Goal: Task Accomplishment & Management: Manage account settings

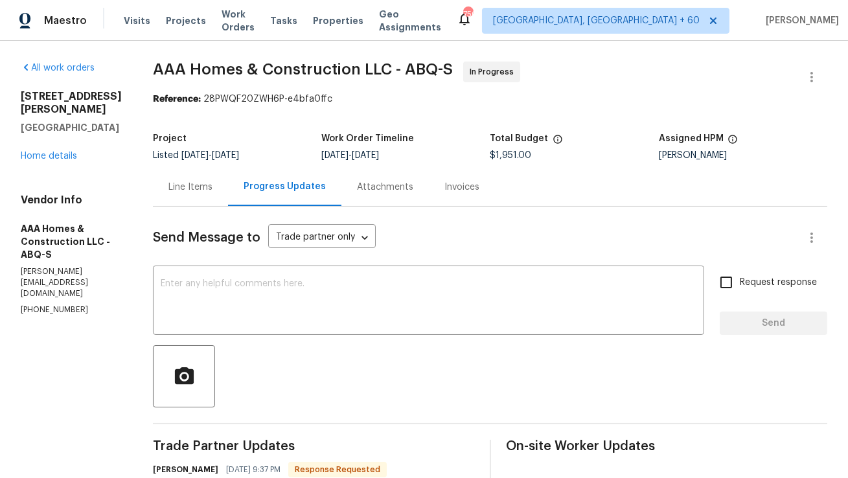
click at [215, 190] on div "Line Items" at bounding box center [190, 187] width 75 height 38
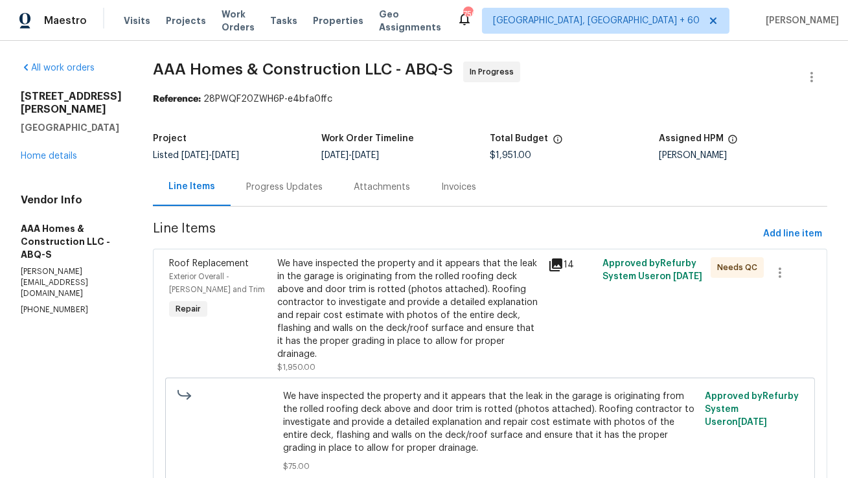
click at [355, 326] on div "We have inspected the property and it appears that the leak in the garage is or…" at bounding box center [408, 309] width 263 height 104
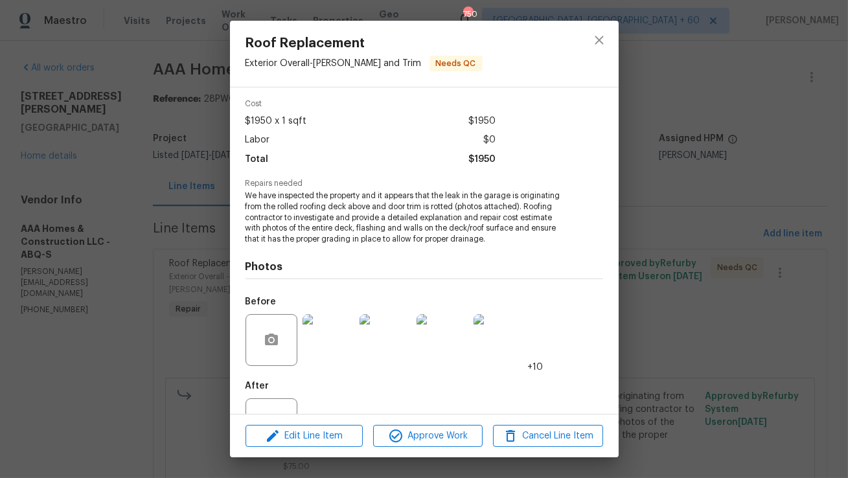
scroll to position [49, 0]
click at [338, 351] on img at bounding box center [329, 340] width 52 height 52
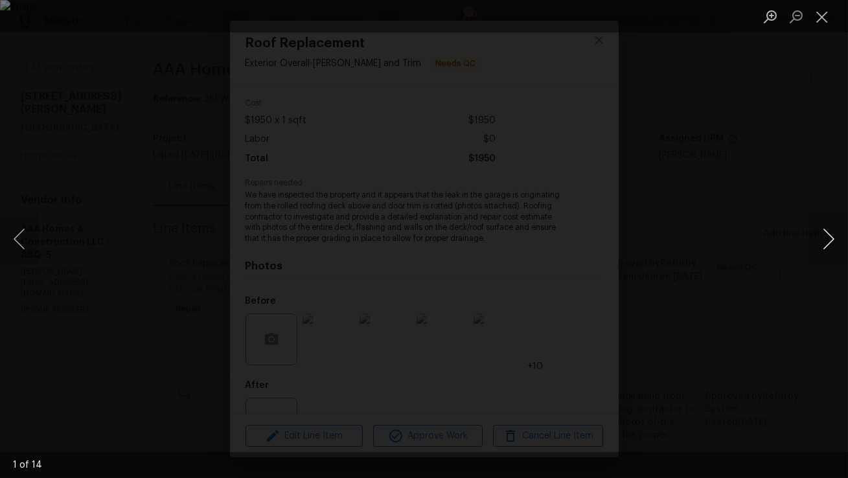
click at [823, 236] on button "Next image" at bounding box center [829, 239] width 39 height 52
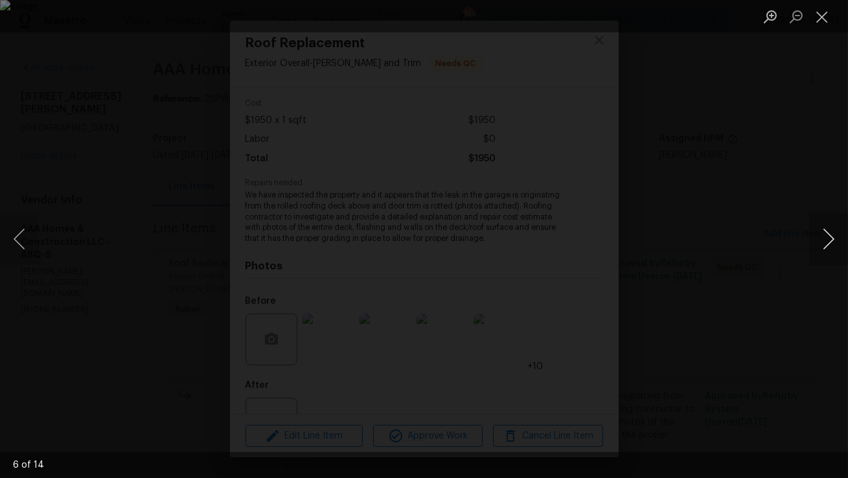
click at [823, 236] on button "Next image" at bounding box center [829, 239] width 39 height 52
click at [825, 239] on button "Next image" at bounding box center [829, 239] width 39 height 52
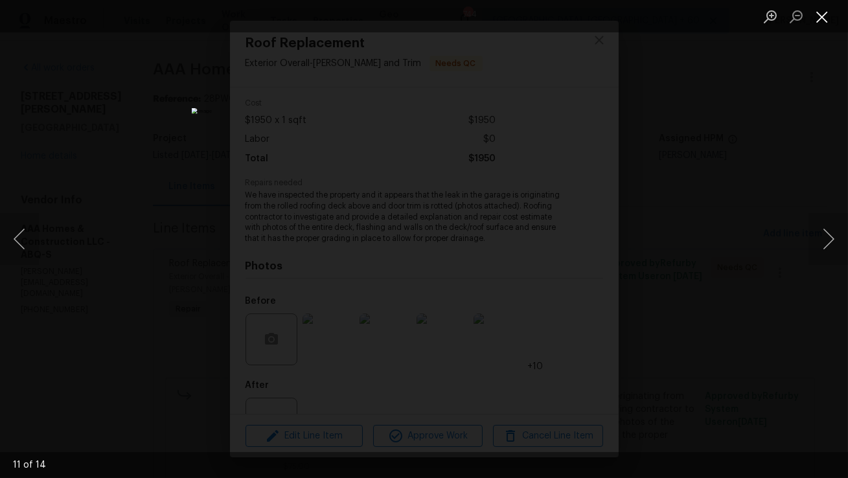
click at [835, 18] on button "Close lightbox" at bounding box center [823, 16] width 26 height 23
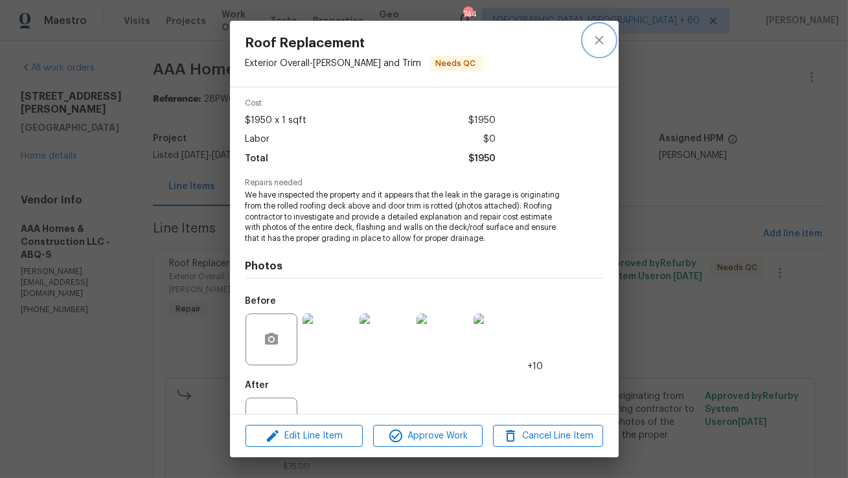
click at [599, 47] on icon "close" at bounding box center [600, 40] width 16 height 16
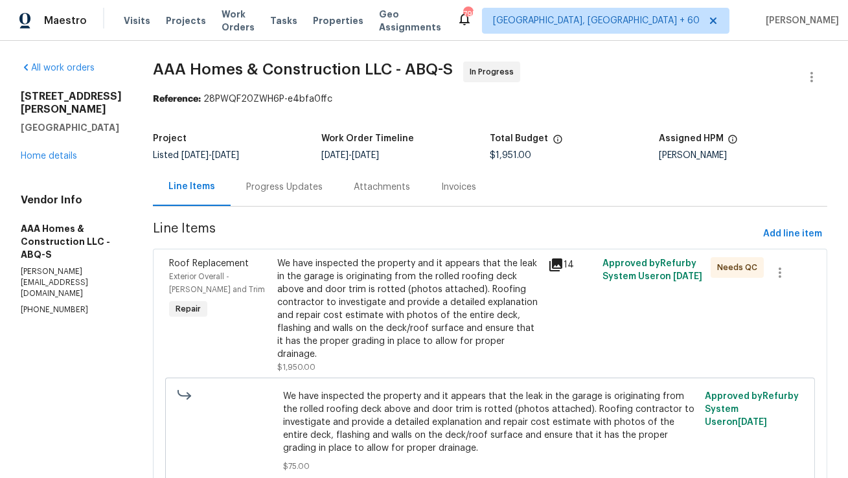
click at [309, 189] on div "Progress Updates" at bounding box center [284, 187] width 76 height 13
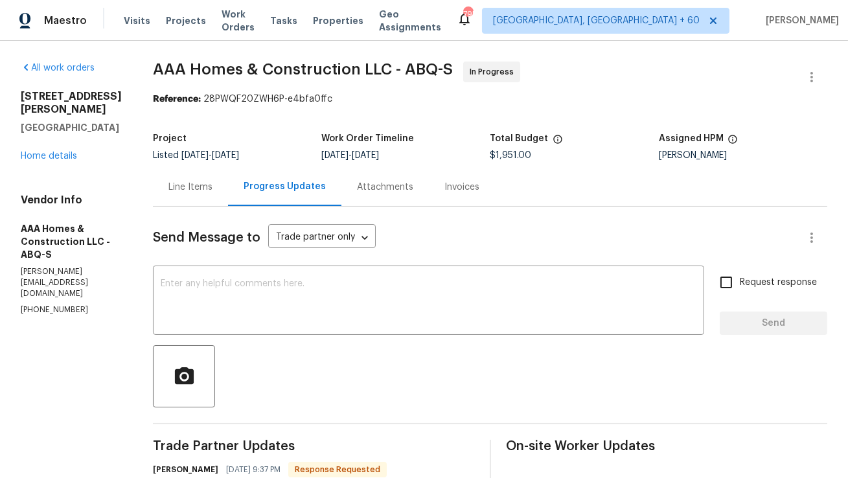
click at [189, 186] on div "Line Items" at bounding box center [191, 187] width 44 height 13
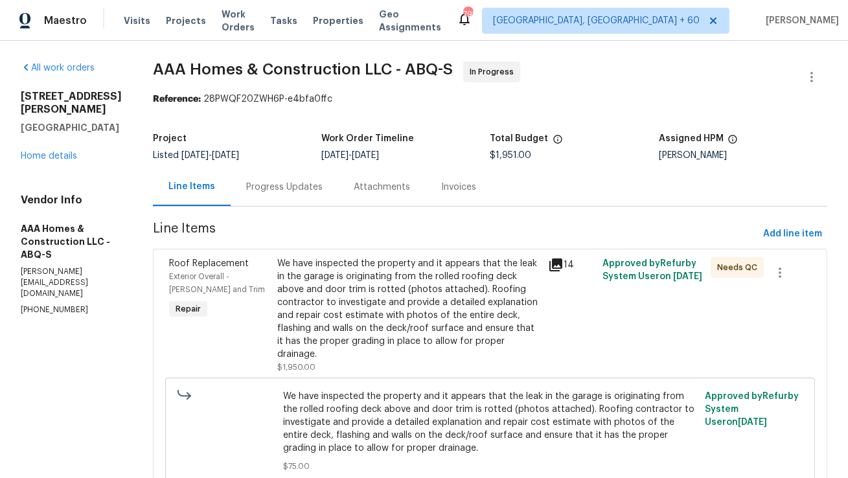
click at [303, 294] on div "We have inspected the property and it appears that the leak in the garage is or…" at bounding box center [408, 309] width 263 height 104
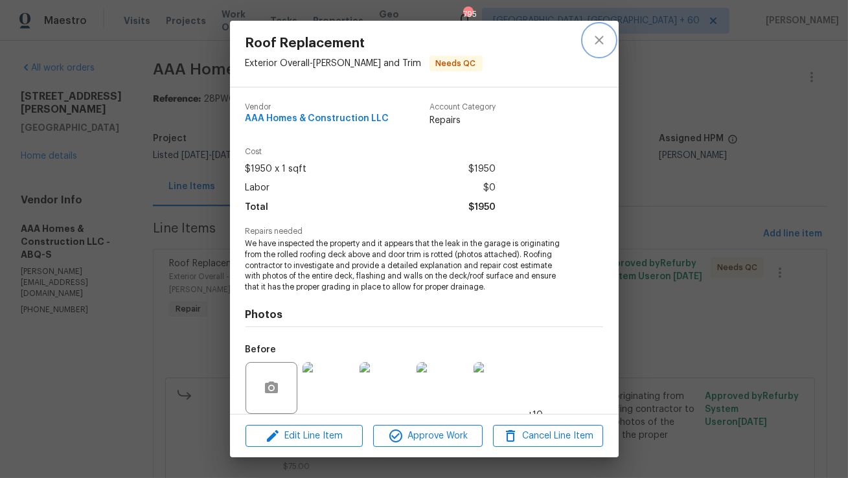
click at [598, 32] on icon "close" at bounding box center [600, 40] width 16 height 16
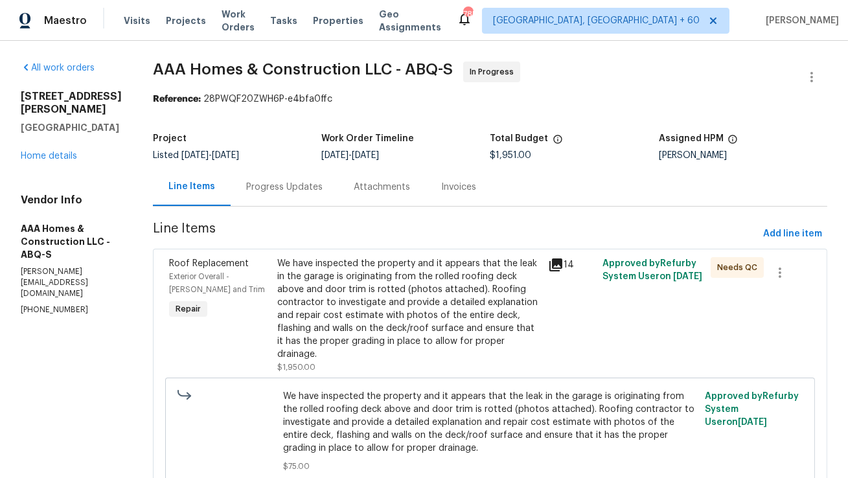
click at [298, 189] on div "Progress Updates" at bounding box center [284, 187] width 76 height 13
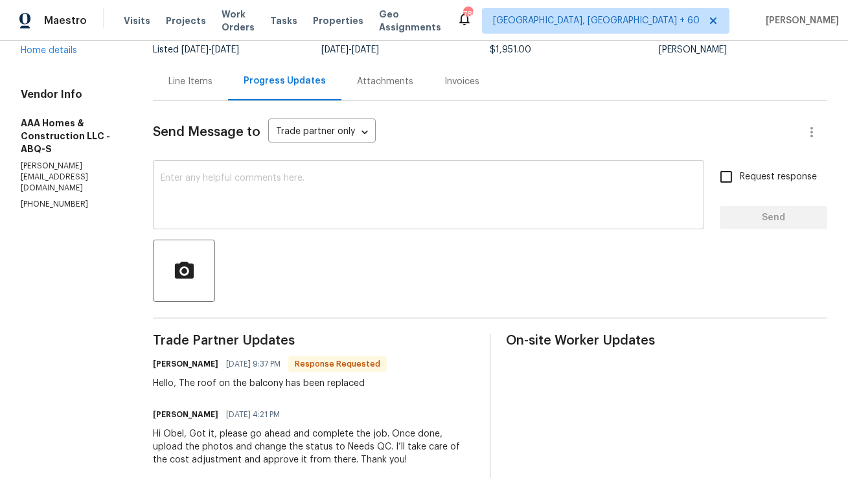
scroll to position [114, 0]
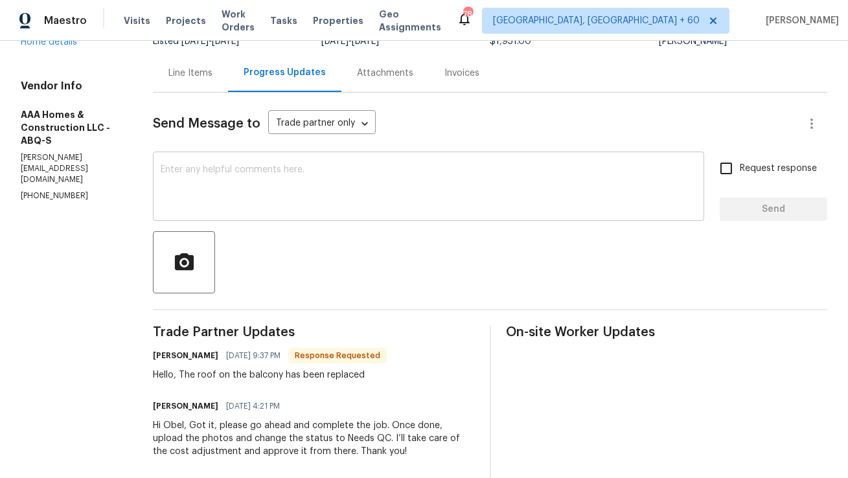
click at [301, 204] on textarea at bounding box center [429, 187] width 536 height 45
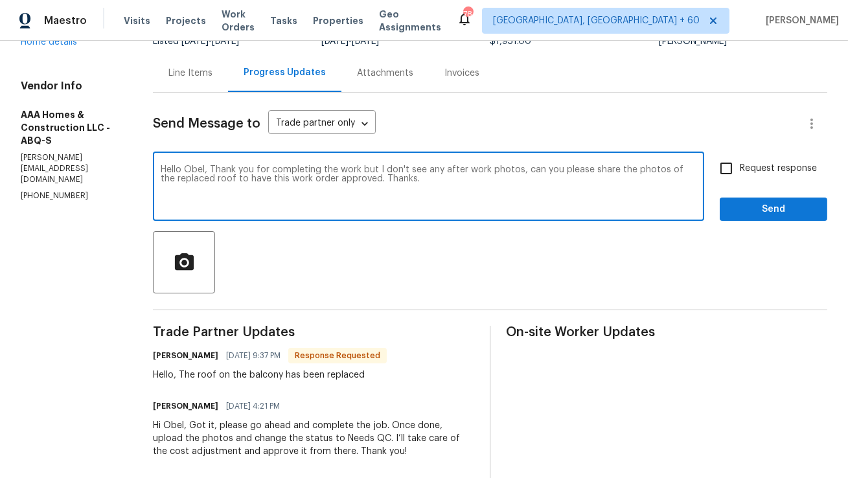
drag, startPoint x: 412, startPoint y: 181, endPoint x: 159, endPoint y: 159, distance: 253.8
click at [159, 159] on div "Hello Obel, Thank you for completing the work but I don't see any after work ph…" at bounding box center [429, 188] width 552 height 66
click at [297, 186] on textarea "Hello Obel, Thank you for completing the work but I don't see any after work ph…" at bounding box center [429, 187] width 536 height 45
drag, startPoint x: 403, startPoint y: 180, endPoint x: 99, endPoint y: 155, distance: 305.6
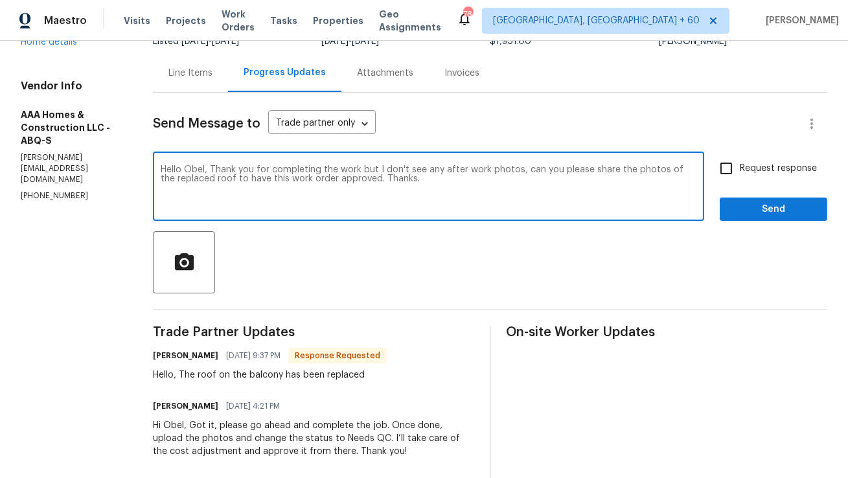
type textarea "Hello Obel, Thank you for completing the work but I don't see any after work ph…"
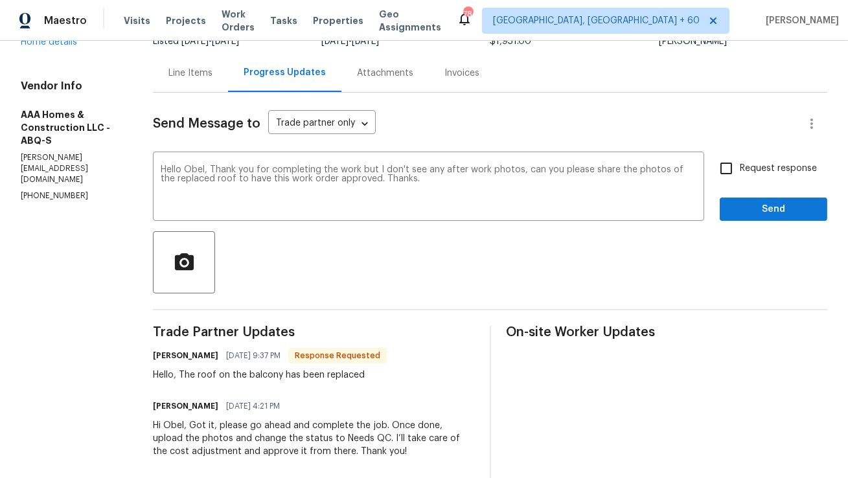
click at [199, 78] on div "Line Items" at bounding box center [191, 73] width 44 height 13
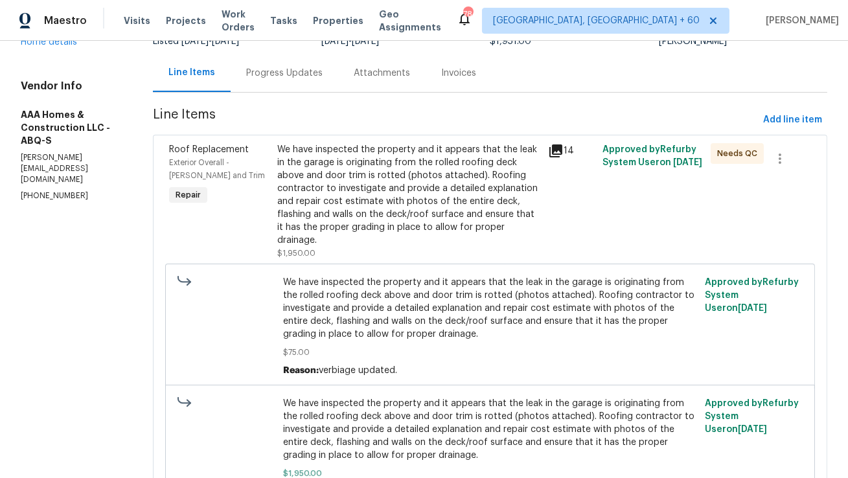
click at [419, 161] on div "We have inspected the property and it appears that the leak in the garage is or…" at bounding box center [408, 195] width 263 height 104
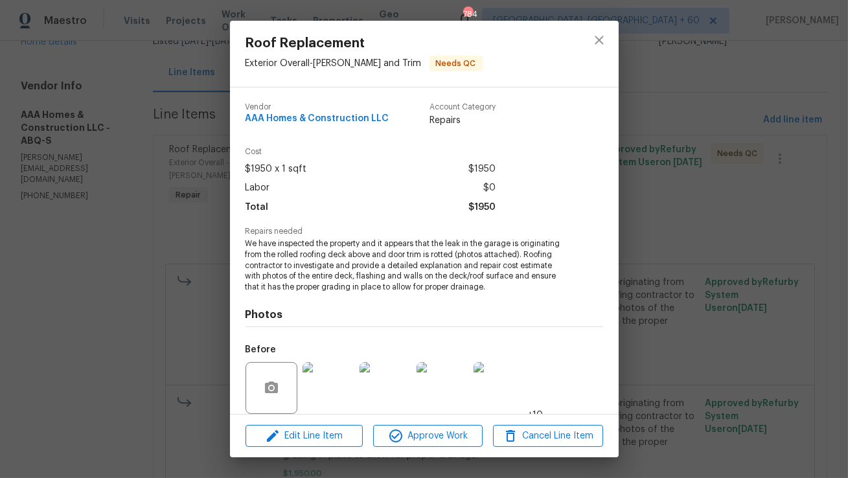
scroll to position [98, 0]
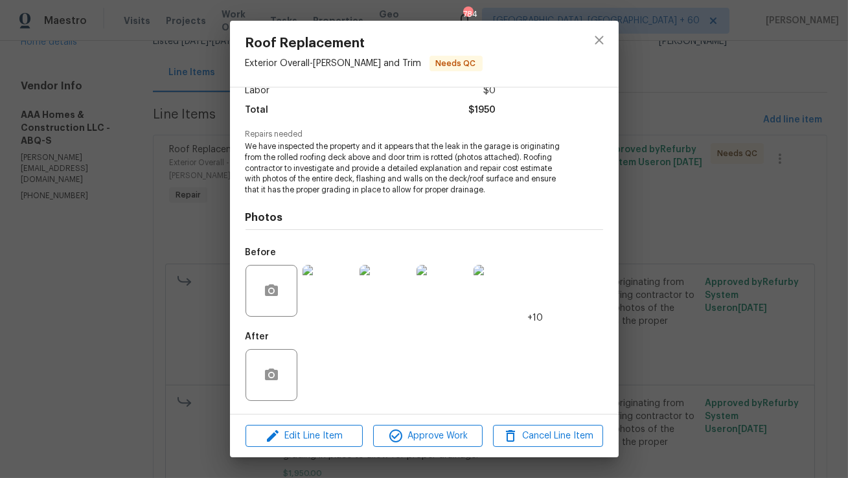
click at [345, 284] on img at bounding box center [329, 291] width 52 height 52
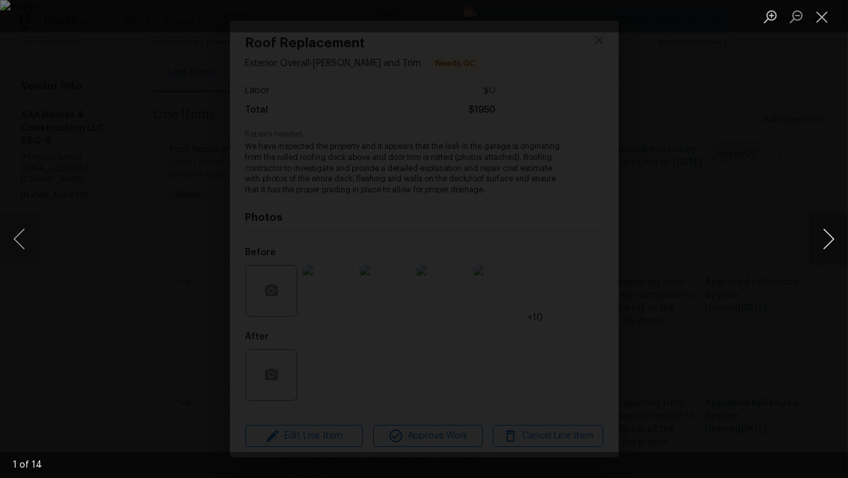
click at [835, 242] on button "Next image" at bounding box center [829, 239] width 39 height 52
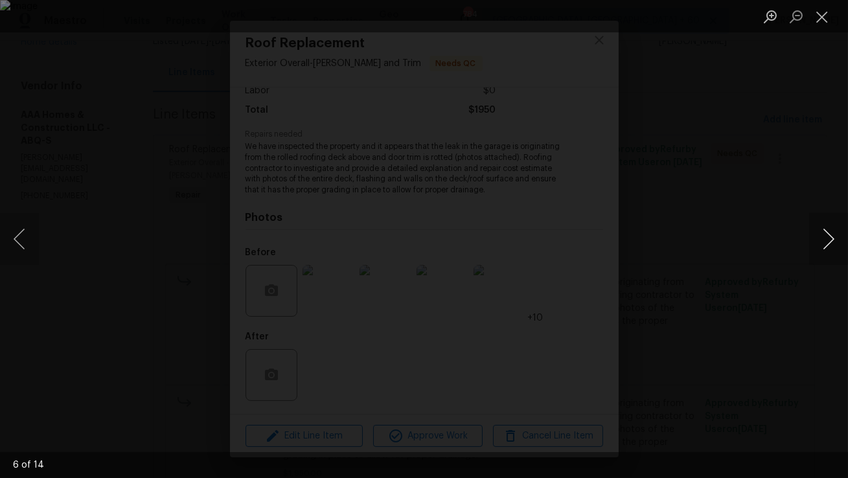
click at [835, 242] on button "Next image" at bounding box center [829, 239] width 39 height 52
click at [20, 242] on button "Previous image" at bounding box center [19, 239] width 39 height 52
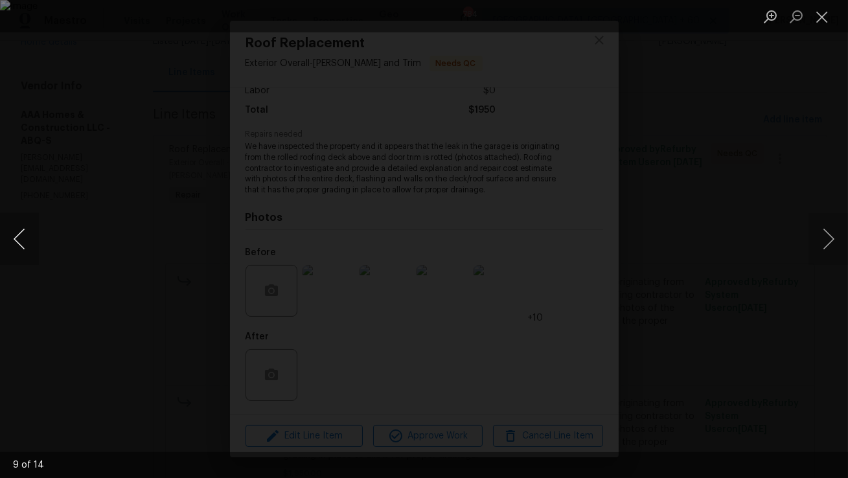
click at [21, 242] on button "Previous image" at bounding box center [19, 239] width 39 height 52
click at [824, 229] on button "Next image" at bounding box center [829, 239] width 39 height 52
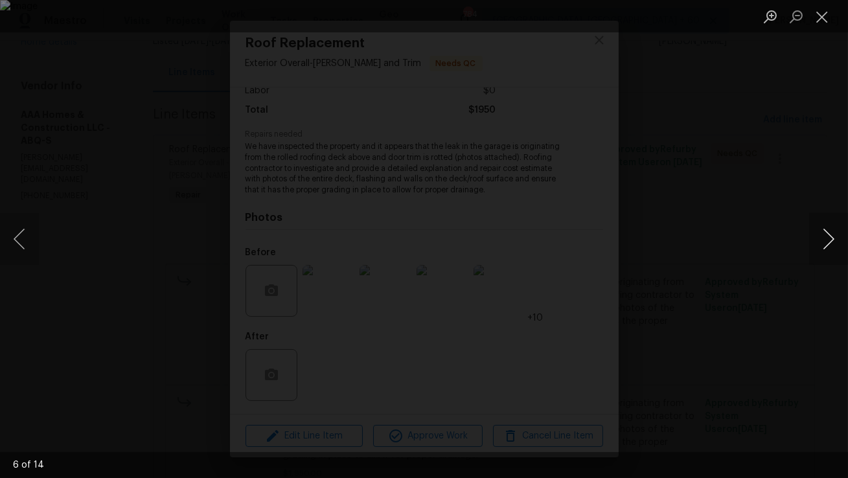
click at [823, 229] on button "Next image" at bounding box center [829, 239] width 39 height 52
click at [26, 233] on button "Previous image" at bounding box center [19, 239] width 39 height 52
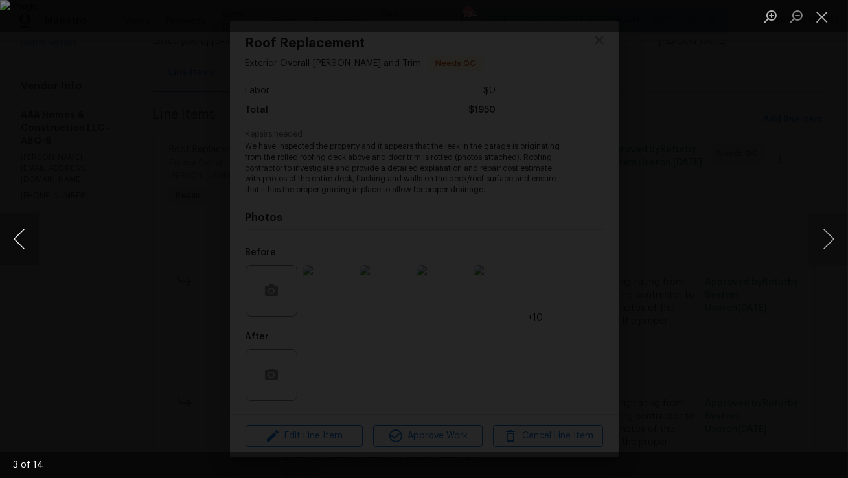
click at [26, 233] on button "Previous image" at bounding box center [19, 239] width 39 height 52
click at [821, 23] on button "Close lightbox" at bounding box center [823, 16] width 26 height 23
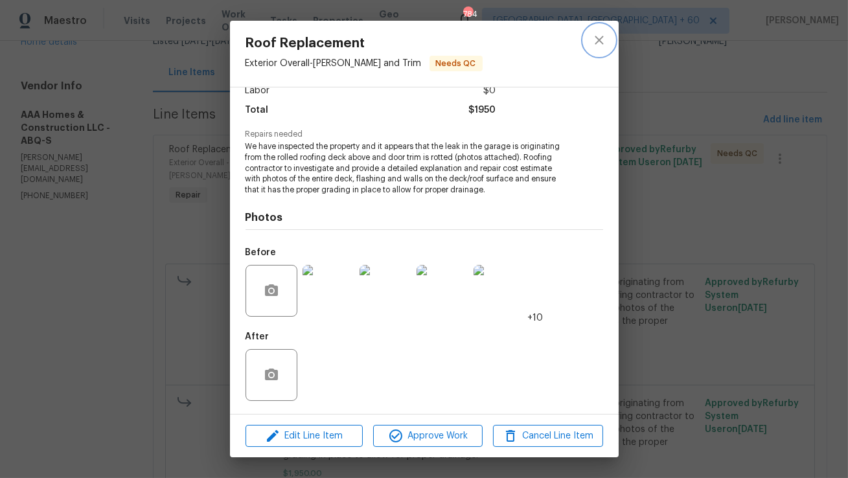
click at [601, 41] on icon "close" at bounding box center [600, 40] width 16 height 16
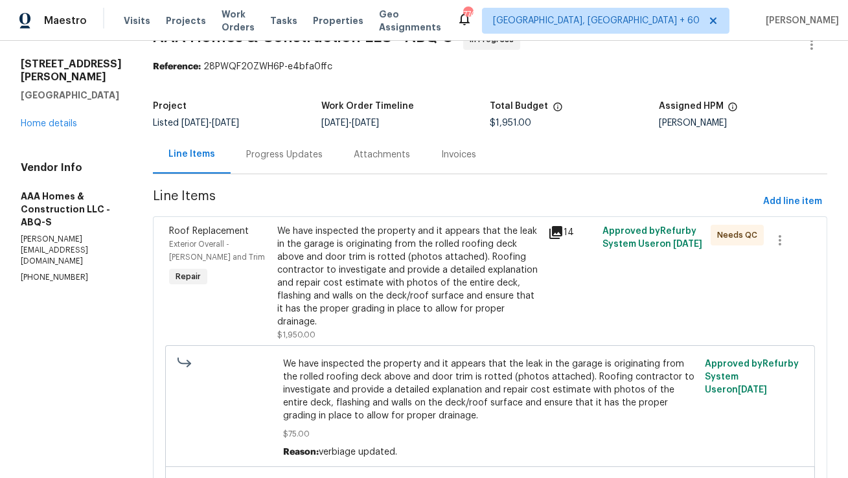
scroll to position [0, 0]
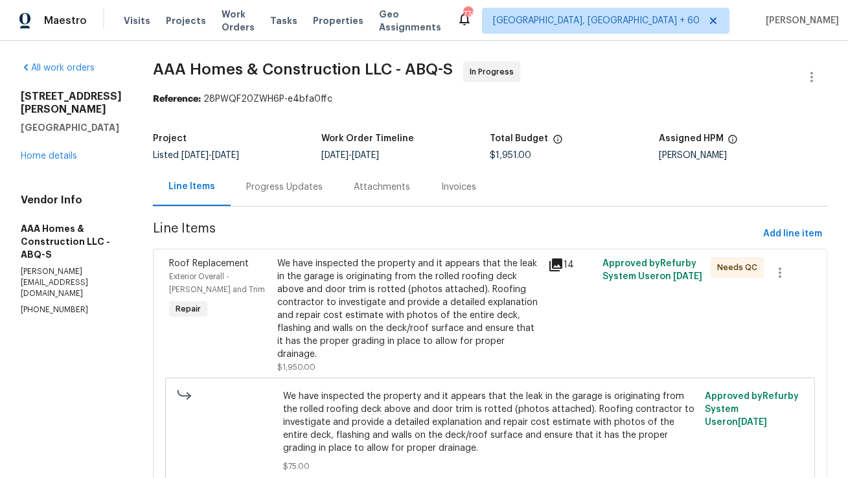
click at [290, 193] on div "Progress Updates" at bounding box center [284, 187] width 76 height 13
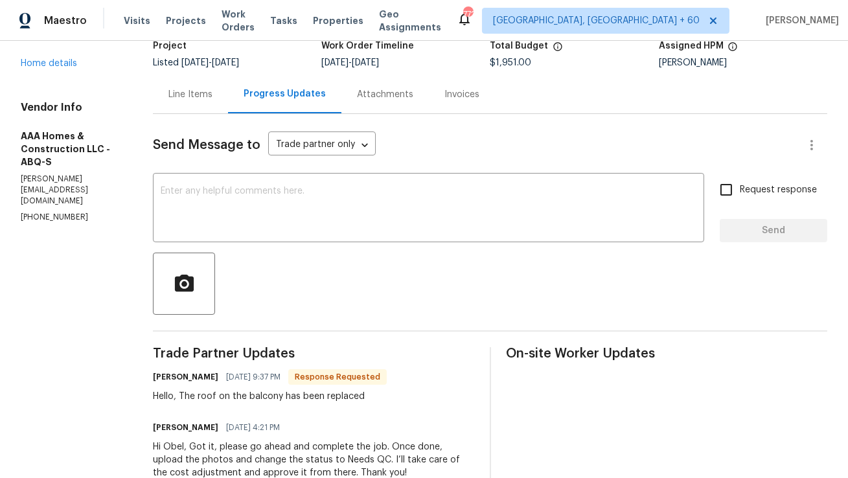
scroll to position [63, 0]
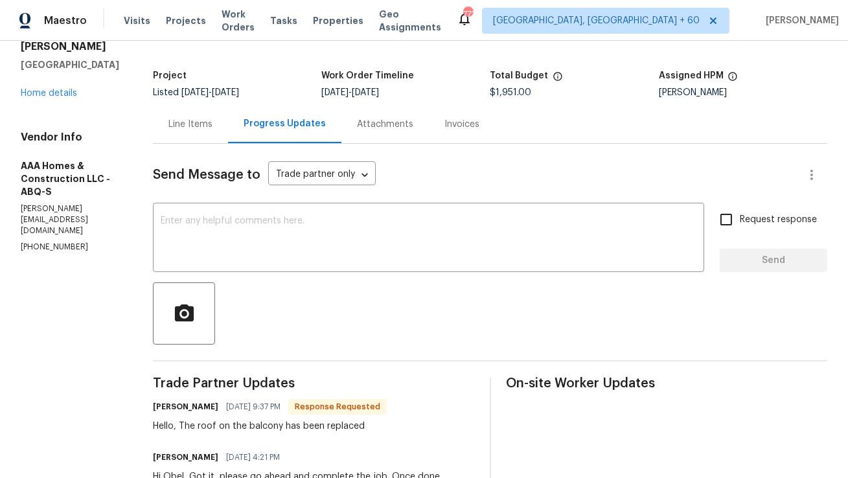
click at [200, 122] on div "Line Items" at bounding box center [191, 124] width 44 height 13
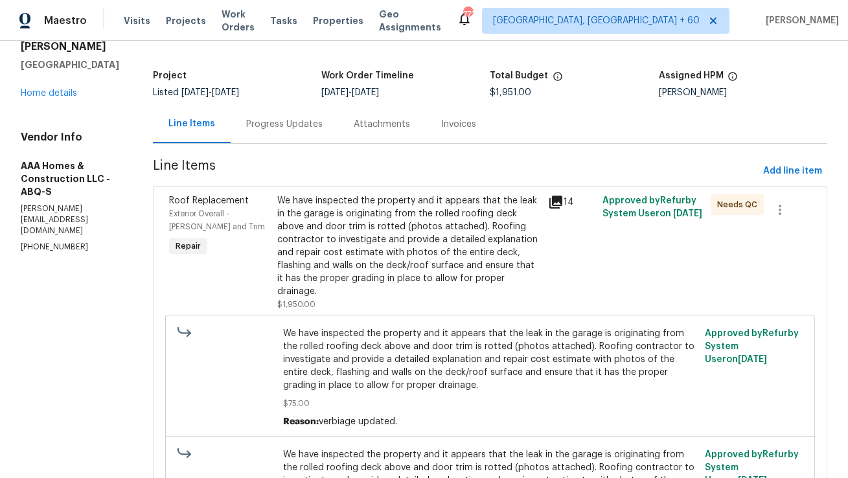
click at [451, 243] on div "We have inspected the property and it appears that the leak in the garage is or…" at bounding box center [408, 246] width 263 height 104
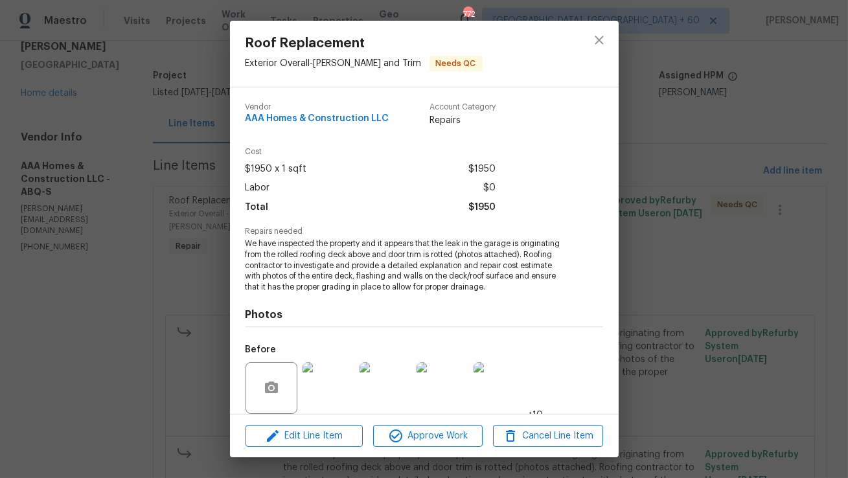
scroll to position [98, 0]
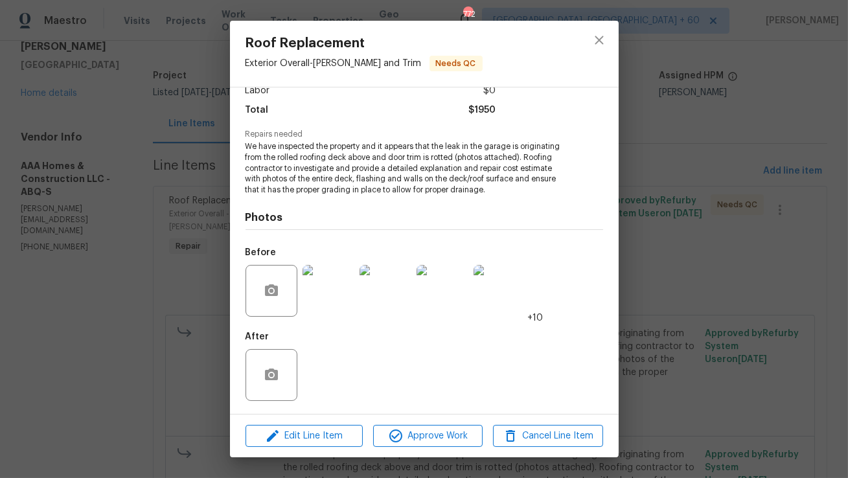
click at [333, 299] on img at bounding box center [329, 291] width 52 height 52
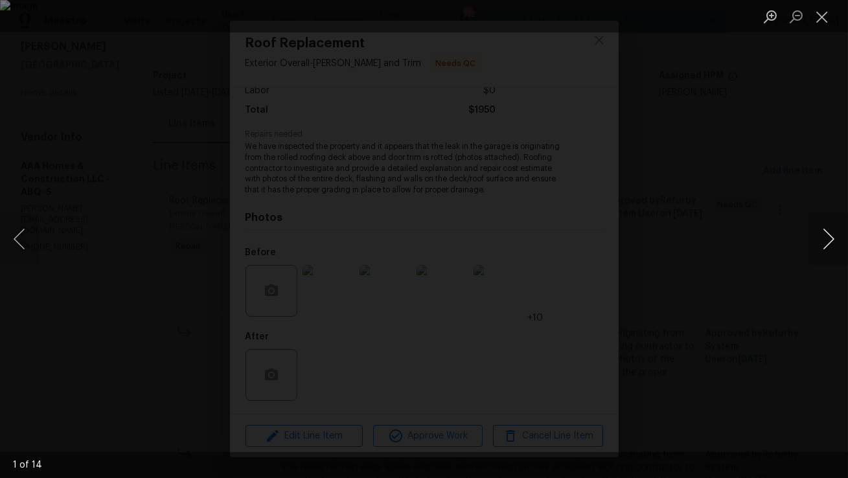
click at [838, 239] on button "Next image" at bounding box center [829, 239] width 39 height 52
click at [837, 239] on button "Next image" at bounding box center [829, 239] width 39 height 52
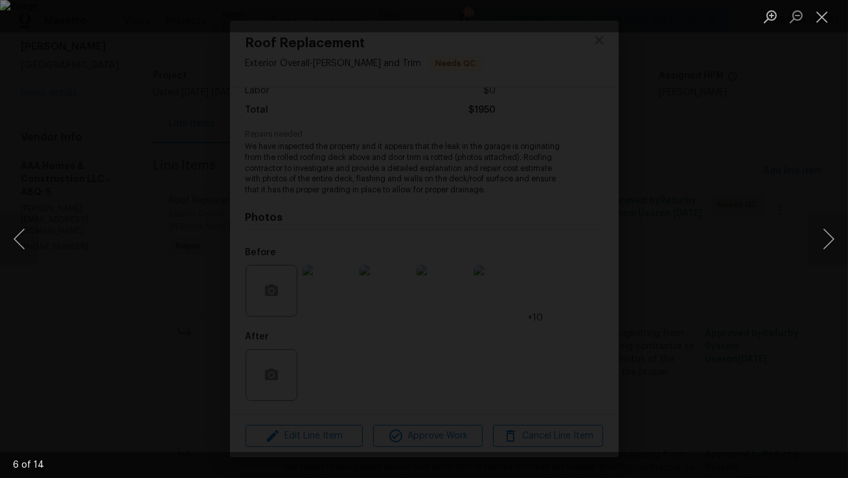
click at [50, 84] on div "Lightbox" at bounding box center [424, 239] width 848 height 478
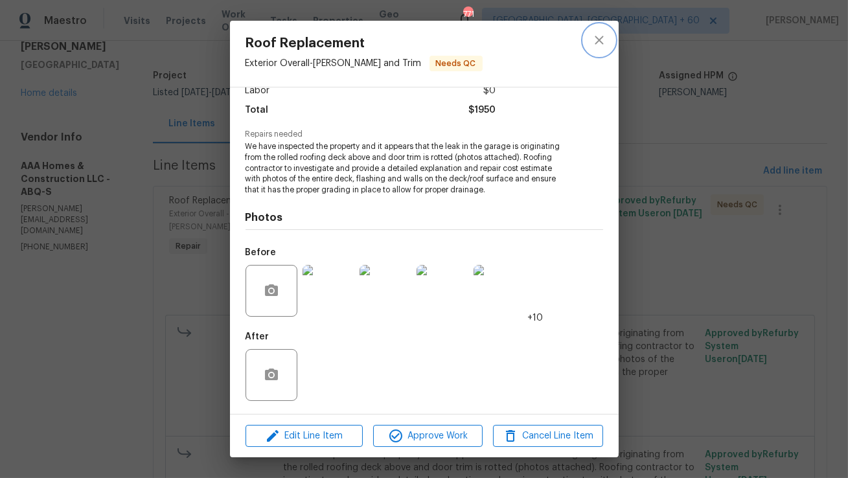
click at [598, 39] on icon "close" at bounding box center [599, 40] width 8 height 8
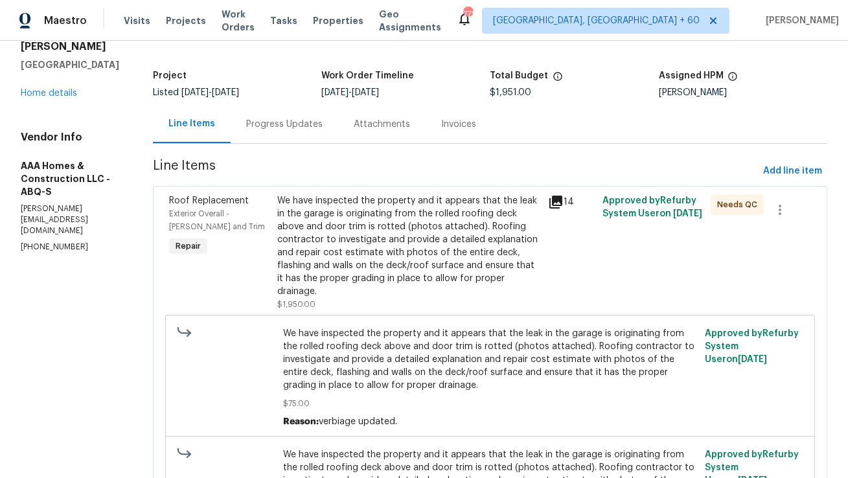
click at [286, 119] on div "Progress Updates" at bounding box center [284, 124] width 76 height 13
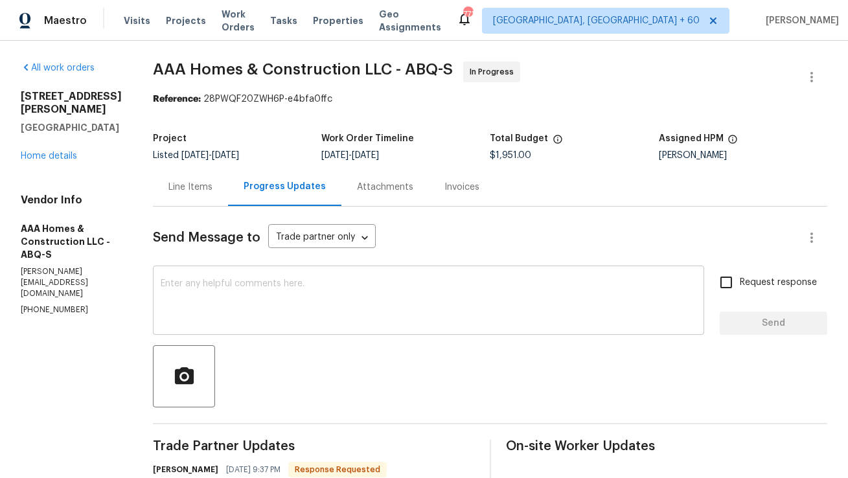
click at [235, 305] on textarea at bounding box center [429, 301] width 536 height 45
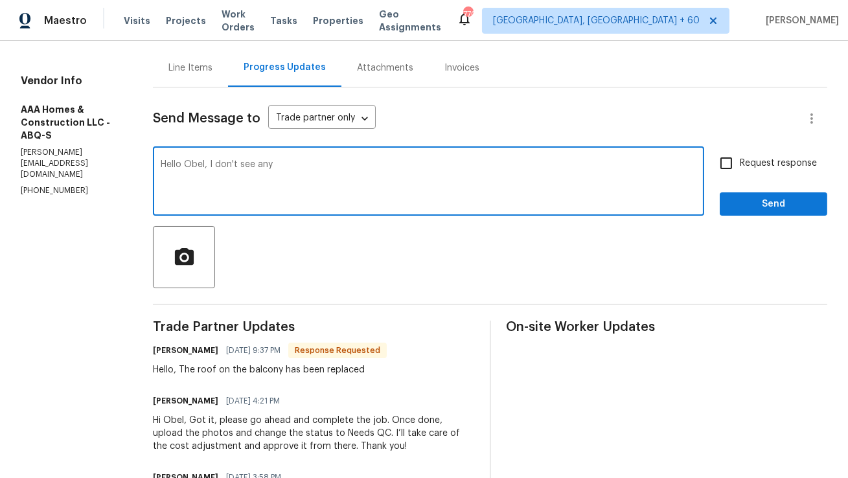
scroll to position [120, 0]
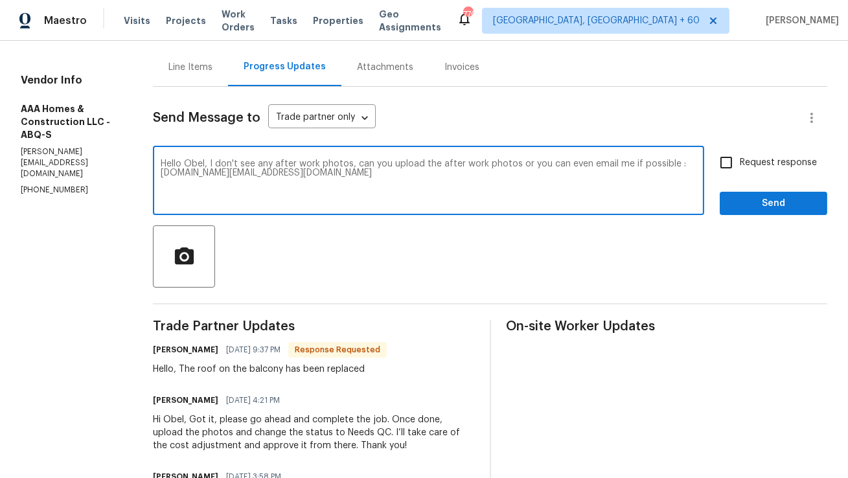
drag, startPoint x: 283, startPoint y: 176, endPoint x: 96, endPoint y: 163, distance: 187.1
click at [305, 202] on textarea "Hello Obel, I don't see any after work photos, can you upload the after work ph…" at bounding box center [429, 181] width 536 height 45
drag, startPoint x: 211, startPoint y: 166, endPoint x: 384, endPoint y: 171, distance: 173.8
click at [384, 171] on textarea "Hello Obel, I don't see any after work photos, can you upload the after work ph…" at bounding box center [429, 181] width 536 height 45
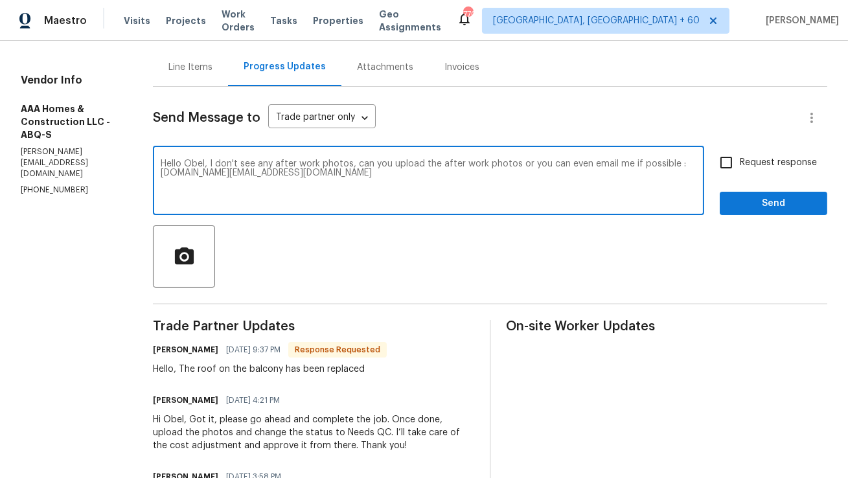
paste textarea "’t see any after work photos uploaded. Could you please upload them at your ear…"
drag, startPoint x: 223, startPoint y: 173, endPoint x: 158, endPoint y: 174, distance: 64.8
click at [158, 174] on div "Hello Obel, I don’t see any after work photos uploaded. Could you please upload…" at bounding box center [429, 182] width 552 height 66
click at [161, 195] on textarea "Hello Obel, I don’t see any after work photos uploaded. Could you please upload…" at bounding box center [429, 181] width 536 height 45
type textarea "Hello Obel, I don’t see any after work photos uploaded. Could you please upload…"
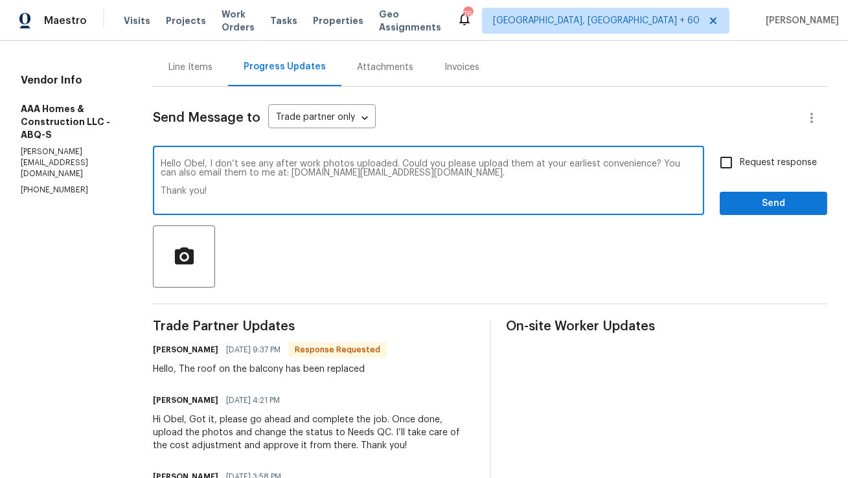
click at [735, 162] on input "Request response" at bounding box center [726, 162] width 27 height 27
checkbox input "true"
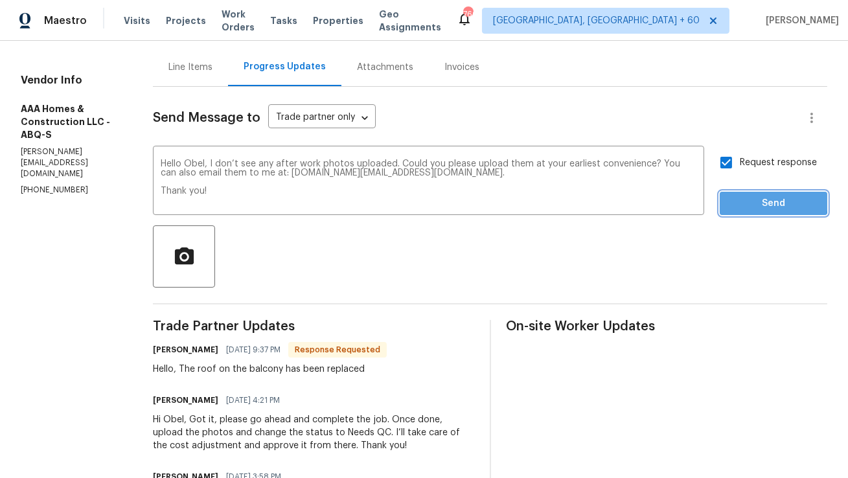
click at [753, 200] on span "Send" at bounding box center [773, 204] width 87 height 16
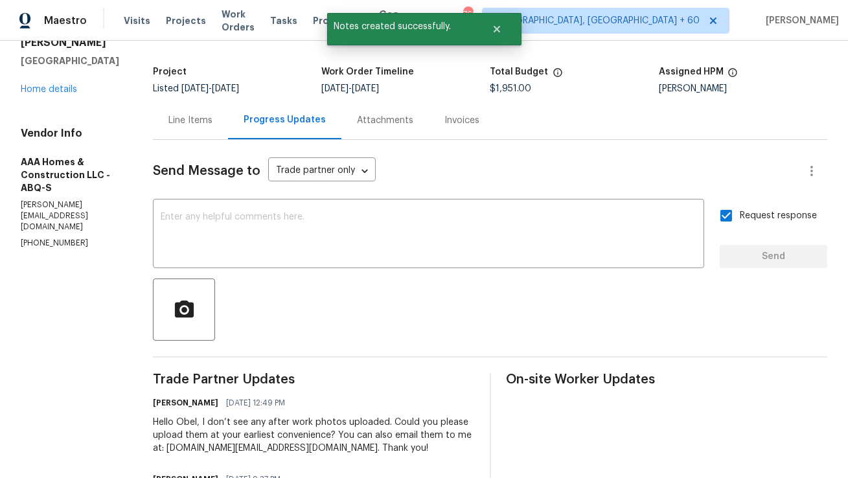
scroll to position [63, 0]
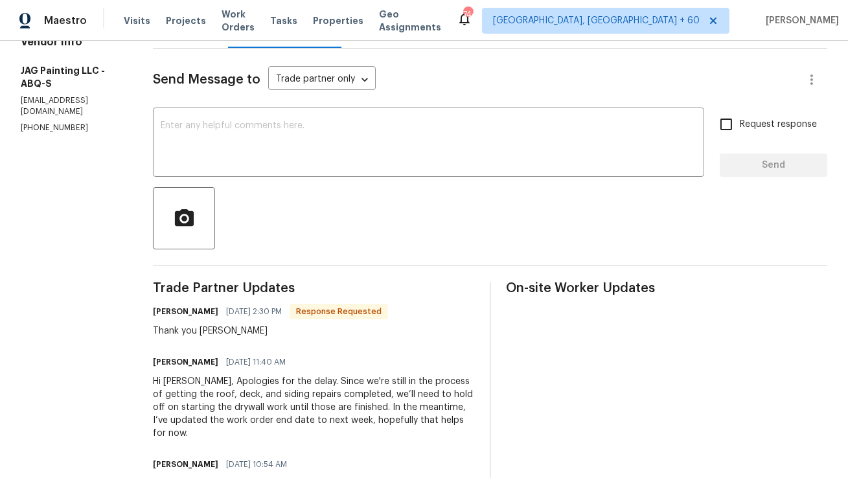
scroll to position [169, 0]
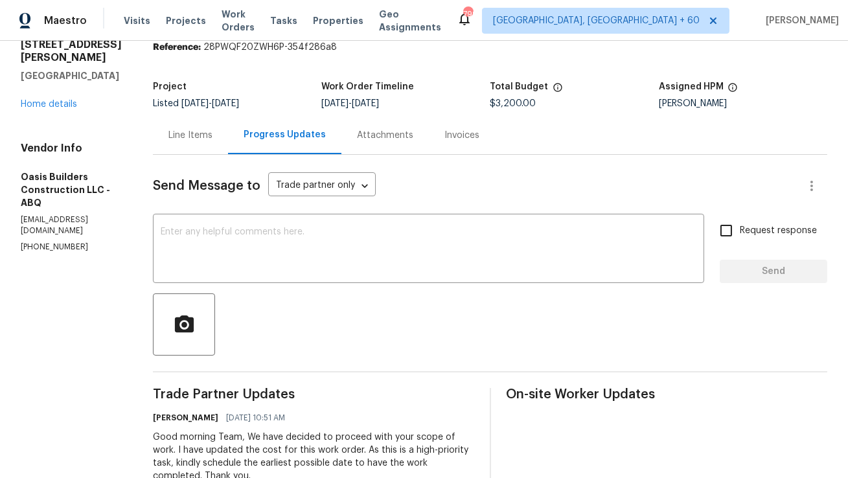
scroll to position [47, 0]
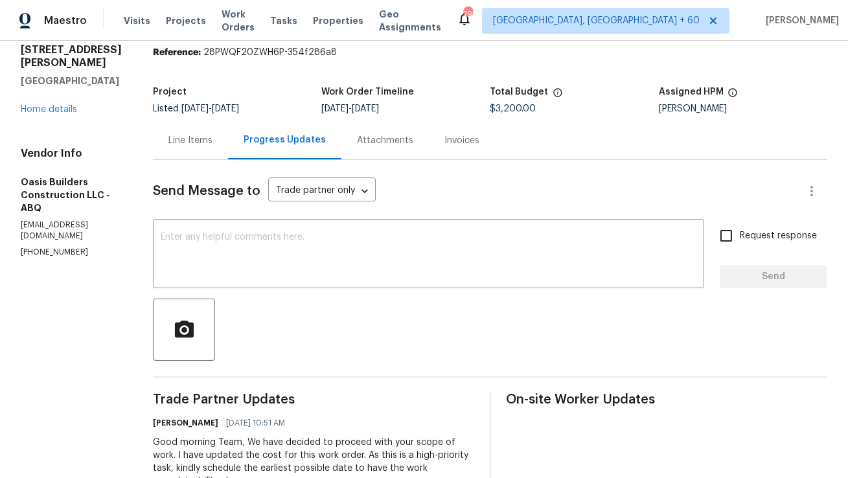
click at [64, 239] on p "[EMAIL_ADDRESS][DOMAIN_NAME]" at bounding box center [71, 231] width 101 height 22
copy p "[EMAIL_ADDRESS][DOMAIN_NAME]"
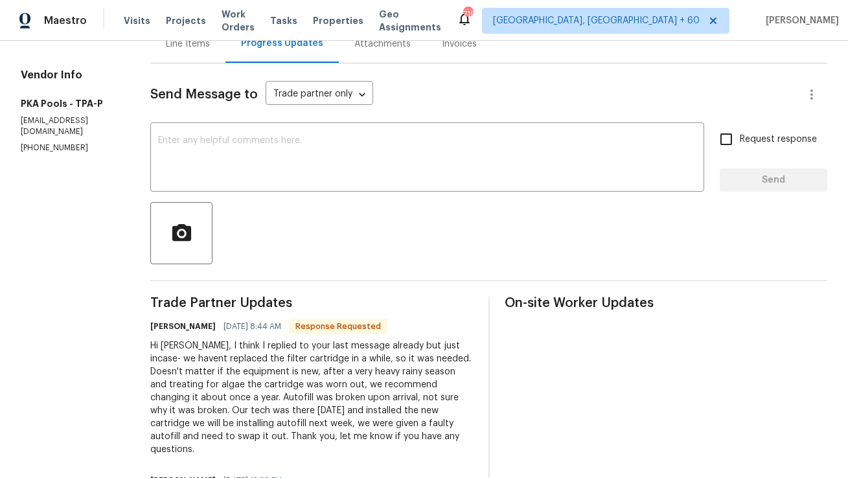
scroll to position [143, 0]
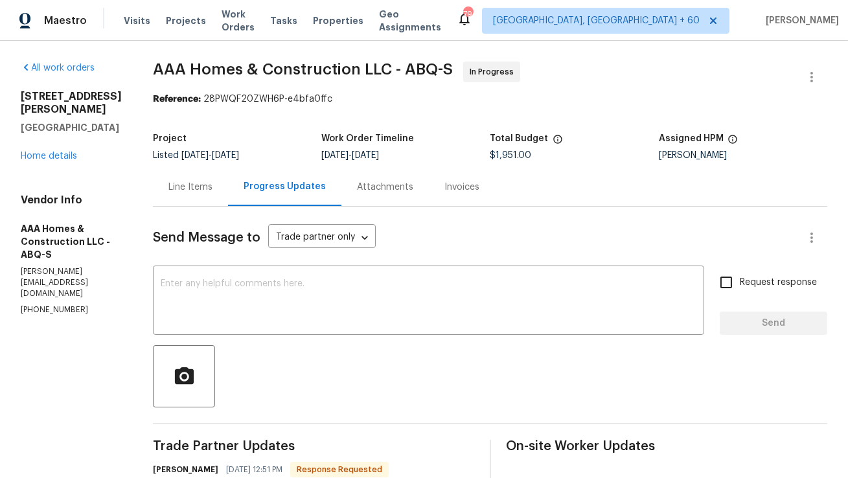
scroll to position [106, 0]
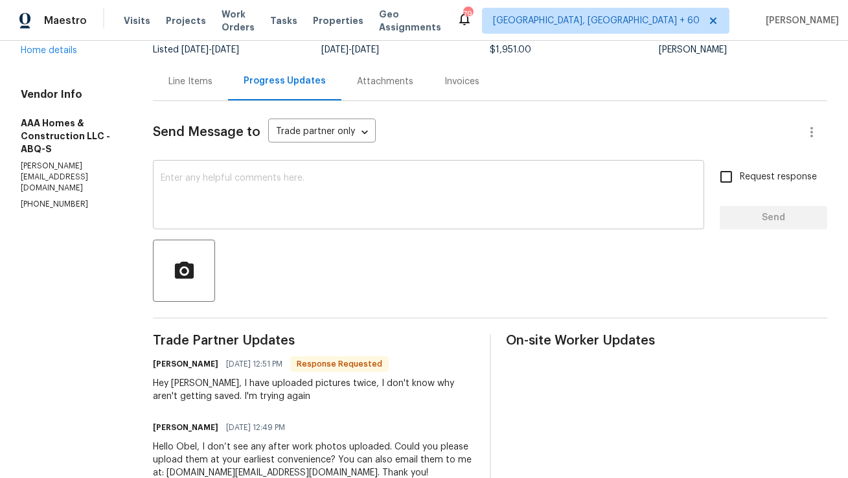
click at [373, 224] on div "x ​" at bounding box center [429, 196] width 552 height 66
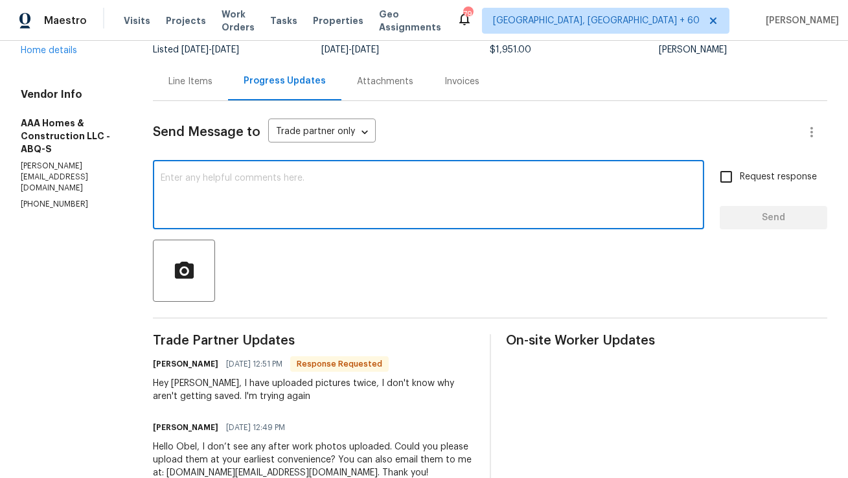
click at [378, 205] on textarea at bounding box center [429, 196] width 536 height 45
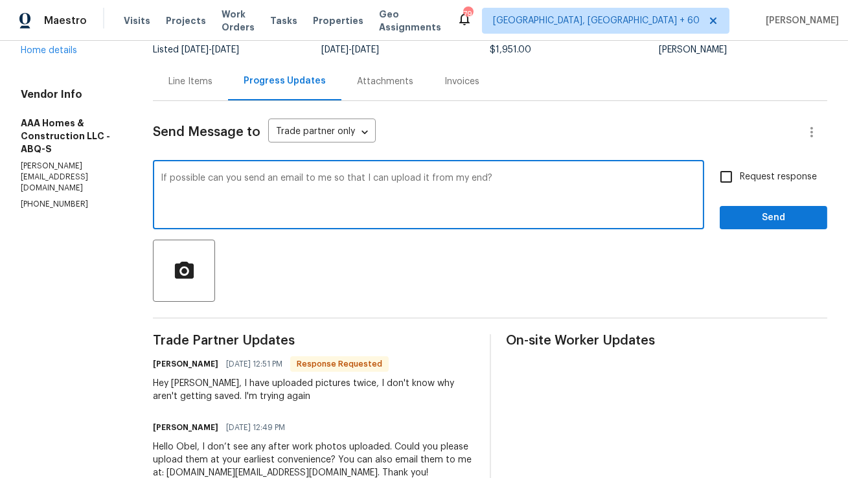
click at [378, 205] on textarea "If possible can you send an email to me so that I can upload it from my end?" at bounding box center [429, 196] width 536 height 45
type textarea "If possible can you send an email to me so that I can upload it from my end?"
click at [734, 182] on input "Request response" at bounding box center [726, 176] width 27 height 27
checkbox input "true"
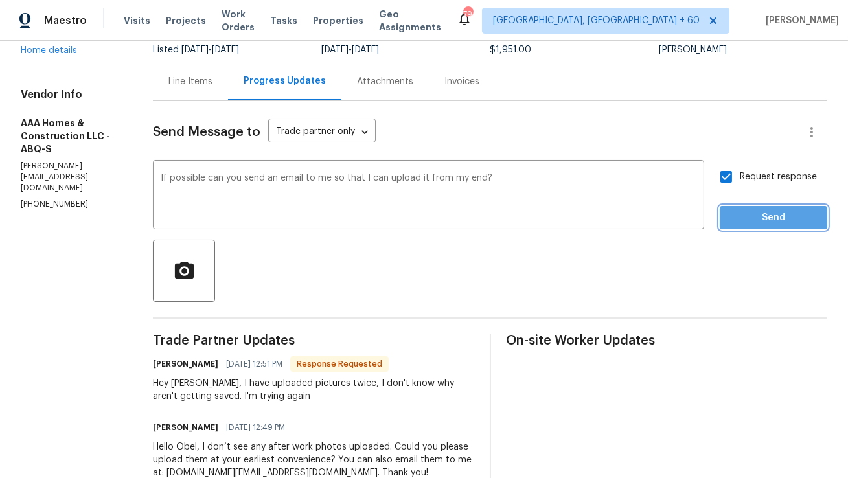
click at [734, 210] on span "Send" at bounding box center [773, 218] width 87 height 16
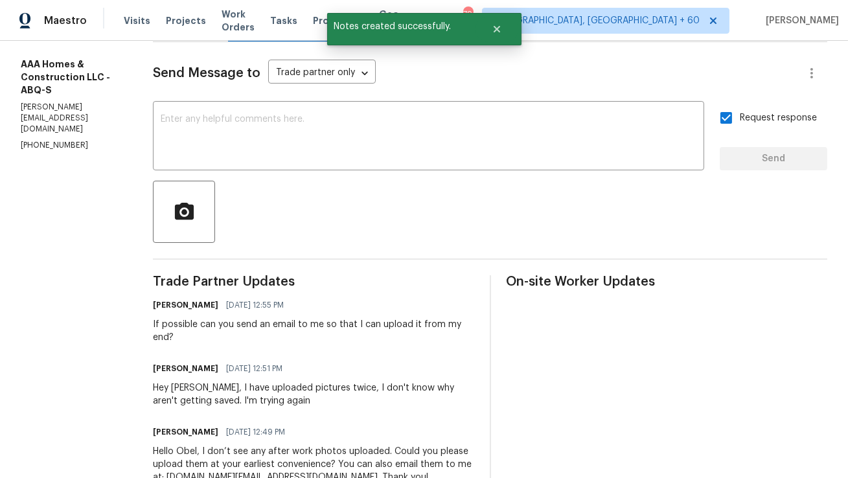
scroll to position [39, 0]
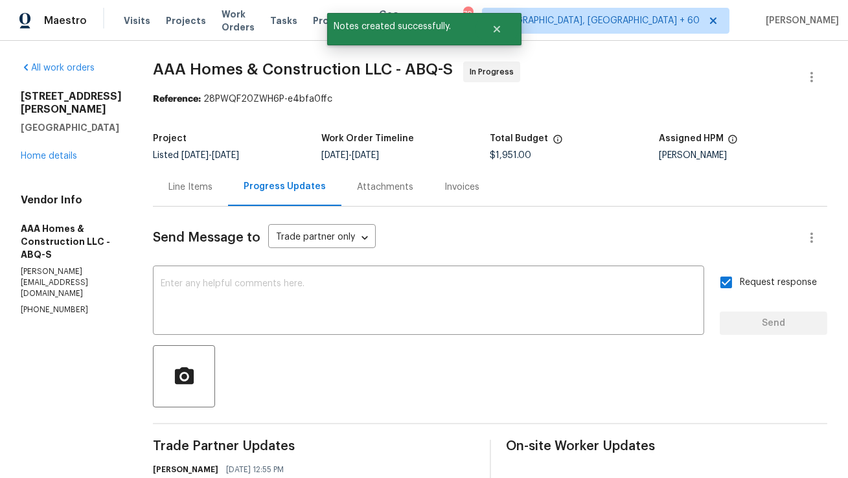
click at [216, 185] on div "Line Items" at bounding box center [190, 187] width 75 height 38
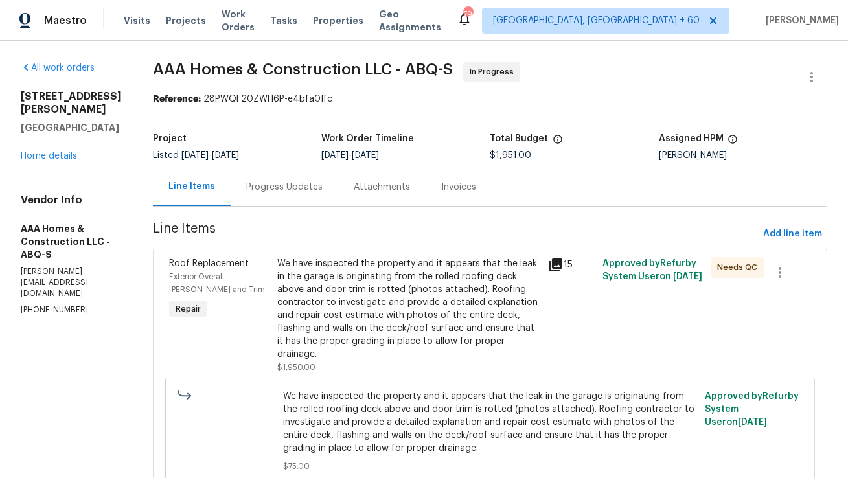
click at [327, 292] on div "We have inspected the property and it appears that the leak in the garage is or…" at bounding box center [408, 309] width 263 height 104
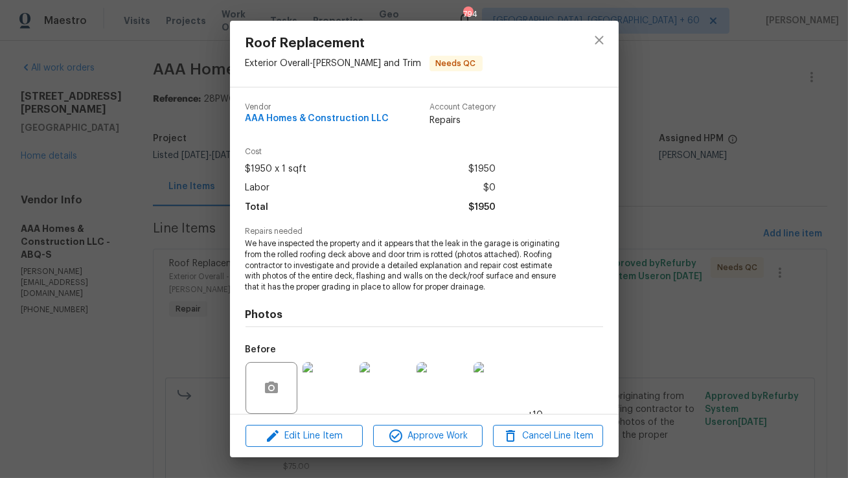
scroll to position [98, 0]
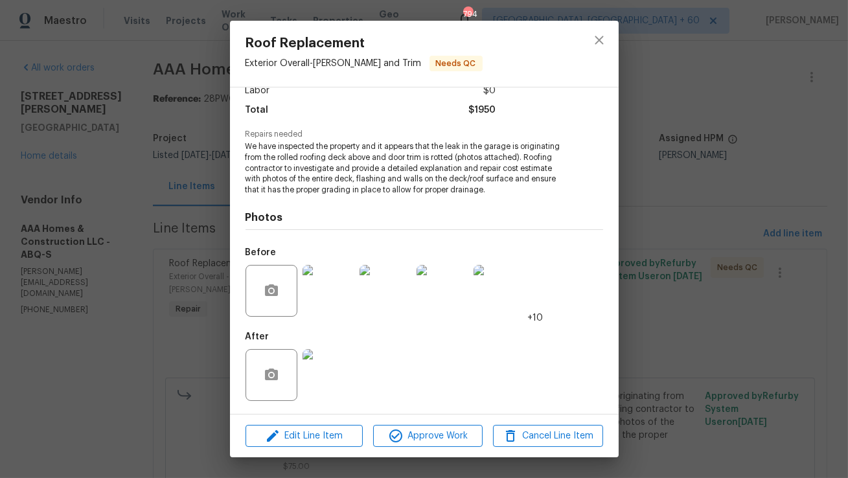
click at [333, 380] on img at bounding box center [329, 375] width 52 height 52
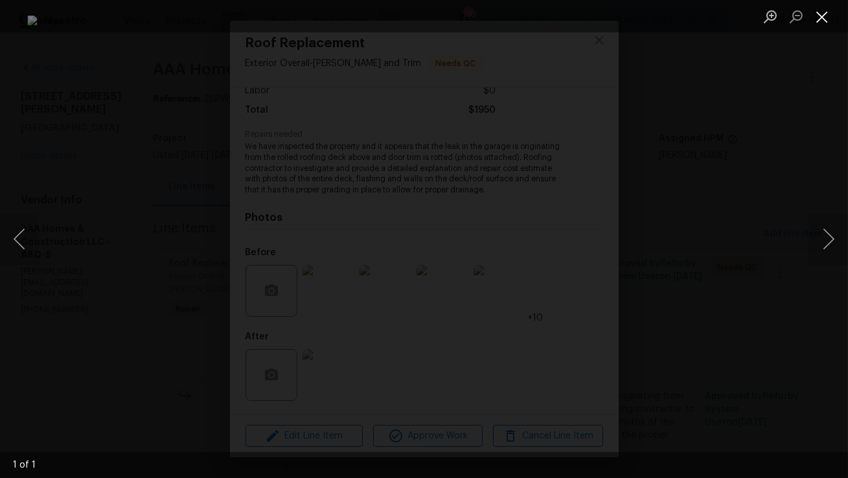
click at [815, 22] on button "Close lightbox" at bounding box center [823, 16] width 26 height 23
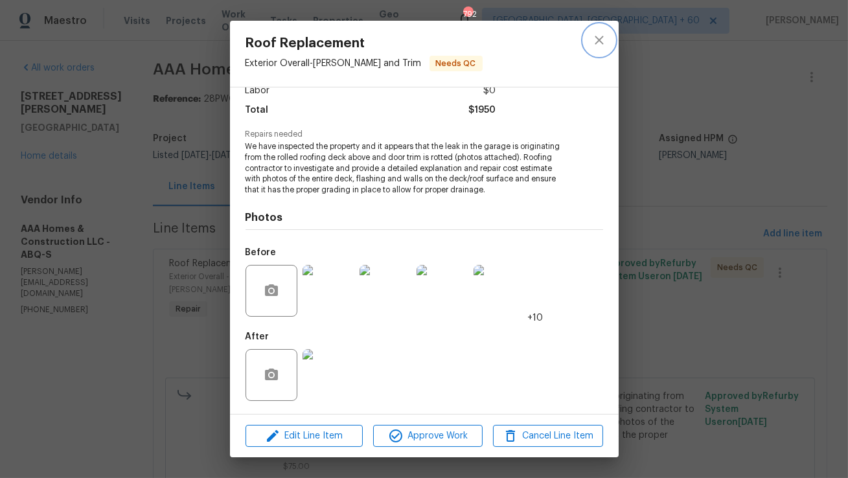
click at [603, 45] on icon "close" at bounding box center [600, 40] width 16 height 16
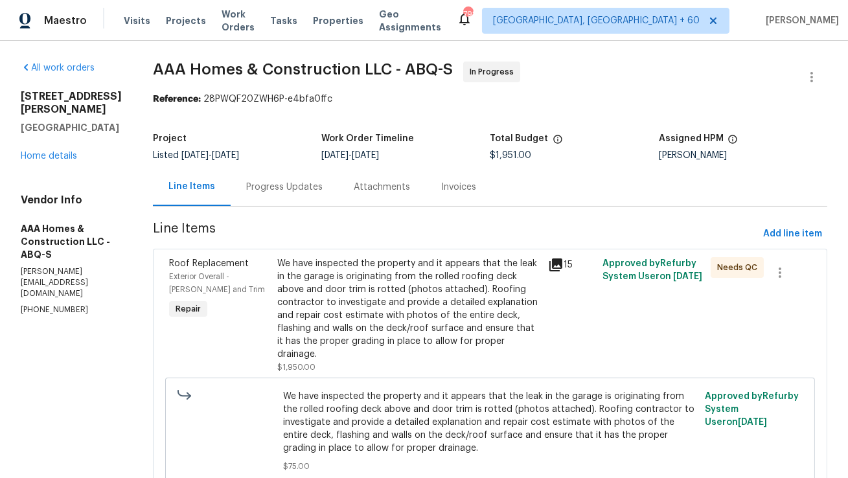
click at [461, 299] on div "We have inspected the property and it appears that the leak in the garage is or…" at bounding box center [408, 309] width 263 height 104
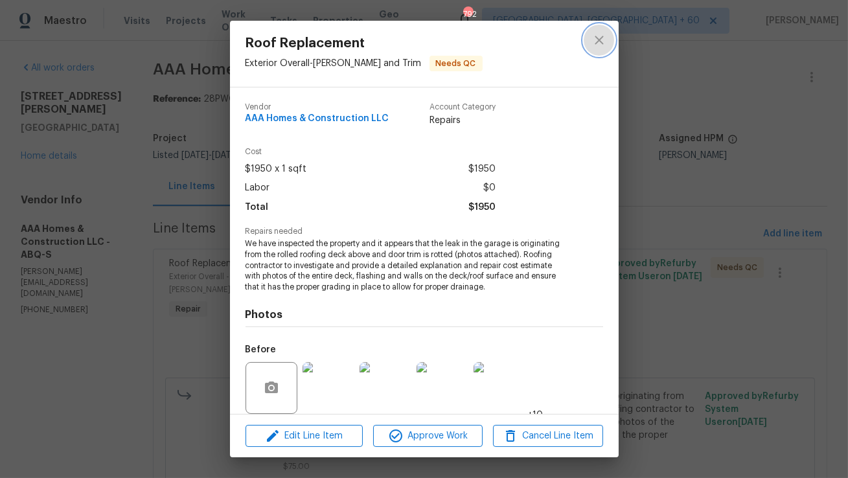
click at [596, 36] on icon "close" at bounding box center [599, 40] width 8 height 8
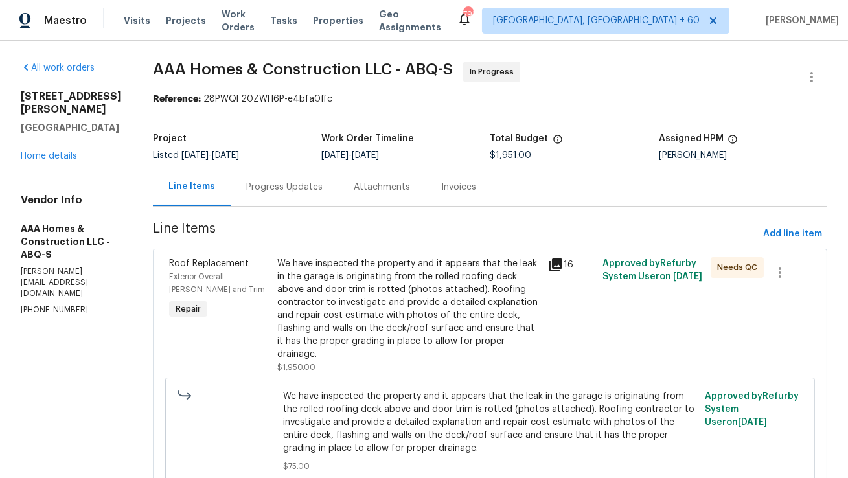
click at [386, 288] on div "We have inspected the property and it appears that the leak in the garage is or…" at bounding box center [408, 309] width 263 height 104
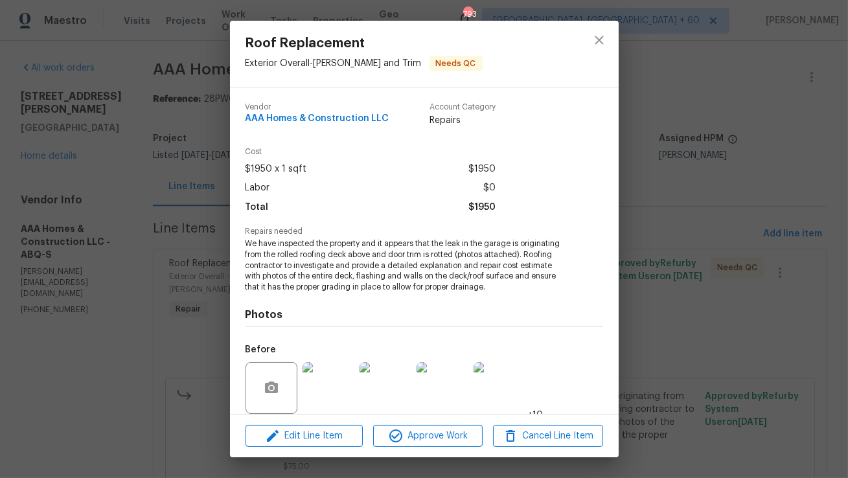
scroll to position [98, 0]
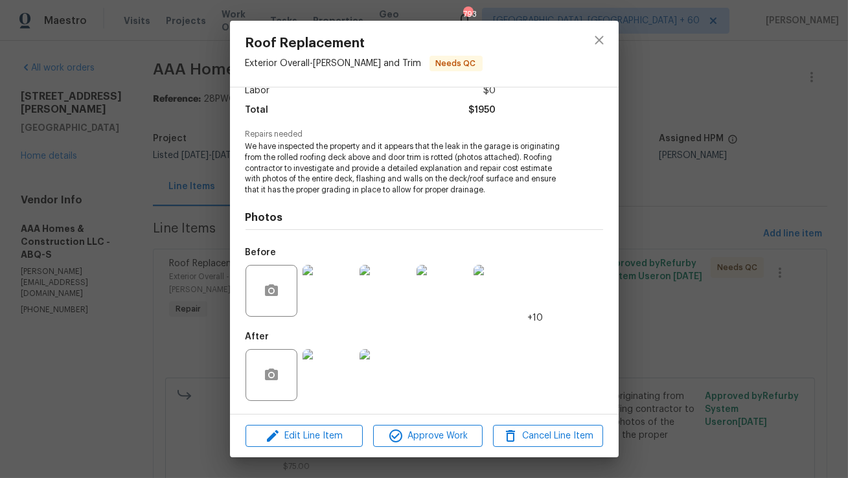
click at [333, 369] on img at bounding box center [329, 375] width 52 height 52
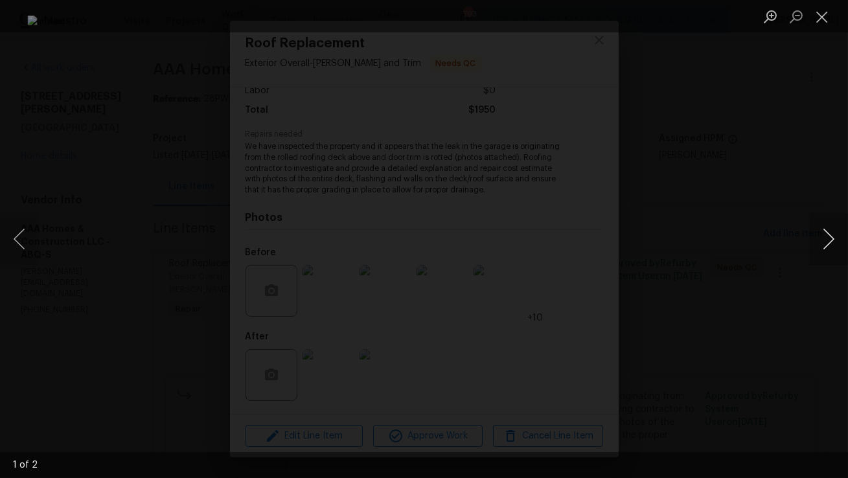
click at [830, 237] on button "Next image" at bounding box center [829, 239] width 39 height 52
click at [823, 12] on button "Close lightbox" at bounding box center [823, 16] width 26 height 23
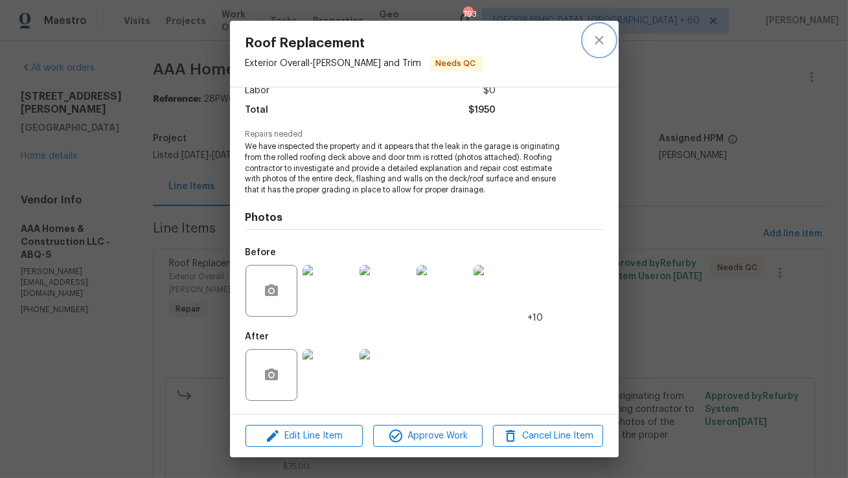
click at [598, 40] on icon "close" at bounding box center [599, 40] width 8 height 8
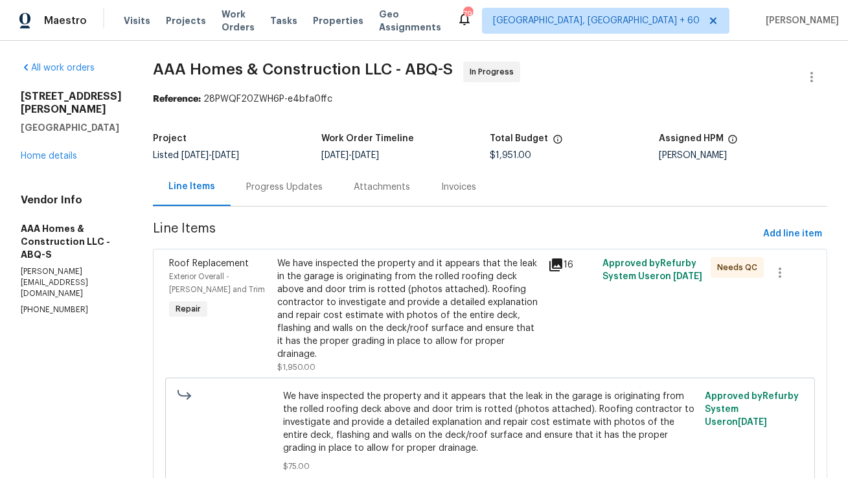
click at [424, 212] on section "AAA Homes & Construction LLC - ABQ-S In Progress Reference: 28PWQF20ZWH6P-e4bfa…" at bounding box center [490, 399] width 675 height 675
click at [376, 298] on div "We have inspected the property and it appears that the leak in the garage is or…" at bounding box center [408, 309] width 263 height 104
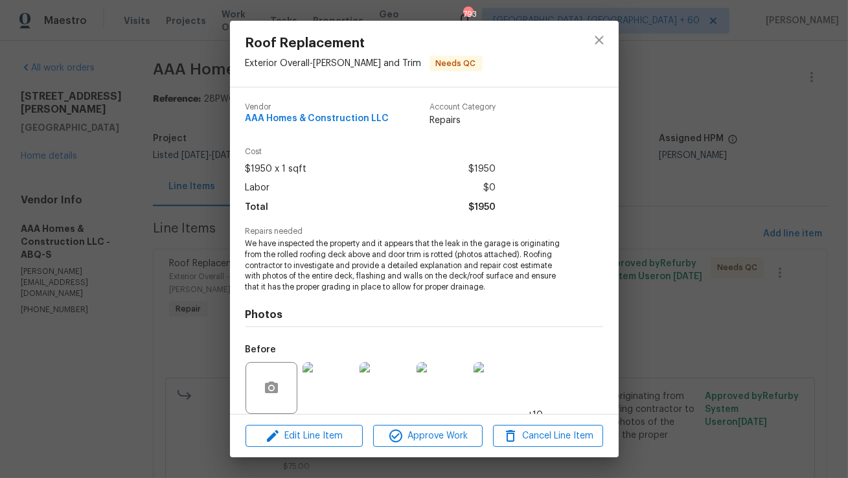
scroll to position [98, 0]
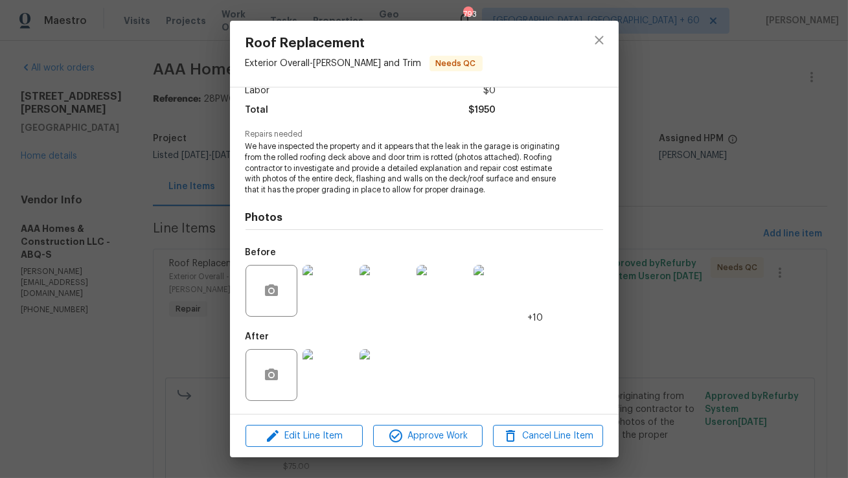
click at [327, 389] on img at bounding box center [329, 375] width 52 height 52
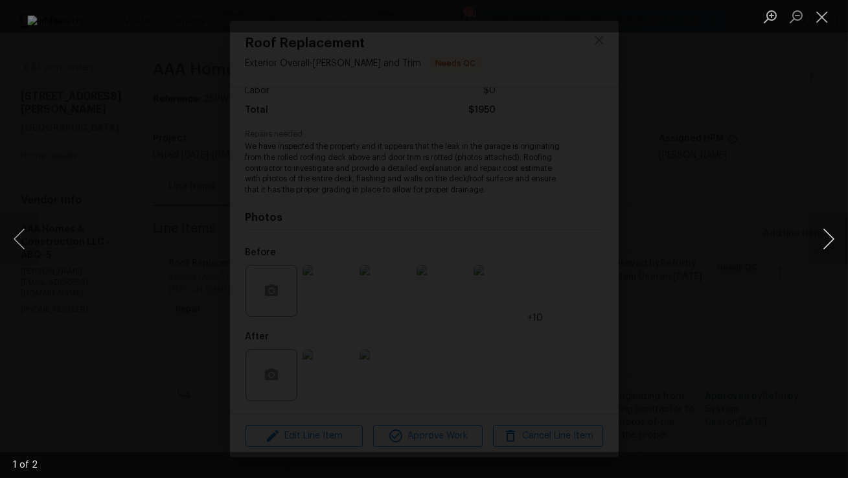
click at [826, 235] on button "Next image" at bounding box center [829, 239] width 39 height 52
click at [819, 20] on button "Close lightbox" at bounding box center [823, 16] width 26 height 23
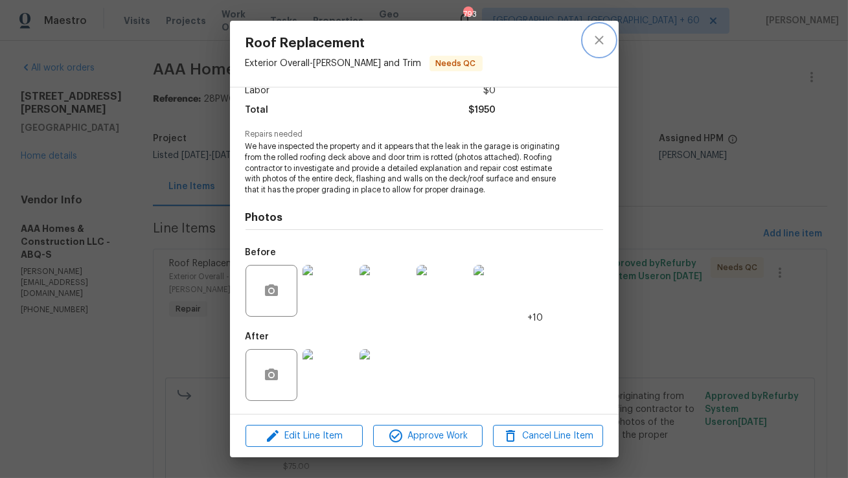
click at [608, 34] on button "close" at bounding box center [599, 40] width 31 height 31
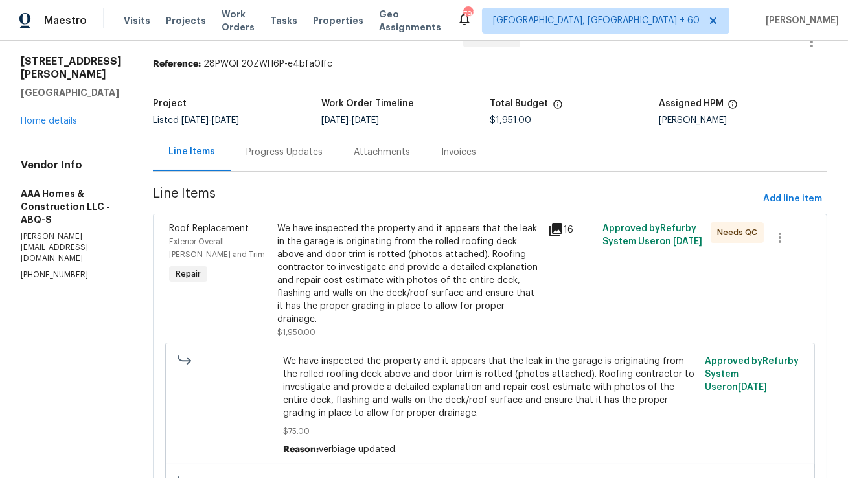
scroll to position [0, 0]
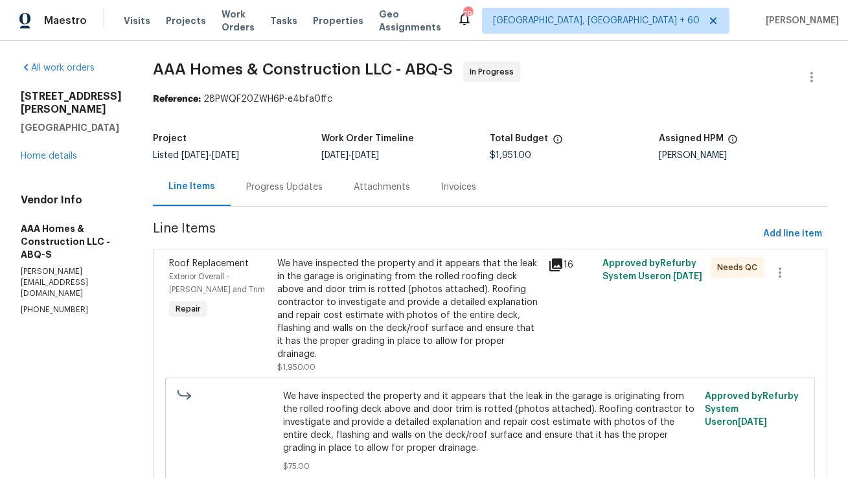
click at [423, 278] on div "We have inspected the property and it appears that the leak in the garage is or…" at bounding box center [408, 309] width 263 height 104
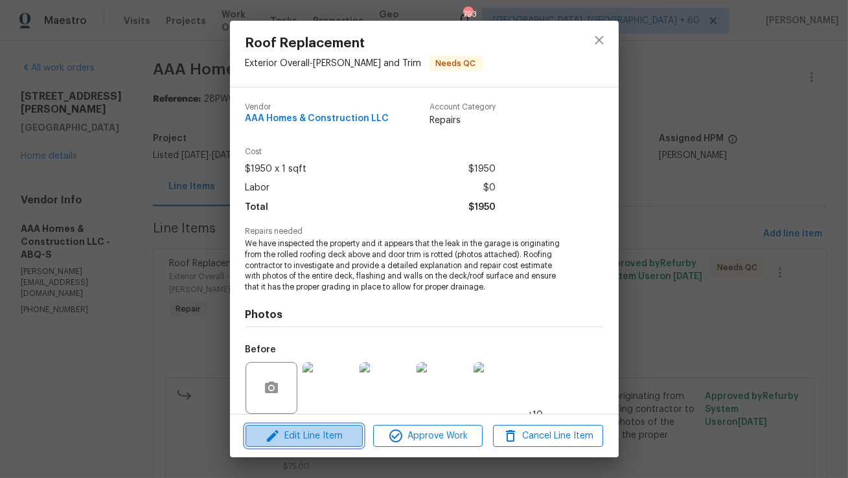
click at [301, 429] on span "Edit Line Item" at bounding box center [305, 436] width 110 height 16
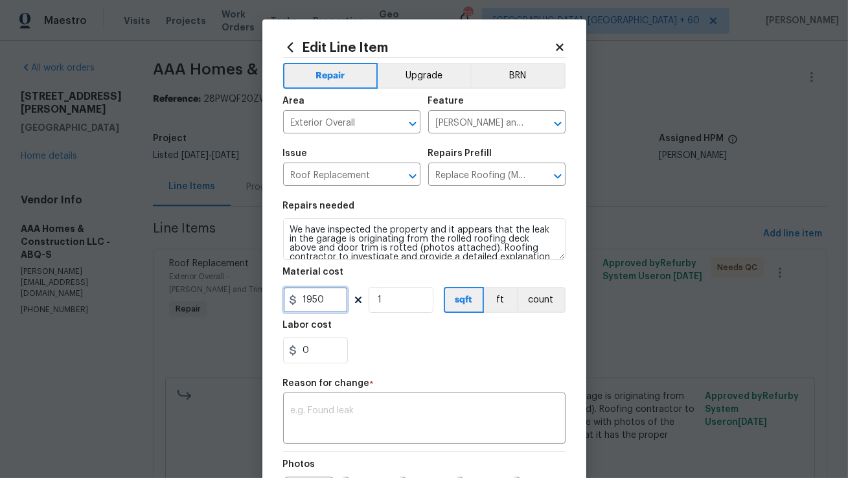
drag, startPoint x: 329, startPoint y: 299, endPoint x: 291, endPoint y: 301, distance: 37.6
click at [291, 301] on div "1950" at bounding box center [315, 300] width 65 height 26
type input "2025"
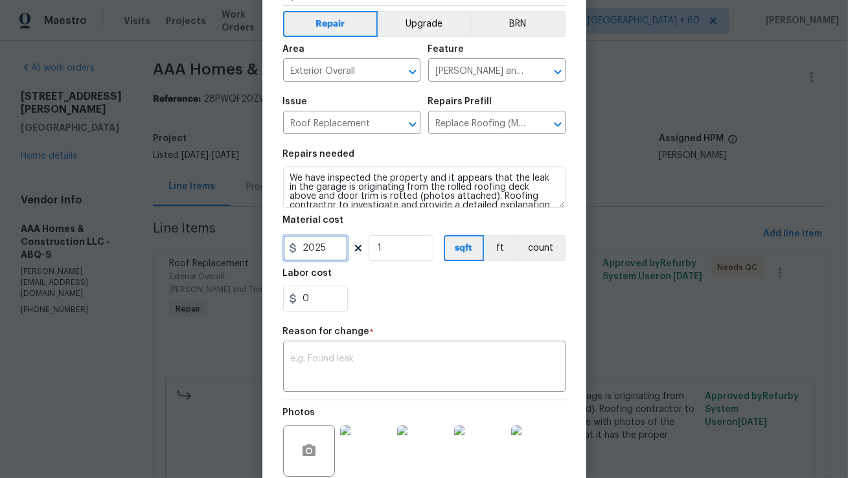
scroll to position [116, 0]
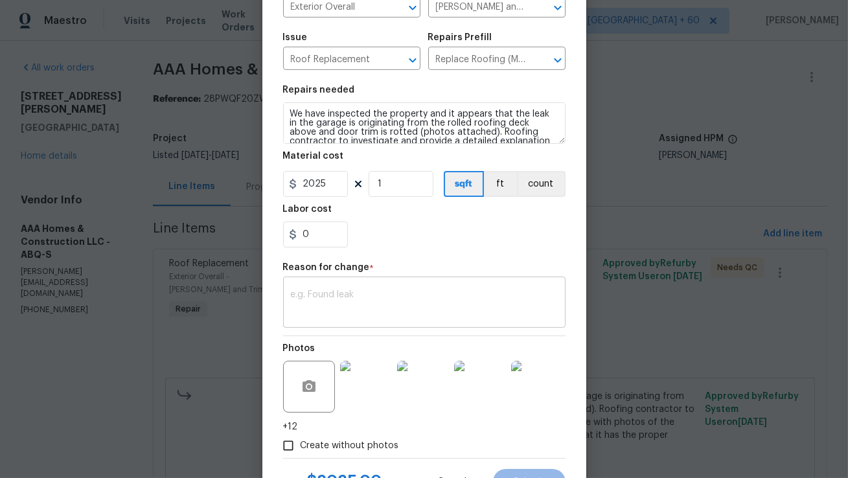
click at [406, 312] on textarea at bounding box center [424, 303] width 267 height 27
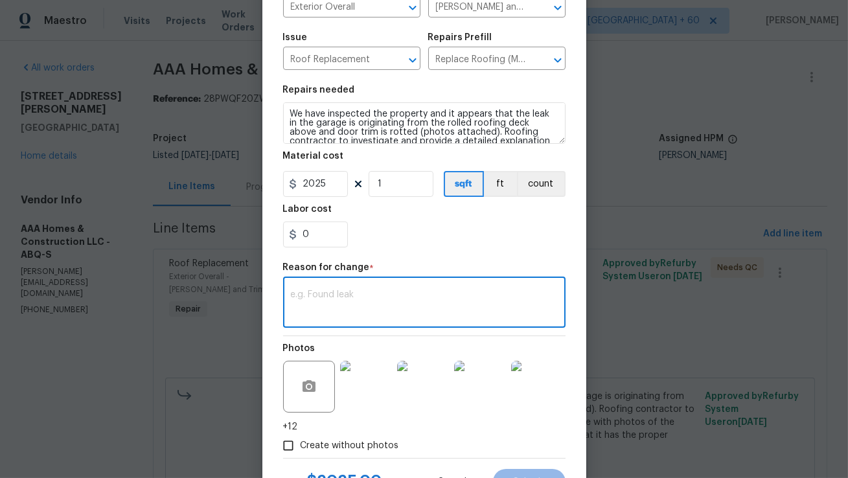
paste textarea "(AM) Updated per vendor’s final cost."
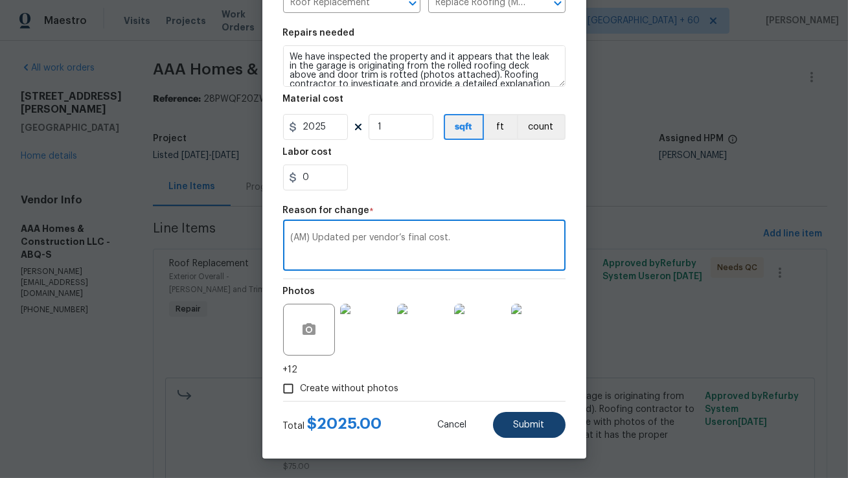
type textarea "(AM) Updated per vendor’s final cost."
click at [514, 426] on span "Submit" at bounding box center [529, 426] width 31 height 10
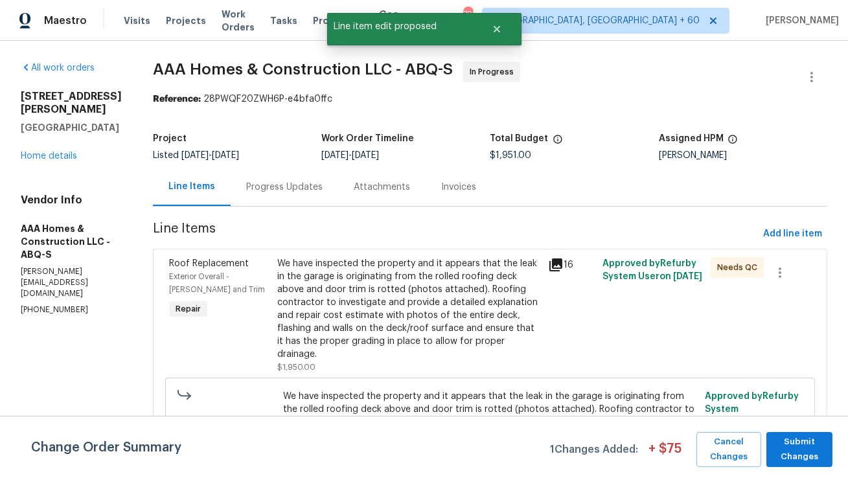
scroll to position [0, 0]
click at [798, 447] on span "Submit Changes" at bounding box center [799, 450] width 53 height 30
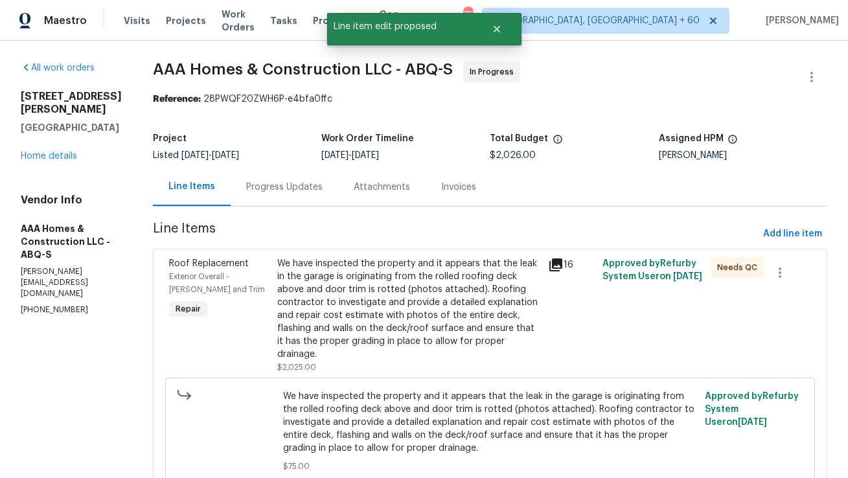
click at [455, 314] on div "We have inspected the property and it appears that the leak in the garage is or…" at bounding box center [408, 309] width 263 height 104
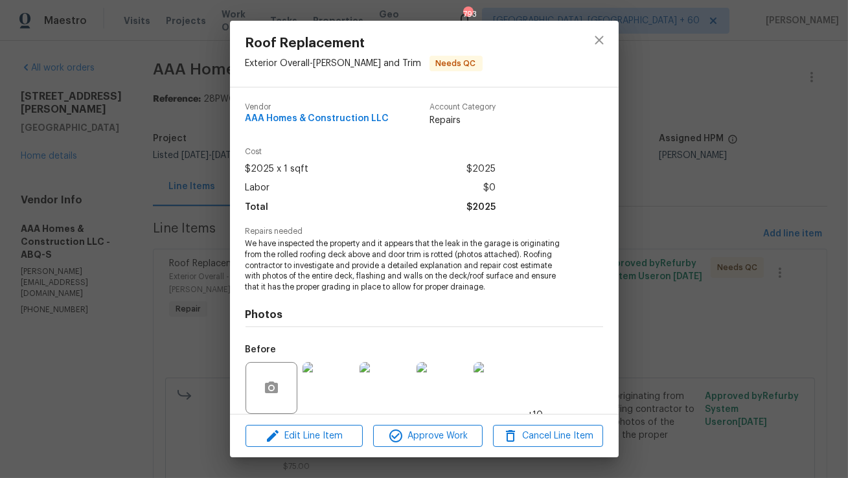
scroll to position [98, 0]
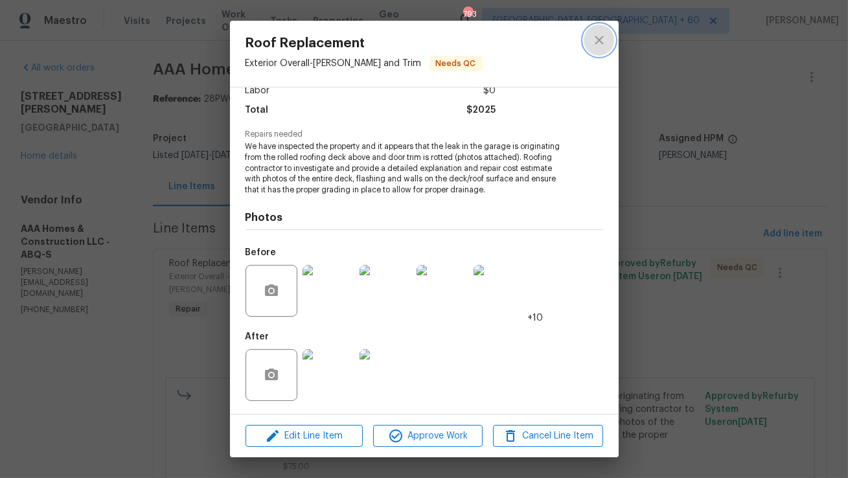
click at [598, 34] on icon "close" at bounding box center [600, 40] width 16 height 16
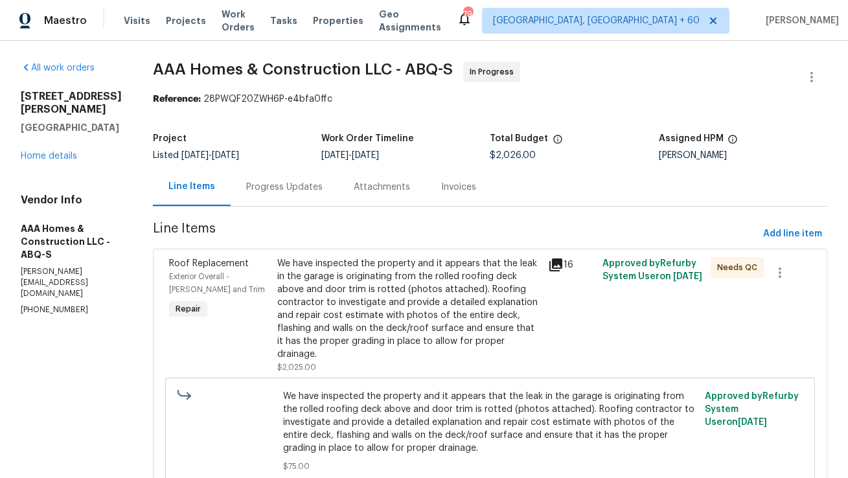
click at [278, 186] on div "Progress Updates" at bounding box center [284, 187] width 76 height 13
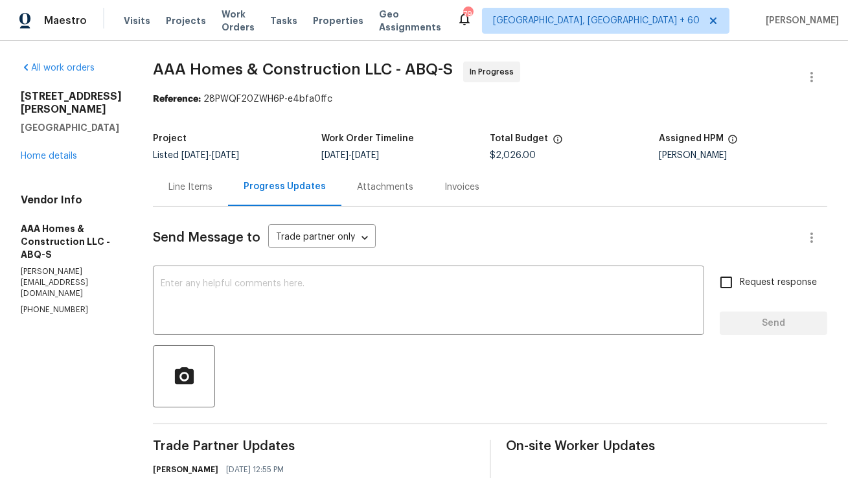
click at [174, 190] on div "Line Items" at bounding box center [191, 187] width 44 height 13
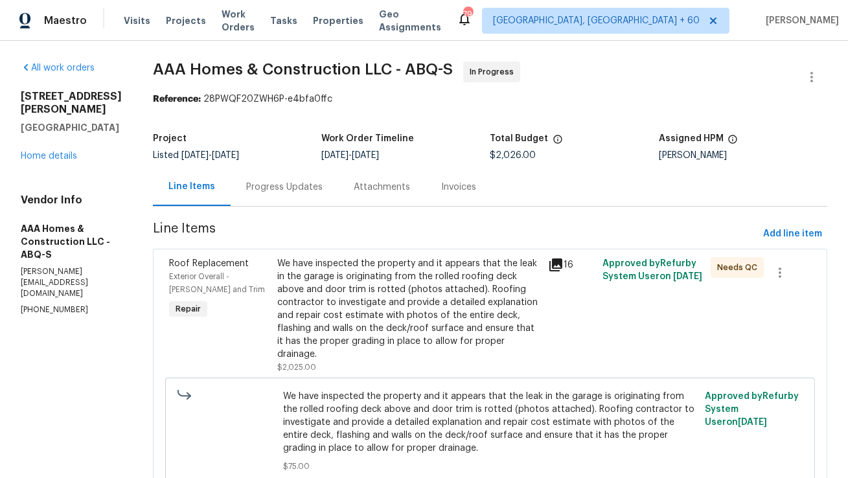
click at [340, 278] on div "We have inspected the property and it appears that the leak in the garage is or…" at bounding box center [408, 309] width 263 height 104
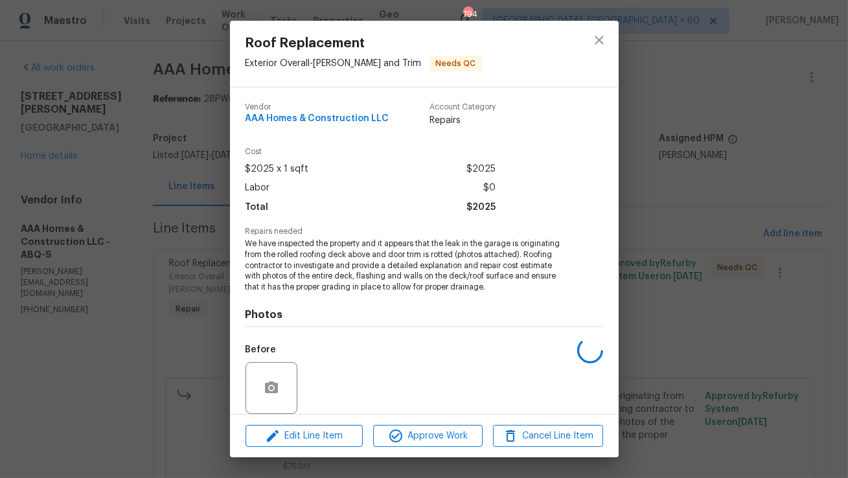
scroll to position [98, 0]
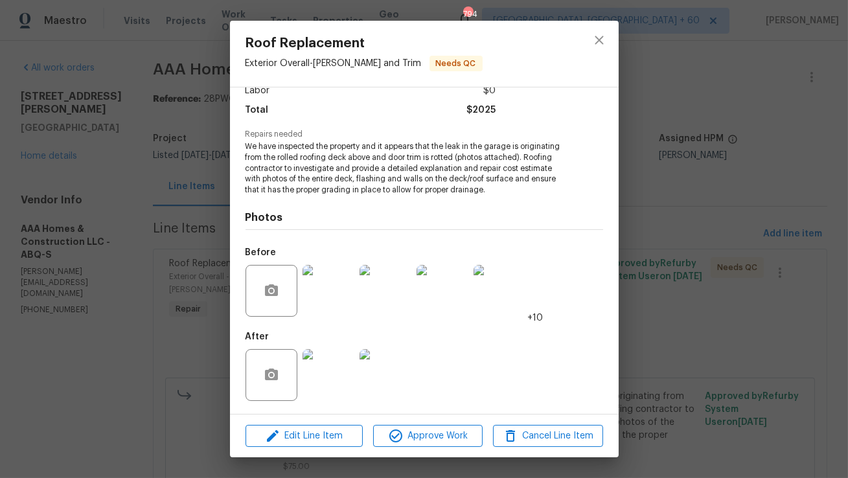
click at [325, 358] on img at bounding box center [329, 375] width 52 height 52
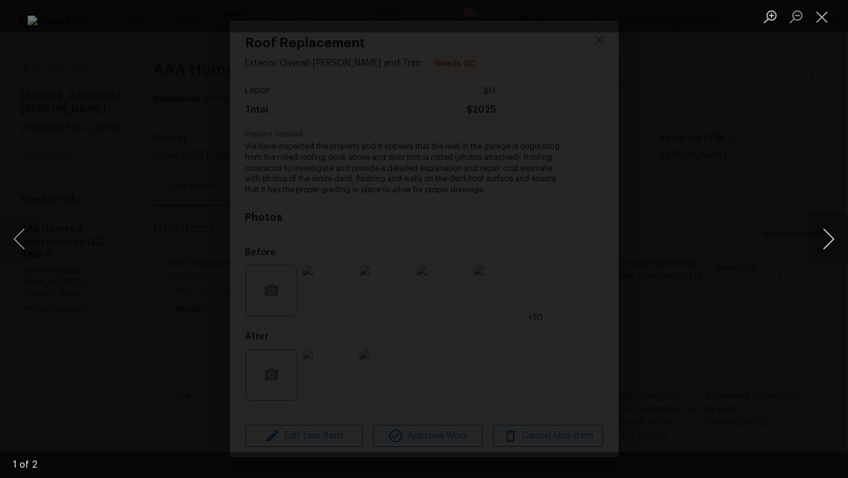
click at [823, 239] on button "Next image" at bounding box center [829, 239] width 39 height 52
click at [821, 22] on button "Close lightbox" at bounding box center [823, 16] width 26 height 23
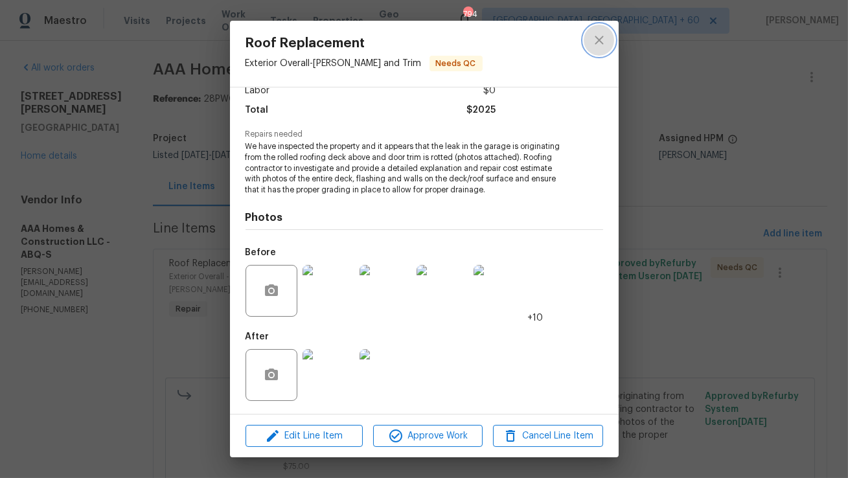
click at [602, 38] on icon "close" at bounding box center [599, 40] width 8 height 8
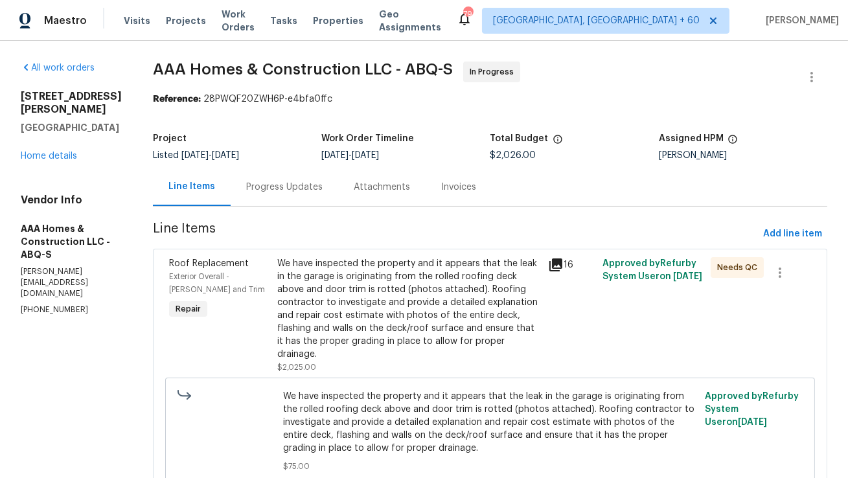
click at [617, 170] on div "Line Items Progress Updates Attachments Invoices" at bounding box center [490, 187] width 675 height 39
click at [395, 267] on div "We have inspected the property and it appears that the leak in the garage is or…" at bounding box center [408, 309] width 263 height 104
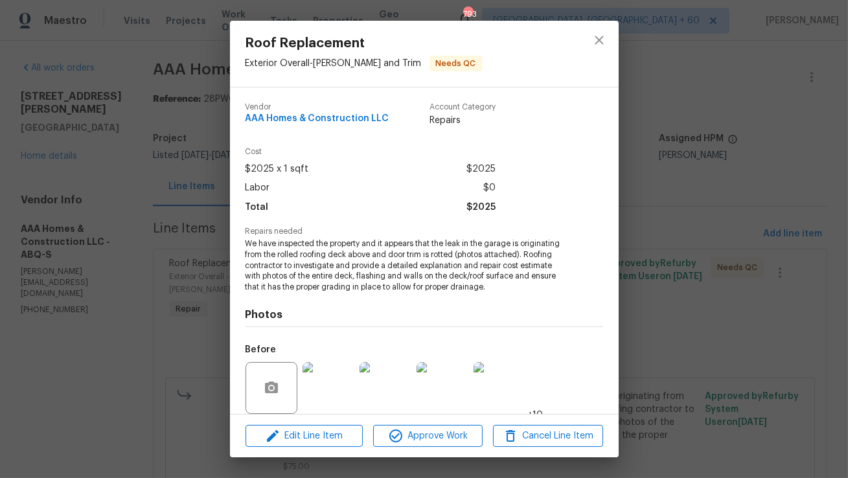
scroll to position [98, 0]
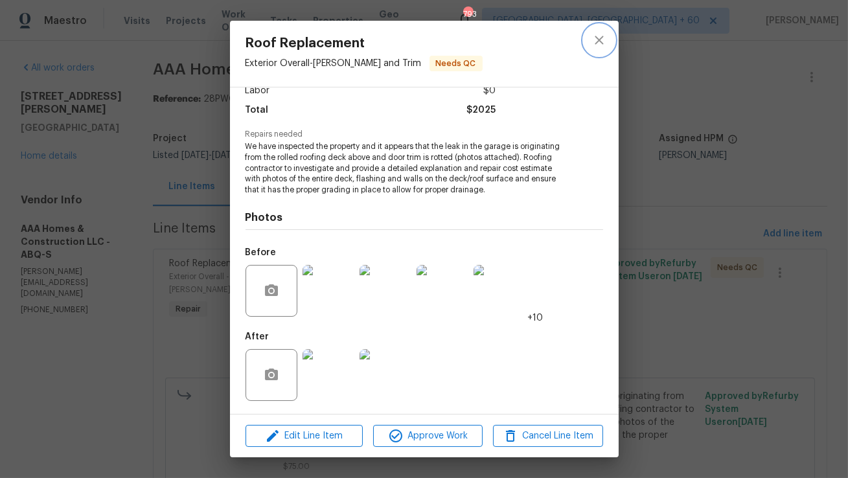
click at [602, 38] on icon "close" at bounding box center [600, 40] width 16 height 16
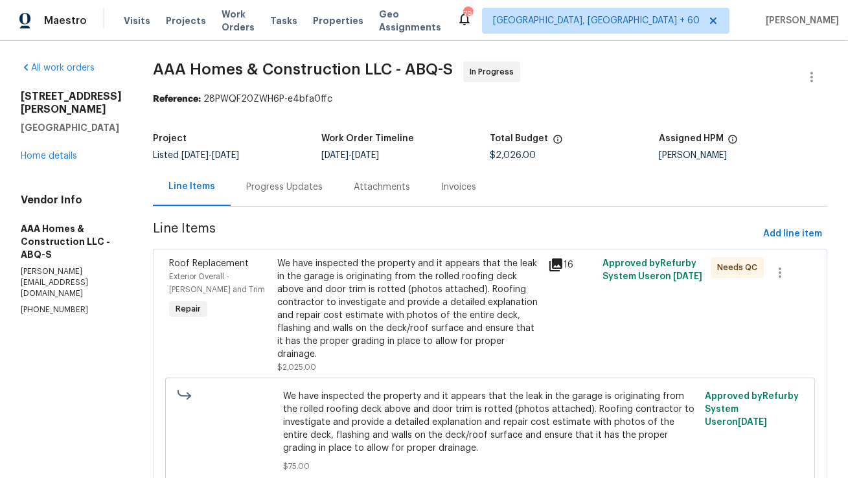
click at [310, 193] on div "Progress Updates" at bounding box center [284, 187] width 76 height 13
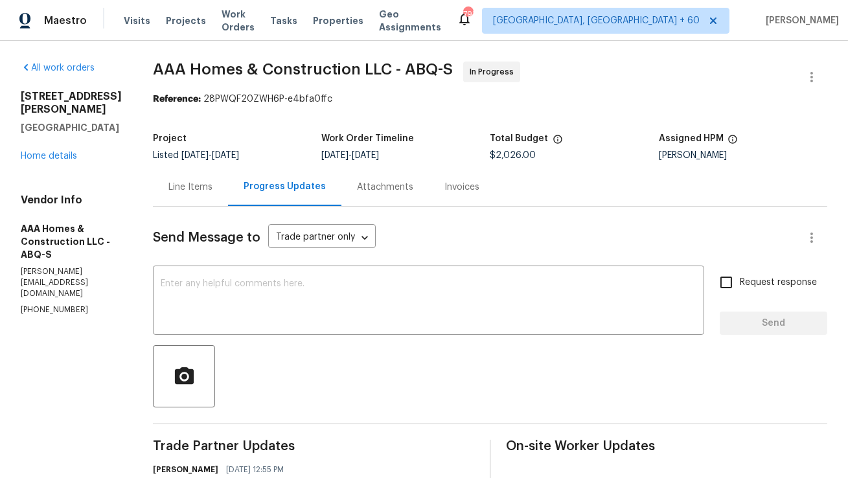
click at [196, 190] on div "Line Items" at bounding box center [191, 187] width 44 height 13
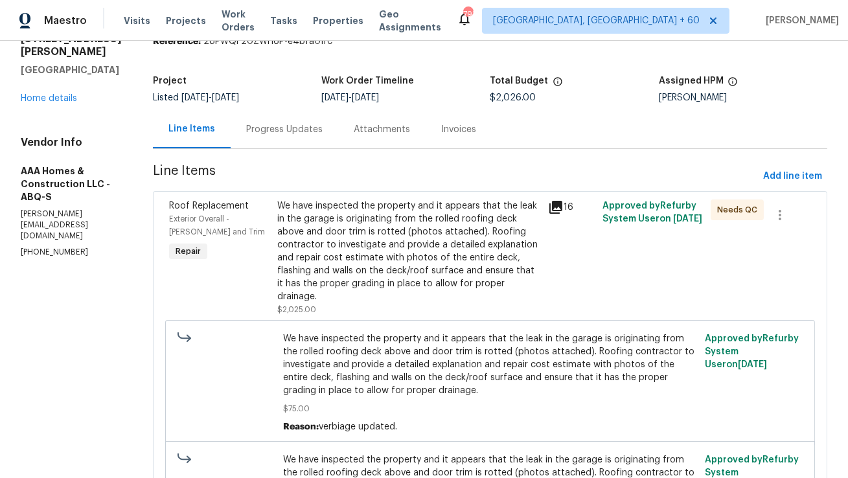
scroll to position [62, 0]
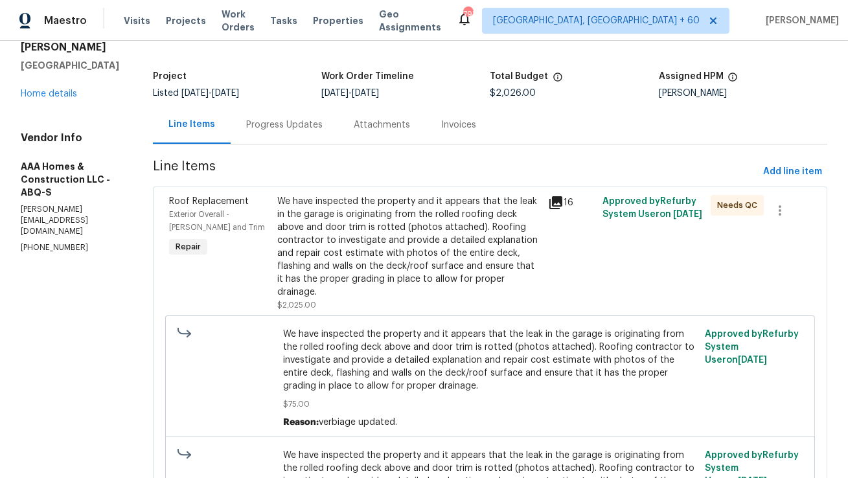
click at [337, 209] on div "We have inspected the property and it appears that the leak in the garage is or…" at bounding box center [408, 247] width 263 height 104
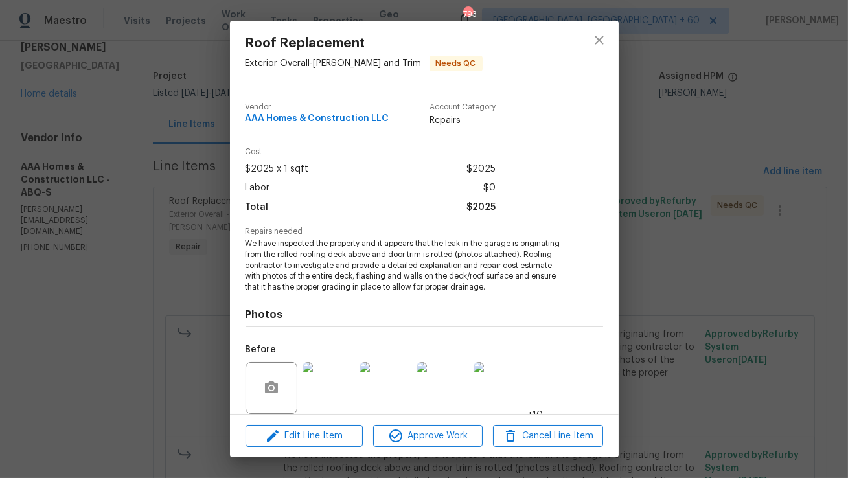
scroll to position [98, 0]
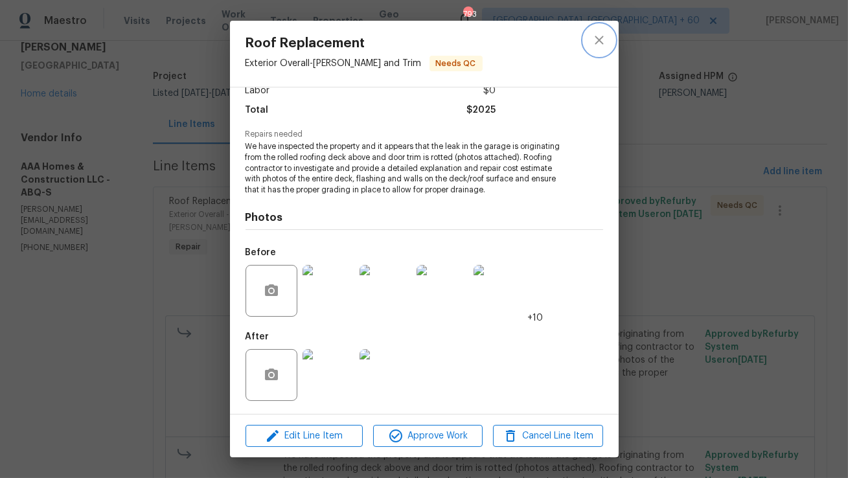
click at [593, 40] on icon "close" at bounding box center [600, 40] width 16 height 16
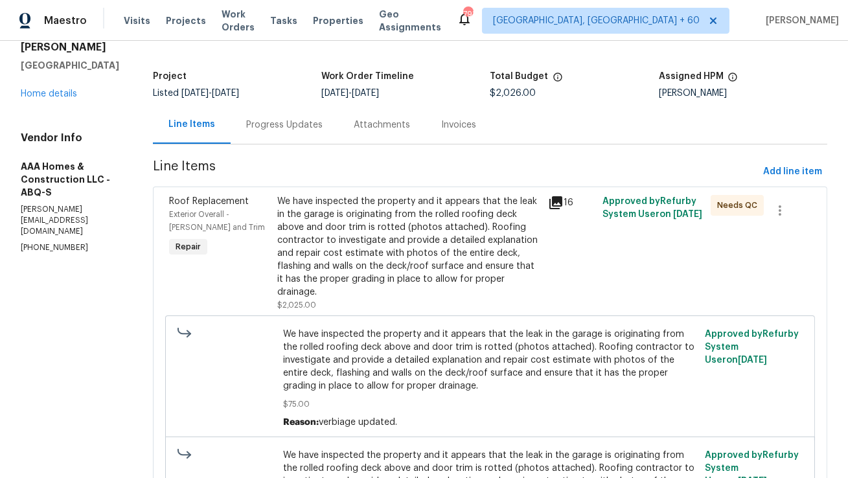
click at [255, 134] on div "Progress Updates" at bounding box center [285, 125] width 108 height 38
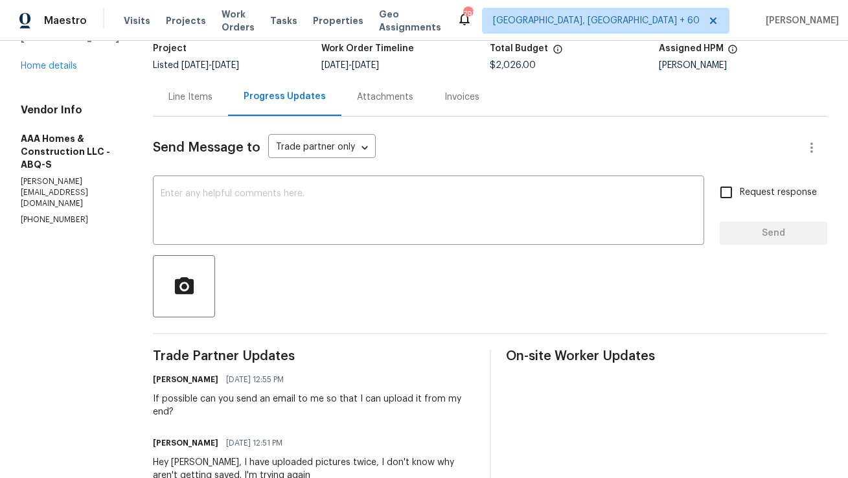
scroll to position [76, 0]
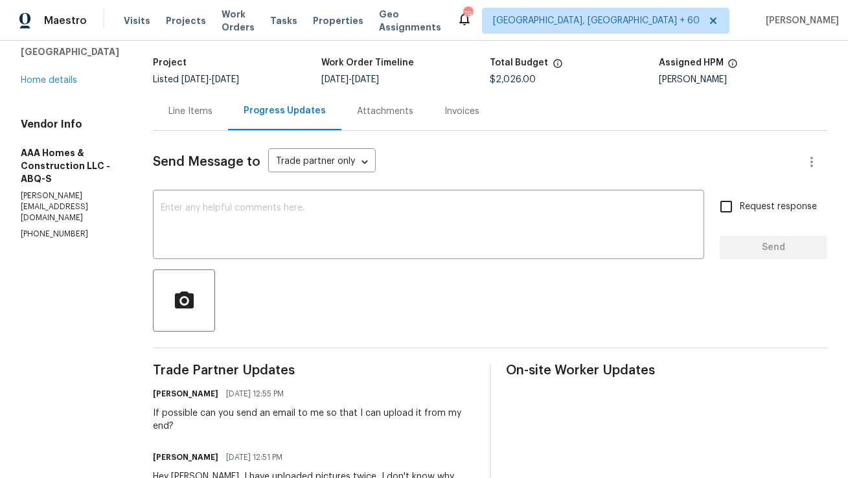
click at [200, 105] on div "Line Items" at bounding box center [191, 111] width 44 height 13
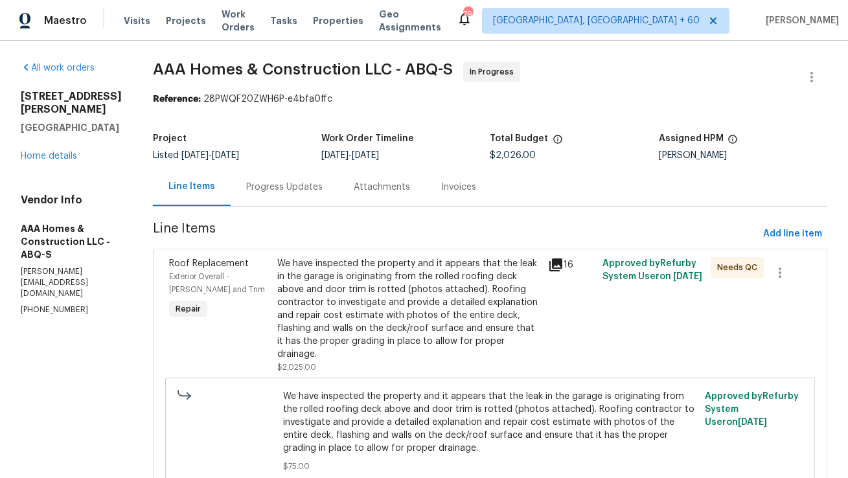
click at [432, 343] on div "We have inspected the property and it appears that the leak in the garage is or…" at bounding box center [408, 309] width 263 height 104
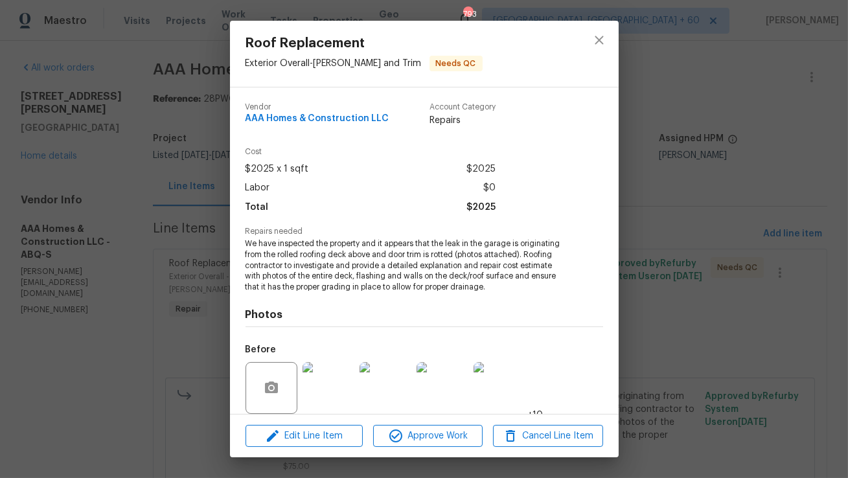
scroll to position [98, 0]
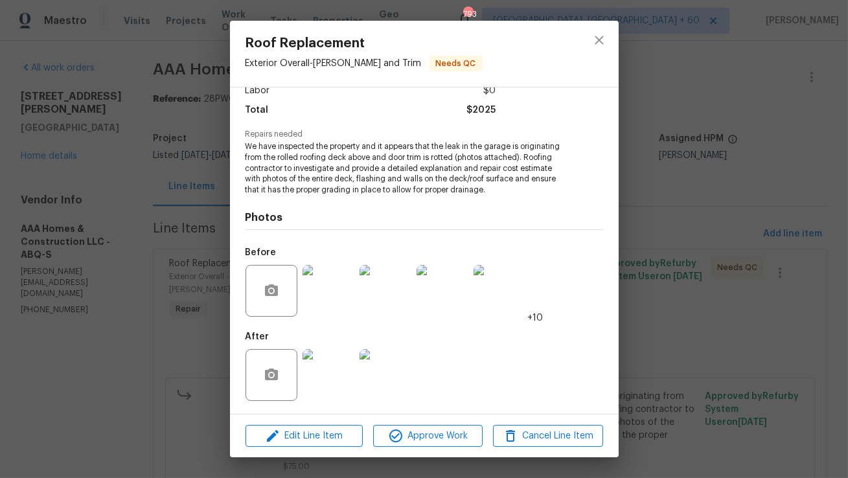
click at [328, 377] on img at bounding box center [329, 375] width 52 height 52
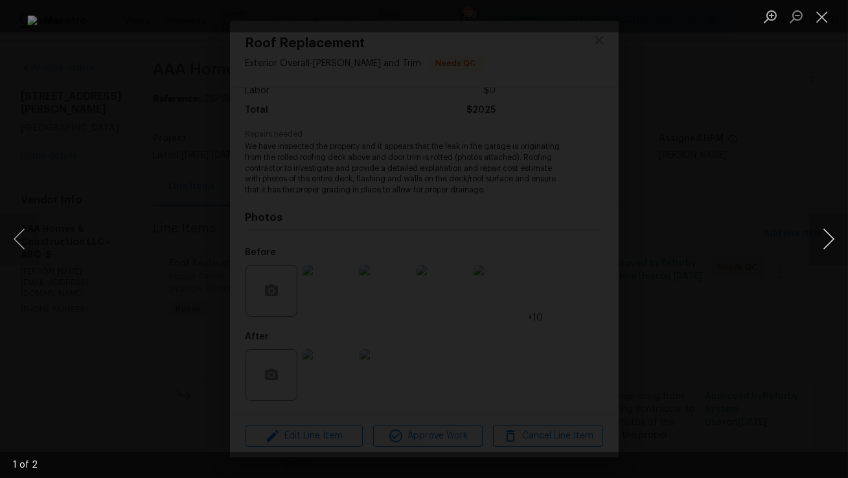
click at [816, 243] on button "Next image" at bounding box center [829, 239] width 39 height 52
click at [826, 25] on button "Close lightbox" at bounding box center [823, 16] width 26 height 23
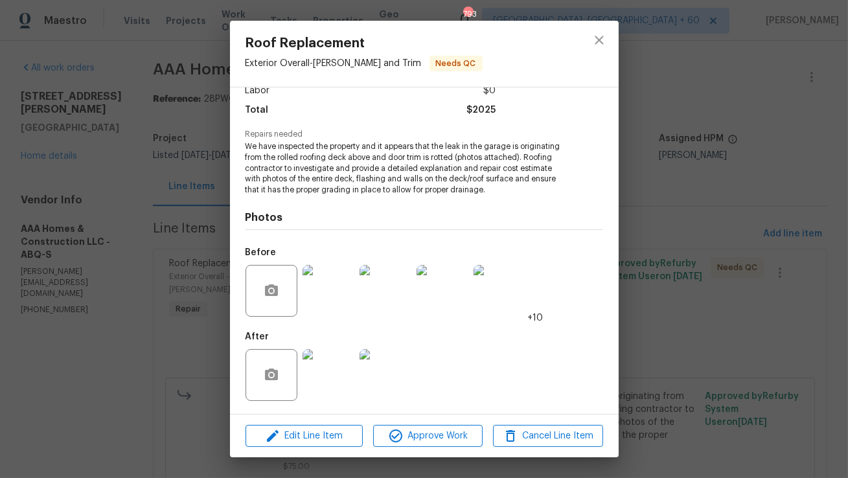
click at [331, 300] on img at bounding box center [329, 291] width 52 height 52
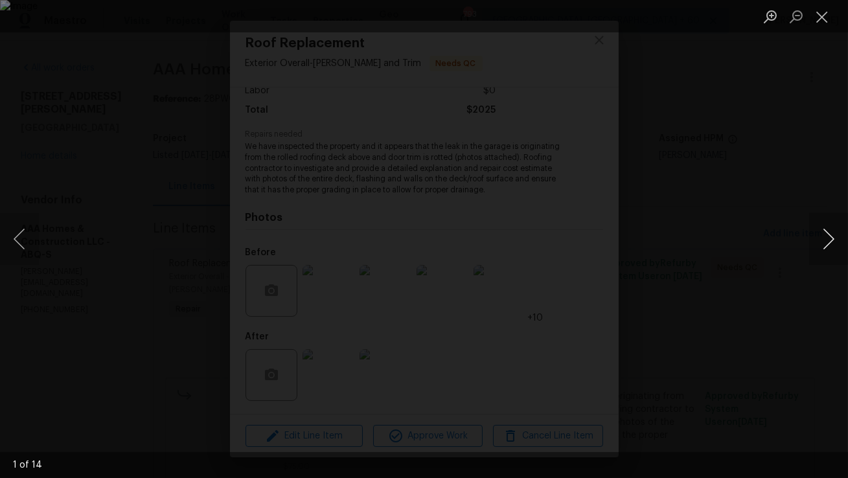
click at [818, 238] on button "Next image" at bounding box center [829, 239] width 39 height 52
click at [817, 239] on button "Next image" at bounding box center [829, 239] width 39 height 52
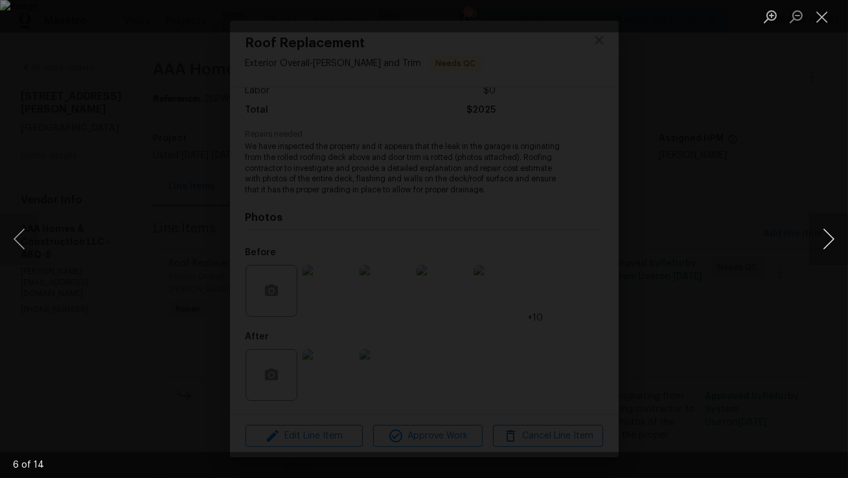
click at [832, 228] on button "Next image" at bounding box center [829, 239] width 39 height 52
click at [833, 229] on button "Next image" at bounding box center [829, 239] width 39 height 52
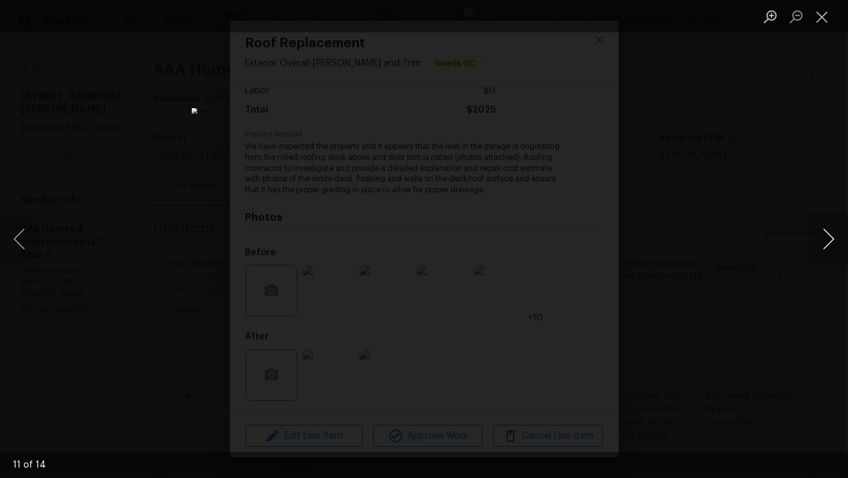
click at [833, 229] on button "Next image" at bounding box center [829, 239] width 39 height 52
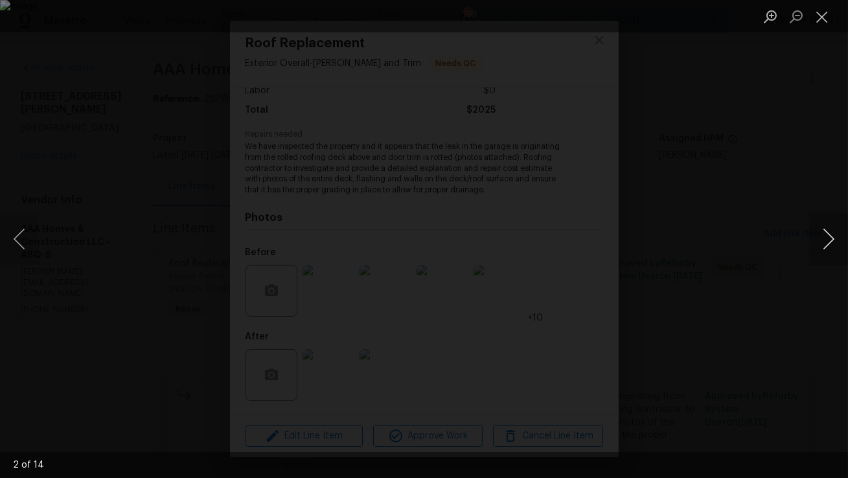
click at [833, 229] on button "Next image" at bounding box center [829, 239] width 39 height 52
click at [830, 24] on button "Close lightbox" at bounding box center [823, 16] width 26 height 23
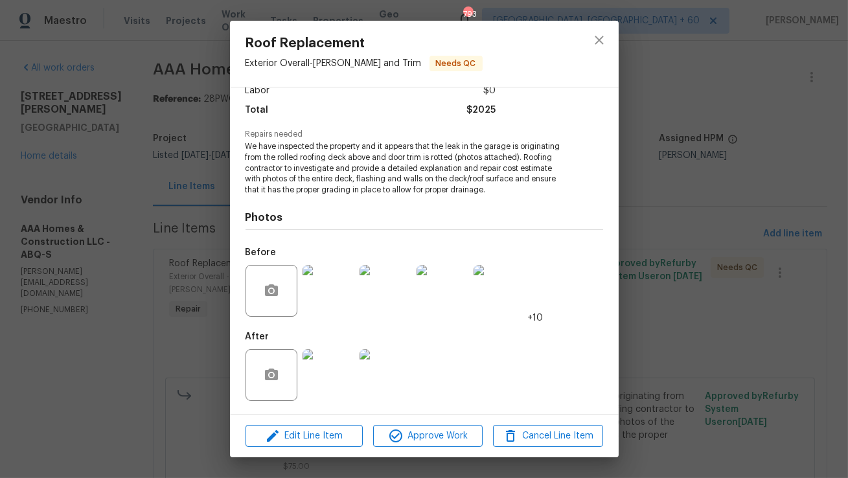
click at [350, 369] on img at bounding box center [329, 375] width 52 height 52
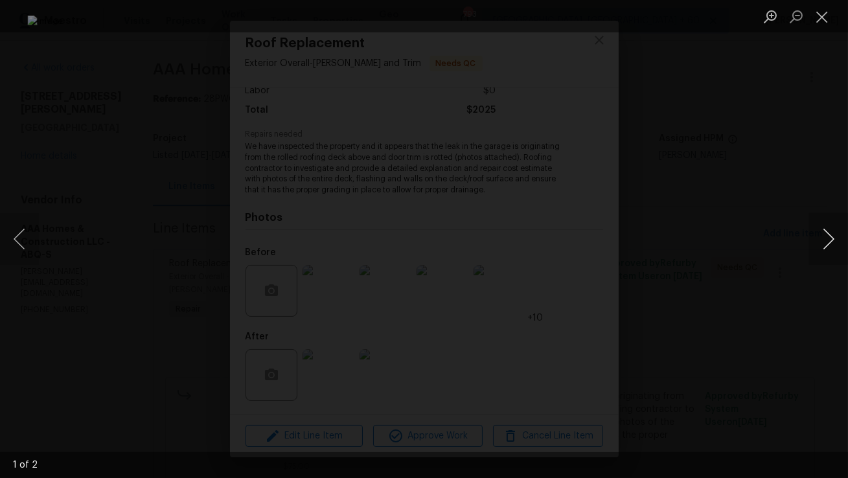
click at [835, 244] on button "Next image" at bounding box center [829, 239] width 39 height 52
click at [828, 239] on button "Next image" at bounding box center [829, 239] width 39 height 52
click at [823, 12] on button "Close lightbox" at bounding box center [823, 16] width 26 height 23
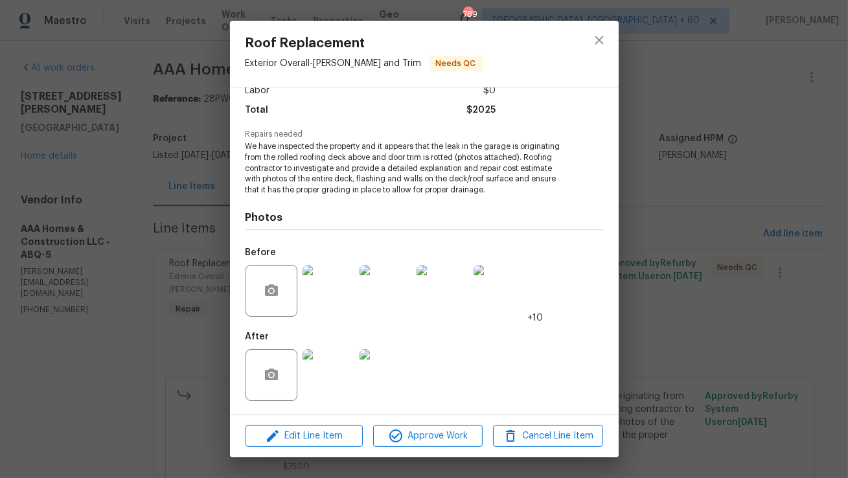
click at [347, 298] on img at bounding box center [329, 291] width 52 height 52
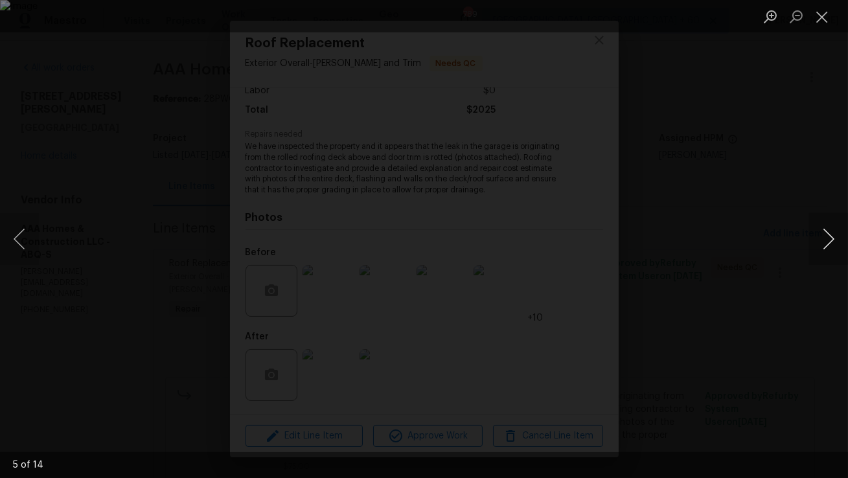
click at [832, 251] on button "Next image" at bounding box center [829, 239] width 39 height 52
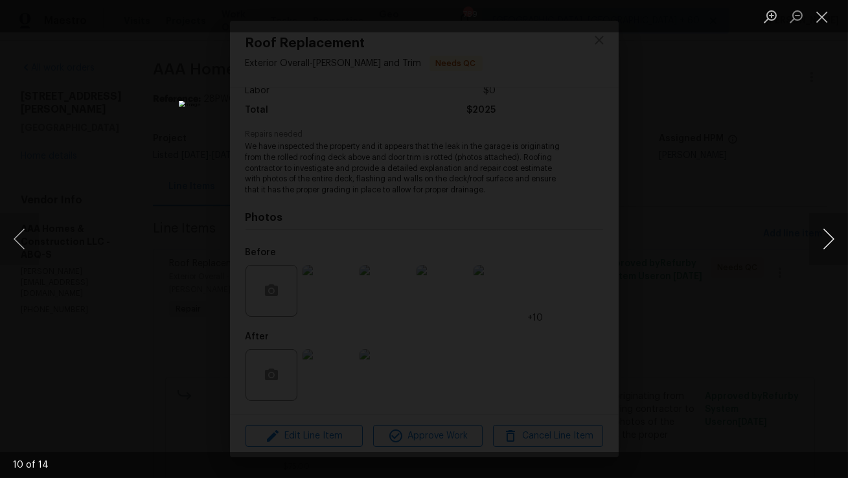
click at [832, 251] on button "Next image" at bounding box center [829, 239] width 39 height 52
click at [21, 249] on button "Previous image" at bounding box center [19, 239] width 39 height 52
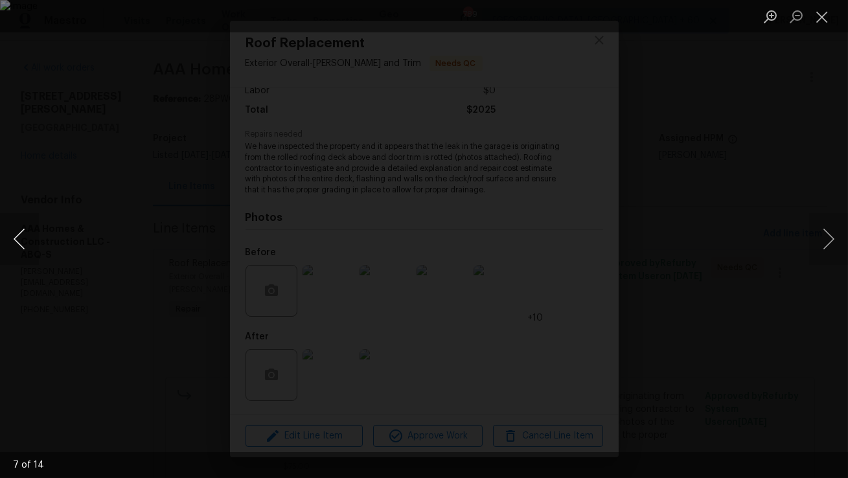
click at [21, 249] on button "Previous image" at bounding box center [19, 239] width 39 height 52
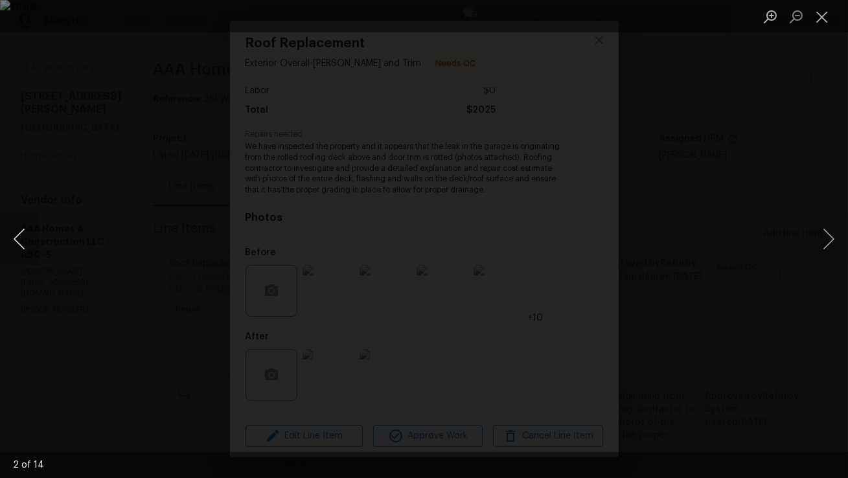
click at [21, 248] on button "Previous image" at bounding box center [19, 239] width 39 height 52
click at [824, 13] on button "Close lightbox" at bounding box center [823, 16] width 26 height 23
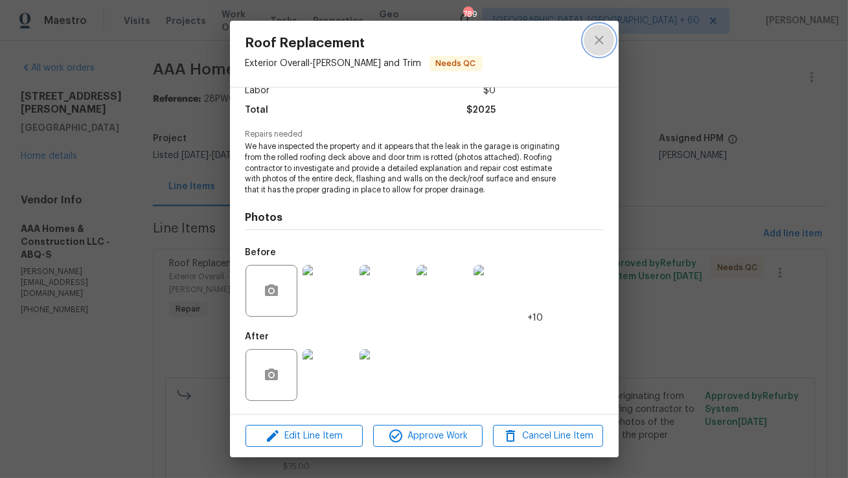
click at [604, 37] on icon "close" at bounding box center [600, 40] width 16 height 16
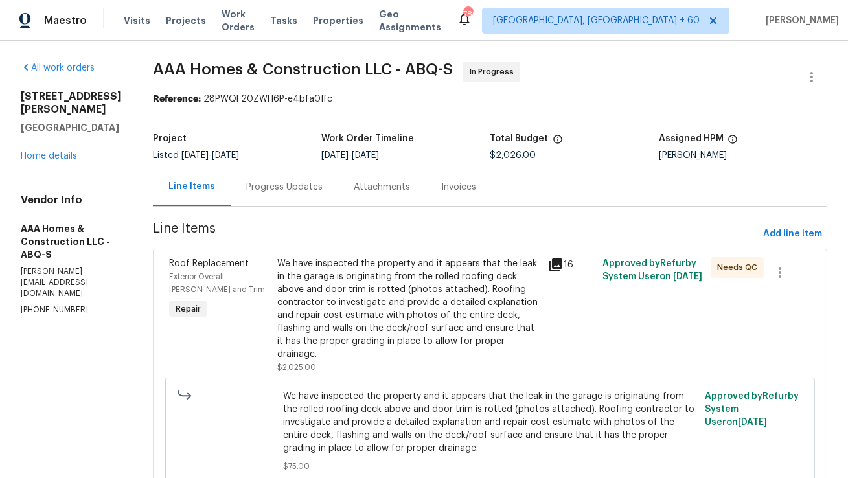
click at [266, 189] on div "Progress Updates" at bounding box center [284, 187] width 76 height 13
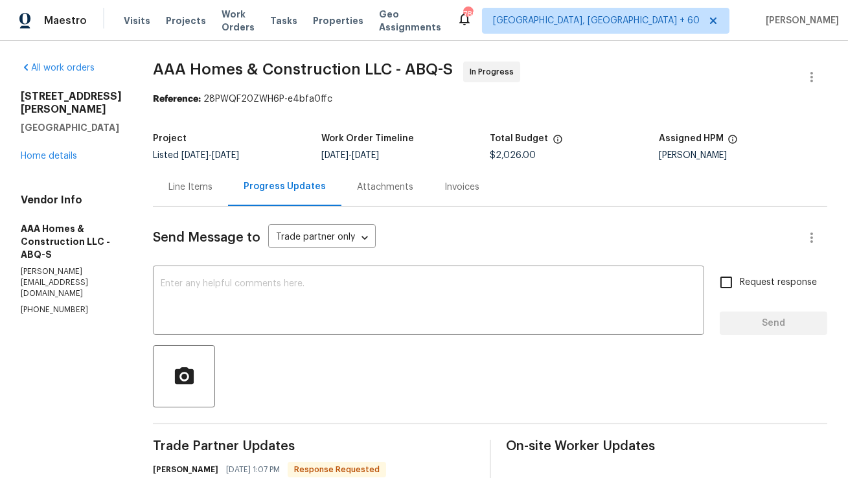
click at [181, 194] on div "Line Items" at bounding box center [190, 187] width 75 height 38
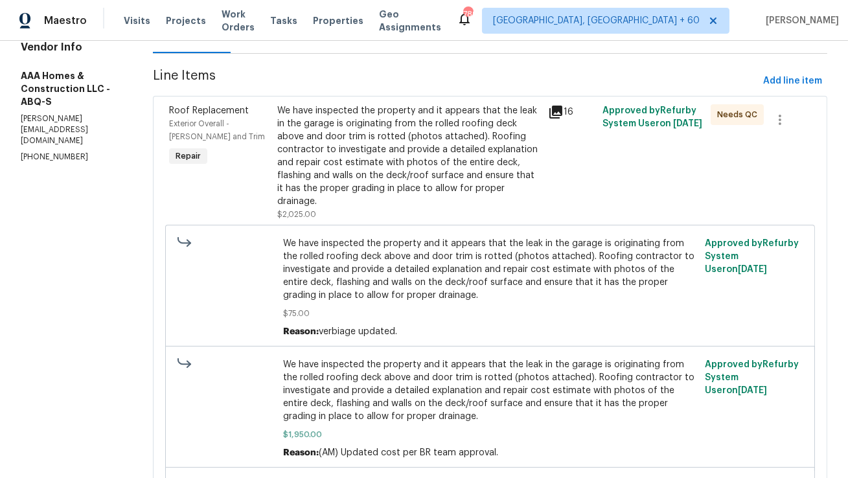
scroll to position [162, 0]
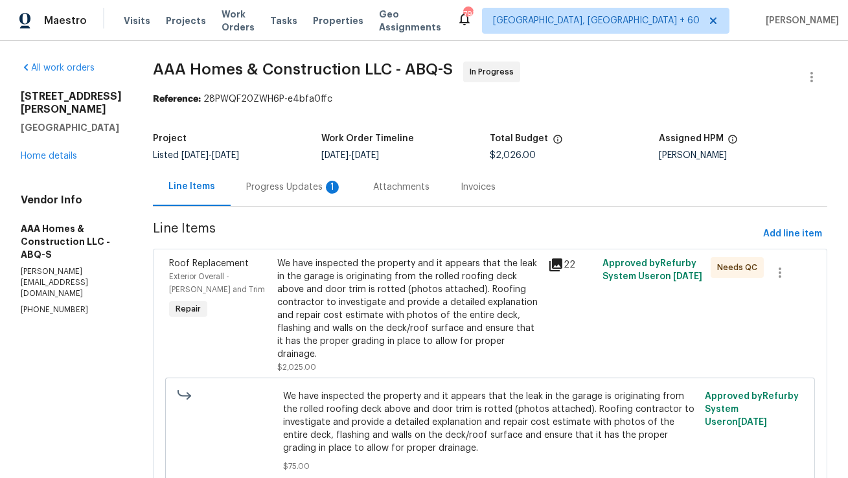
scroll to position [3, 0]
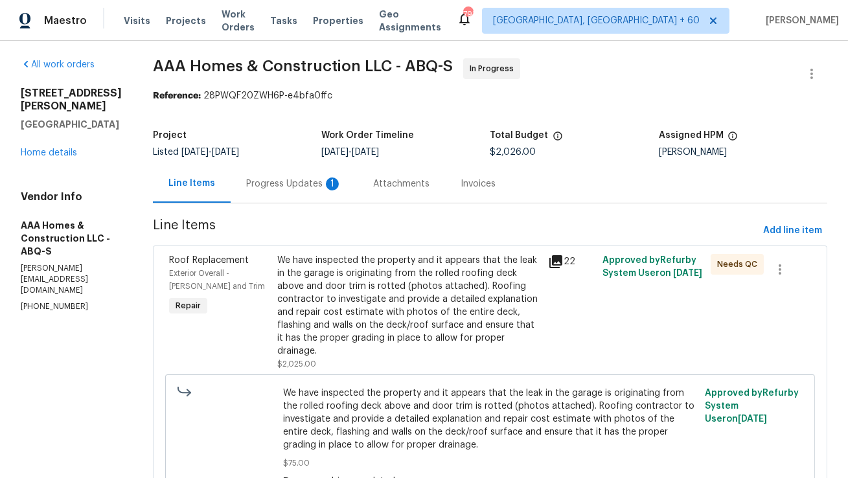
click at [324, 265] on div "We have inspected the property and it appears that the leak in the garage is or…" at bounding box center [408, 306] width 263 height 104
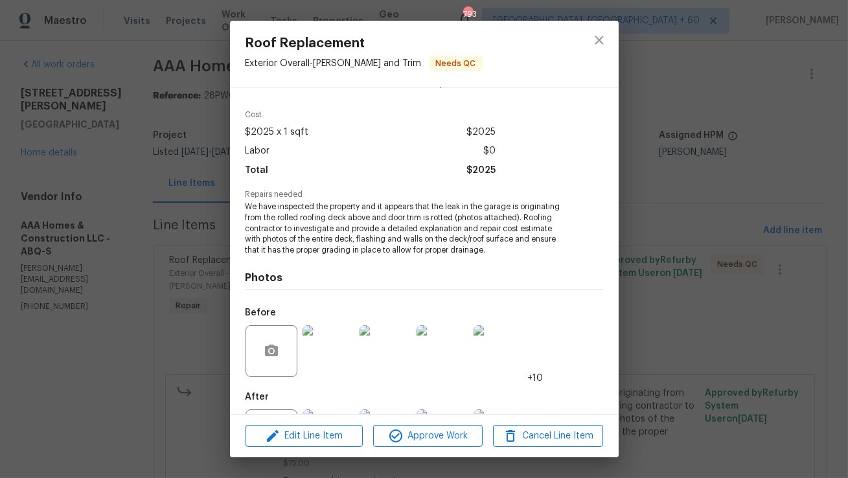
scroll to position [98, 0]
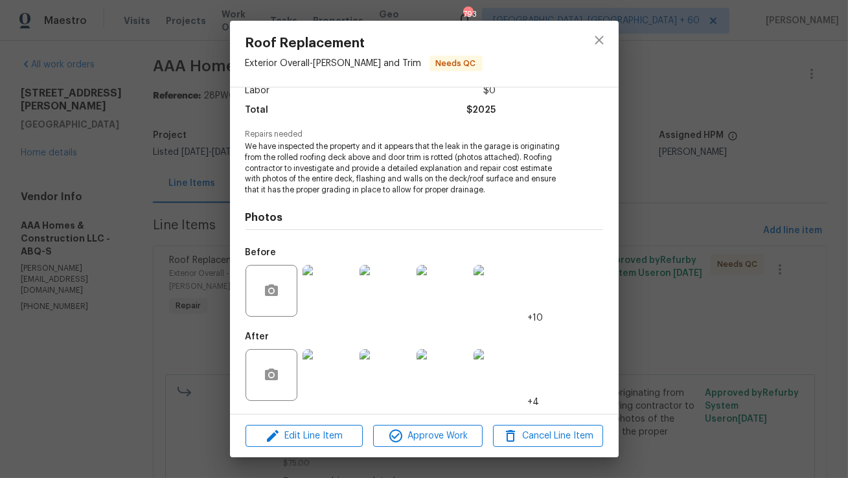
click at [329, 383] on img at bounding box center [329, 375] width 52 height 52
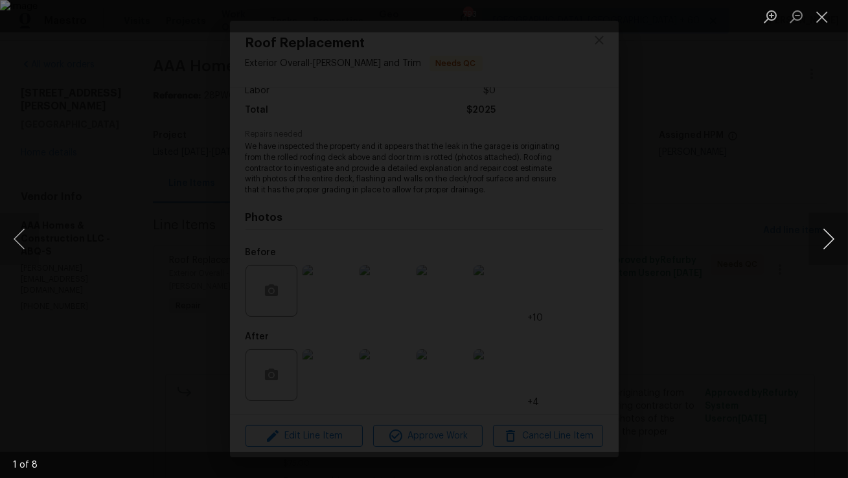
click at [837, 242] on button "Next image" at bounding box center [829, 239] width 39 height 52
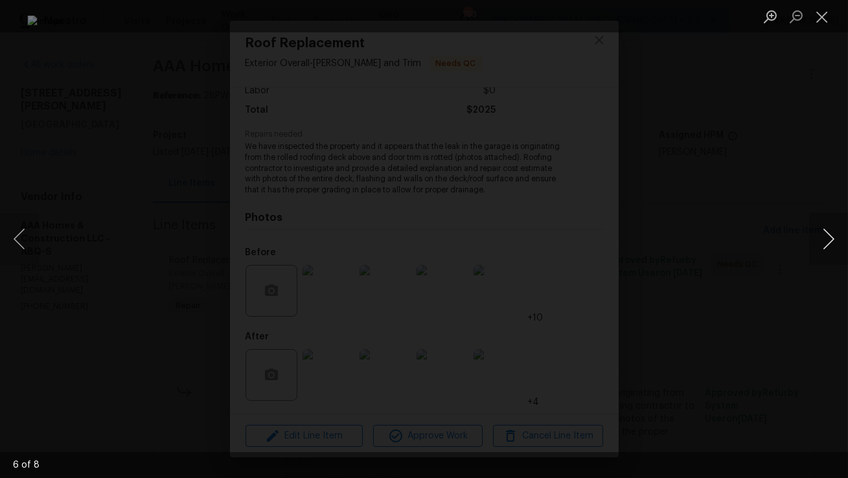
click at [837, 242] on button "Next image" at bounding box center [829, 239] width 39 height 52
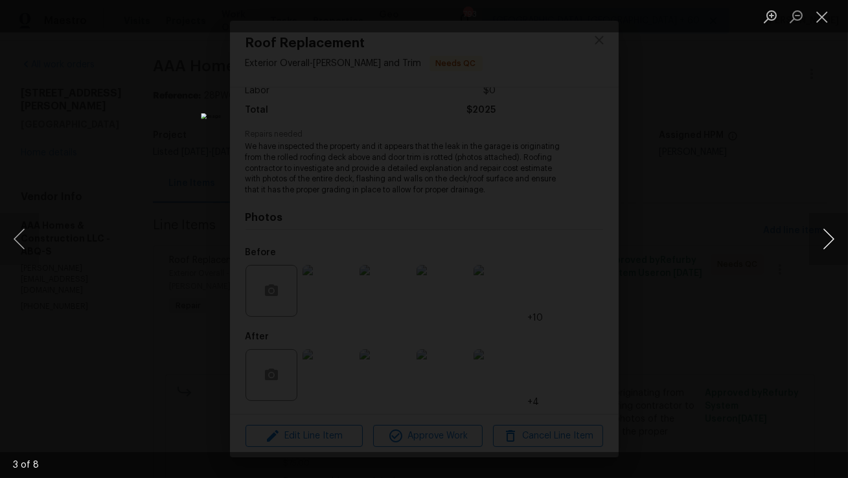
click at [837, 242] on button "Next image" at bounding box center [829, 239] width 39 height 52
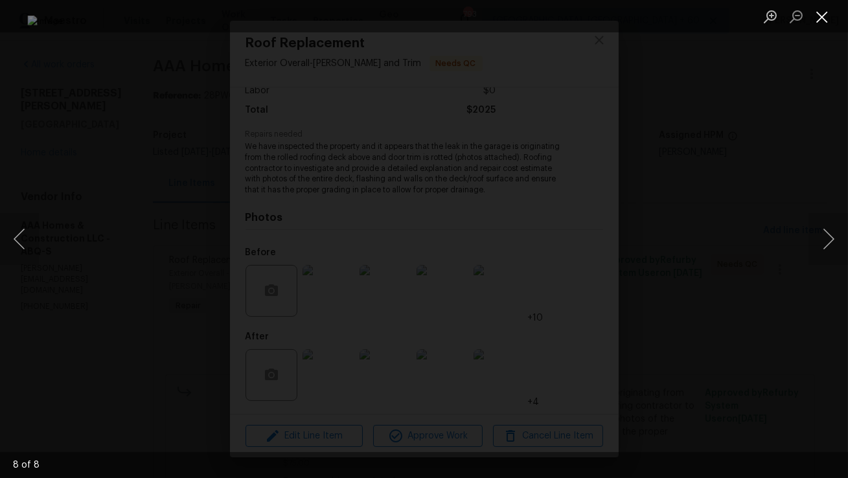
click at [824, 21] on button "Close lightbox" at bounding box center [823, 16] width 26 height 23
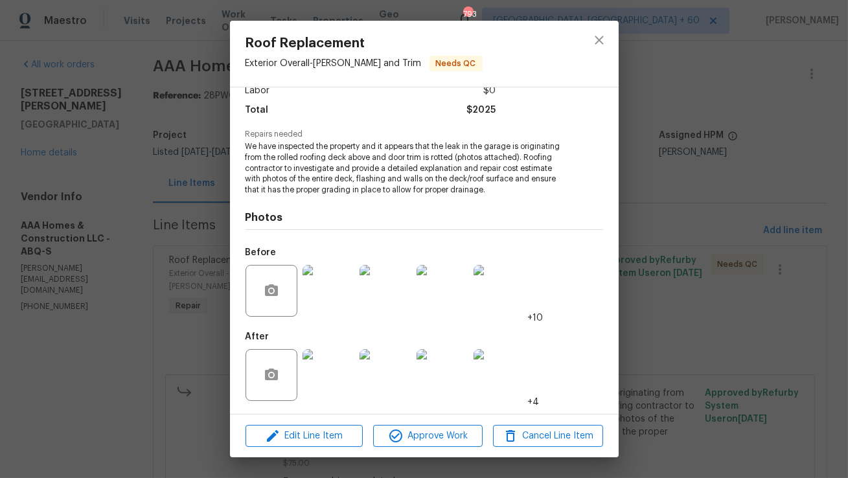
click at [340, 299] on img at bounding box center [329, 291] width 52 height 52
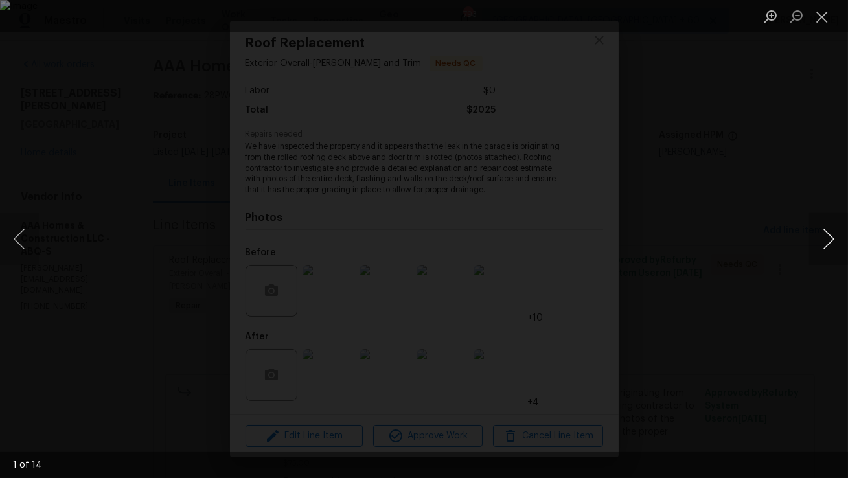
click at [820, 237] on button "Next image" at bounding box center [829, 239] width 39 height 52
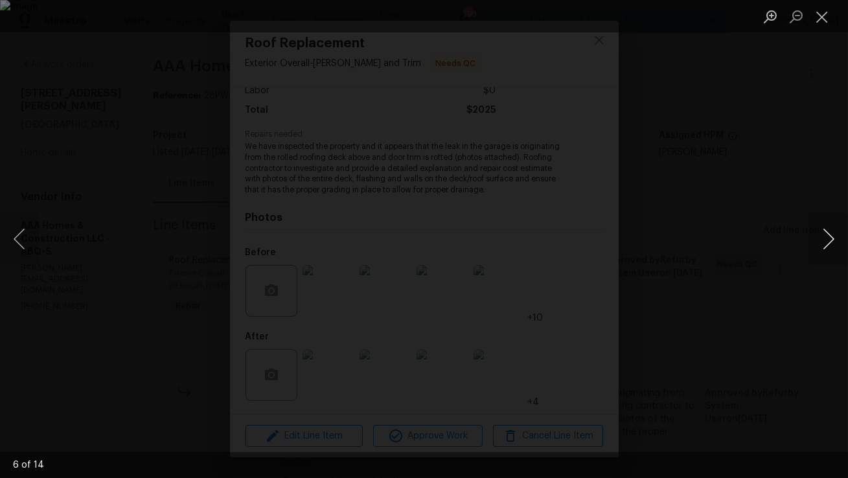
click at [820, 237] on button "Next image" at bounding box center [829, 239] width 39 height 52
click at [820, 236] on button "Next image" at bounding box center [829, 239] width 39 height 52
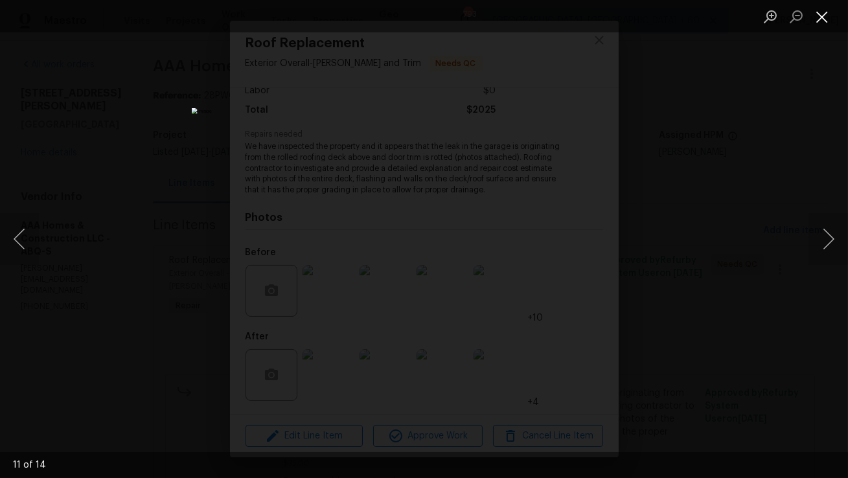
click at [826, 17] on button "Close lightbox" at bounding box center [823, 16] width 26 height 23
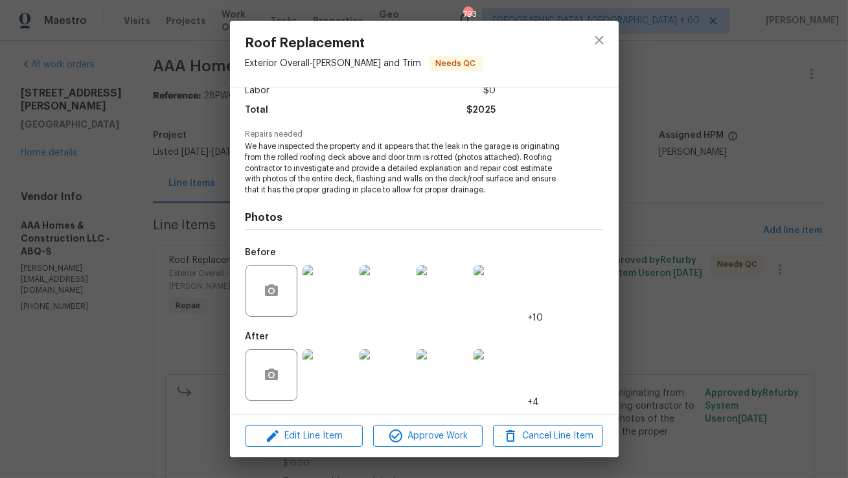
click at [315, 374] on img at bounding box center [329, 375] width 52 height 52
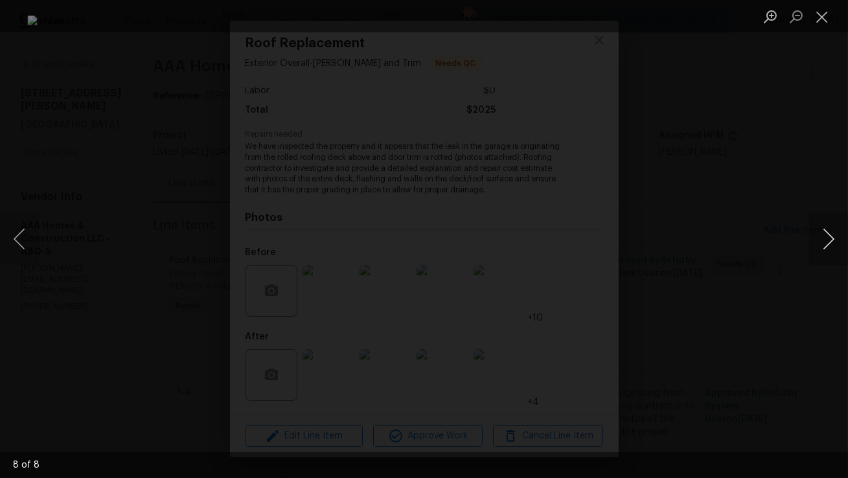
click at [823, 239] on button "Next image" at bounding box center [829, 239] width 39 height 52
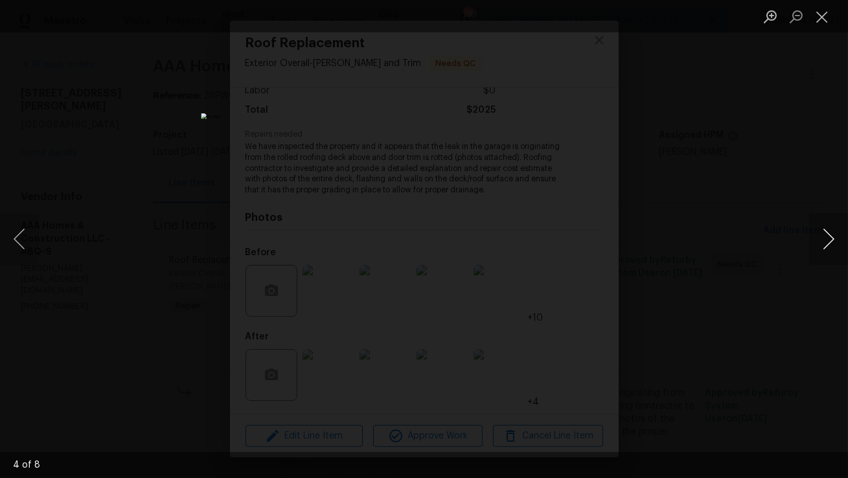
click at [823, 239] on button "Next image" at bounding box center [829, 239] width 39 height 52
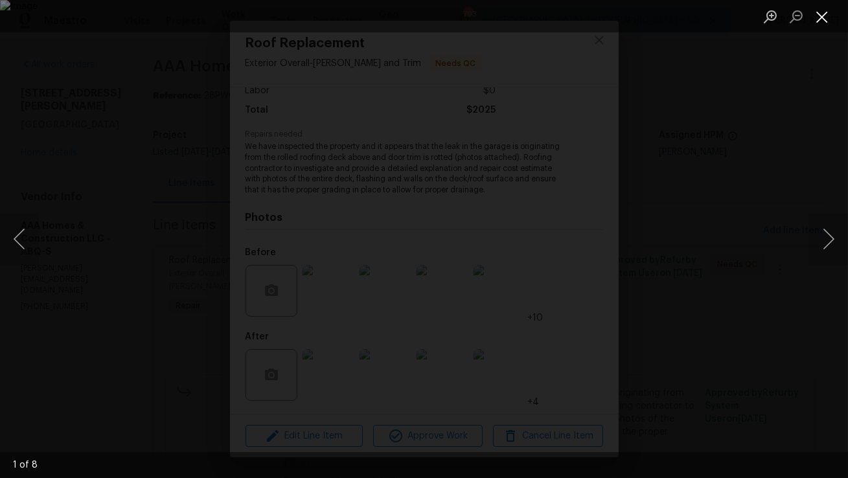
click at [826, 21] on button "Close lightbox" at bounding box center [823, 16] width 26 height 23
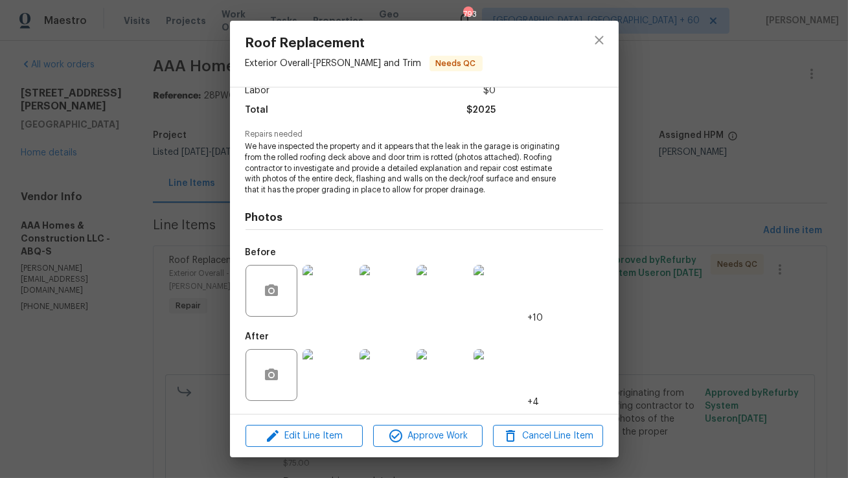
click at [346, 312] on img at bounding box center [329, 291] width 52 height 52
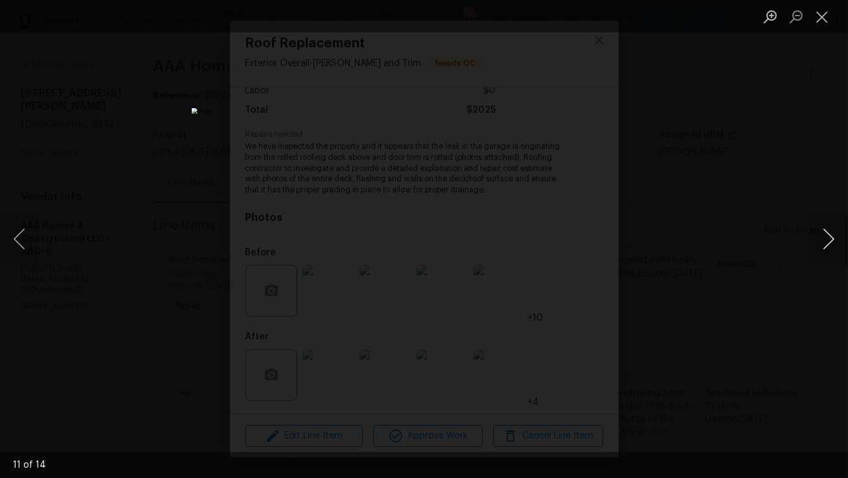
click at [830, 244] on button "Next image" at bounding box center [829, 239] width 39 height 52
click at [21, 253] on button "Previous image" at bounding box center [19, 239] width 39 height 52
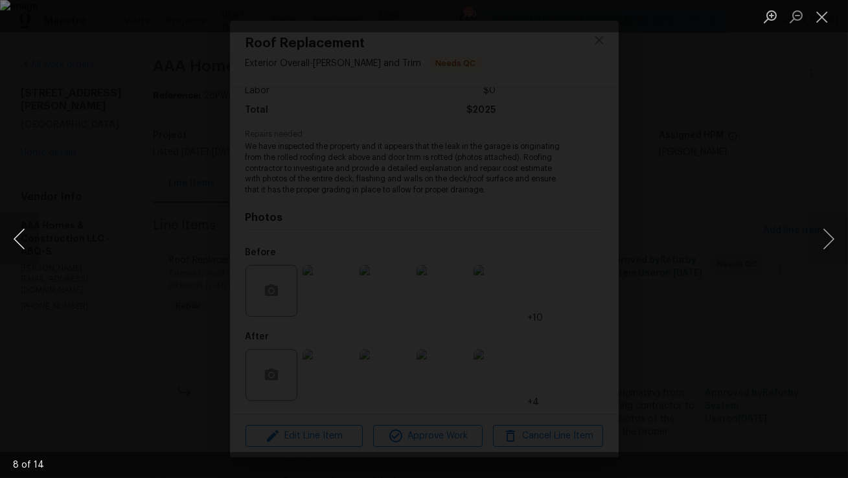
click at [21, 253] on button "Previous image" at bounding box center [19, 239] width 39 height 52
click at [22, 253] on button "Previous image" at bounding box center [19, 239] width 39 height 52
click at [834, 27] on button "Close lightbox" at bounding box center [823, 16] width 26 height 23
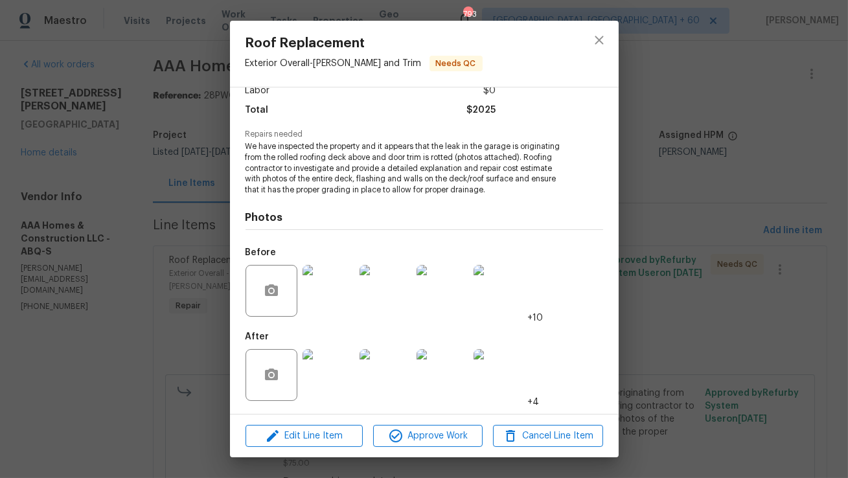
click at [306, 379] on img at bounding box center [329, 375] width 52 height 52
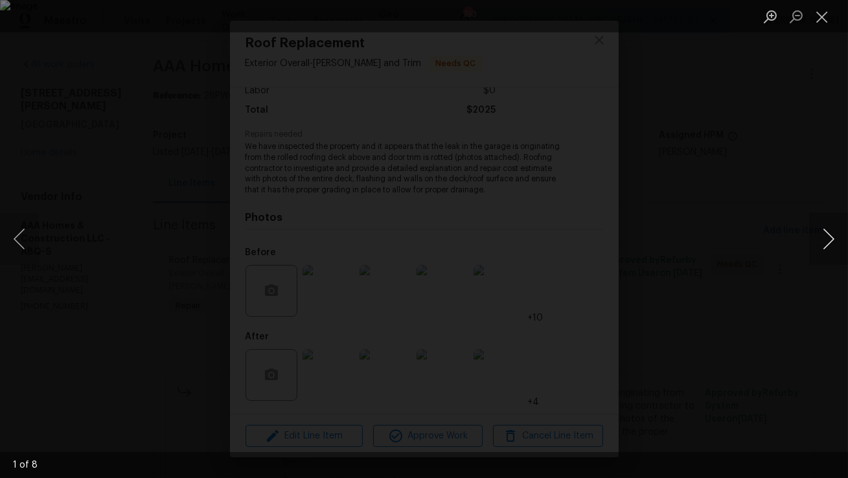
click at [830, 227] on button "Next image" at bounding box center [829, 239] width 39 height 52
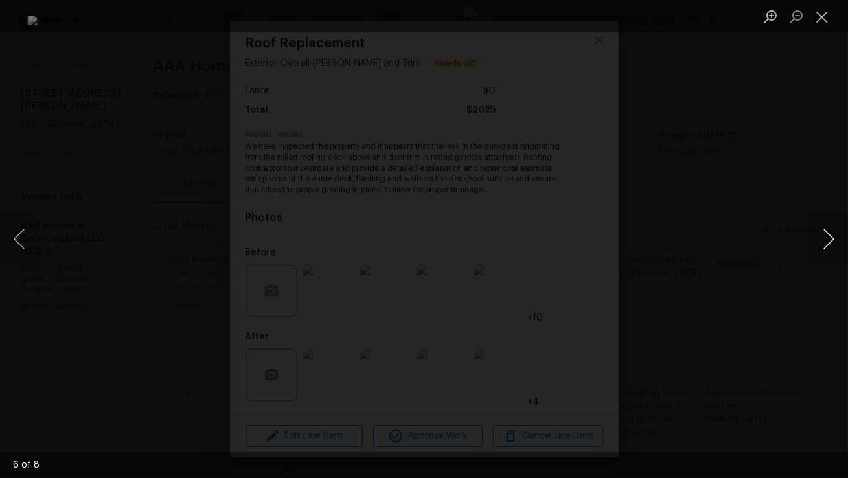
click at [830, 227] on button "Next image" at bounding box center [829, 239] width 39 height 52
click at [823, 25] on button "Close lightbox" at bounding box center [823, 16] width 26 height 23
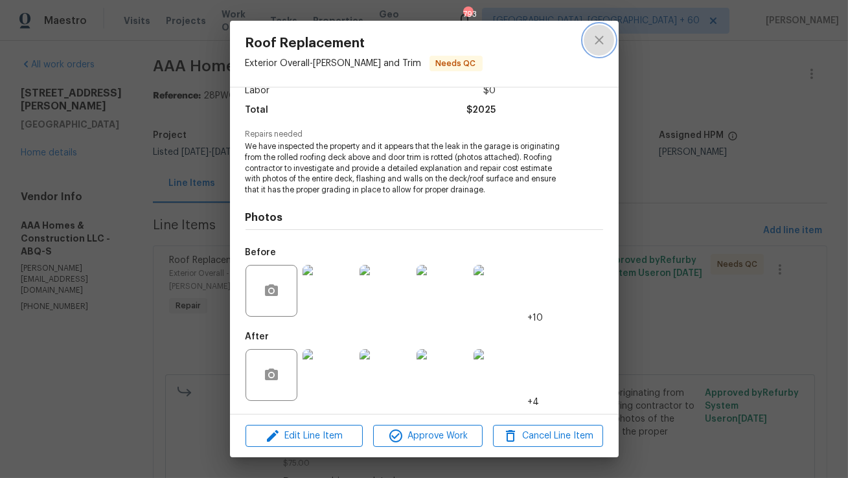
click at [599, 43] on icon "close" at bounding box center [600, 40] width 16 height 16
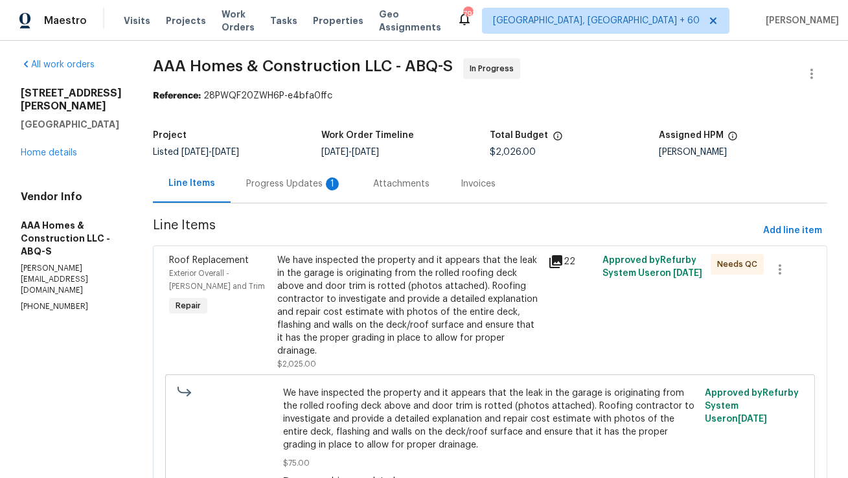
click at [312, 188] on div "Progress Updates 1" at bounding box center [294, 184] width 96 height 13
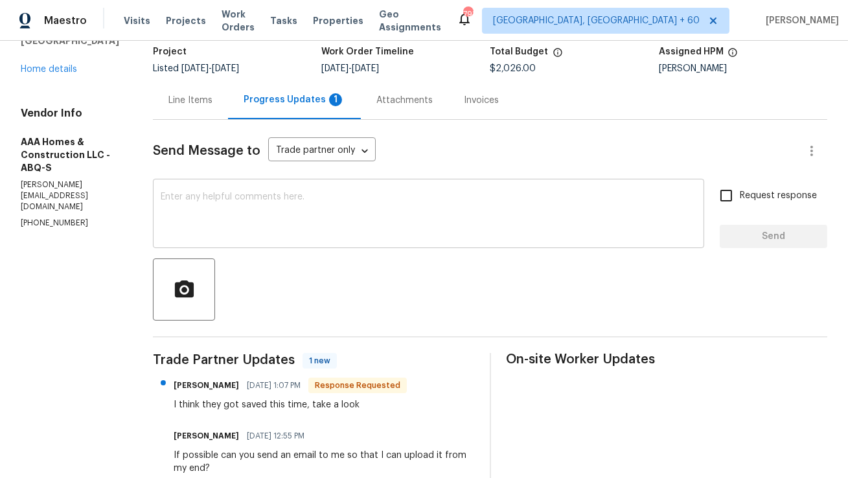
scroll to position [130, 0]
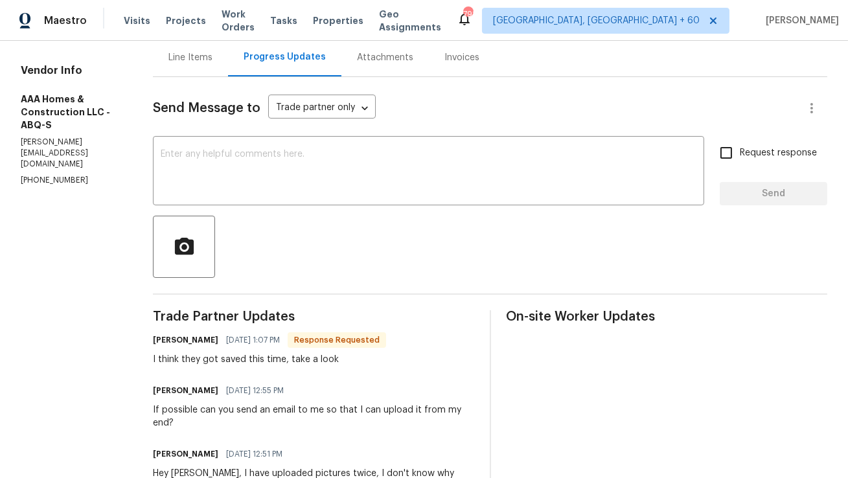
click at [205, 61] on div "Line Items" at bounding box center [191, 57] width 44 height 13
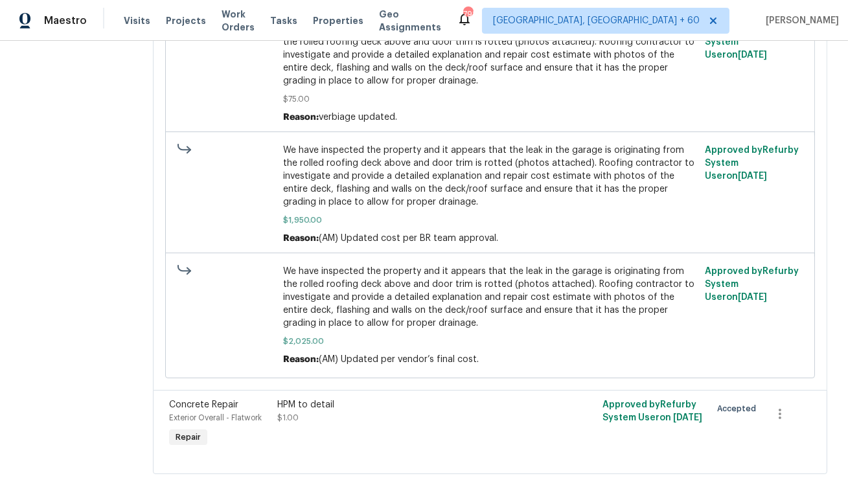
scroll to position [380, 0]
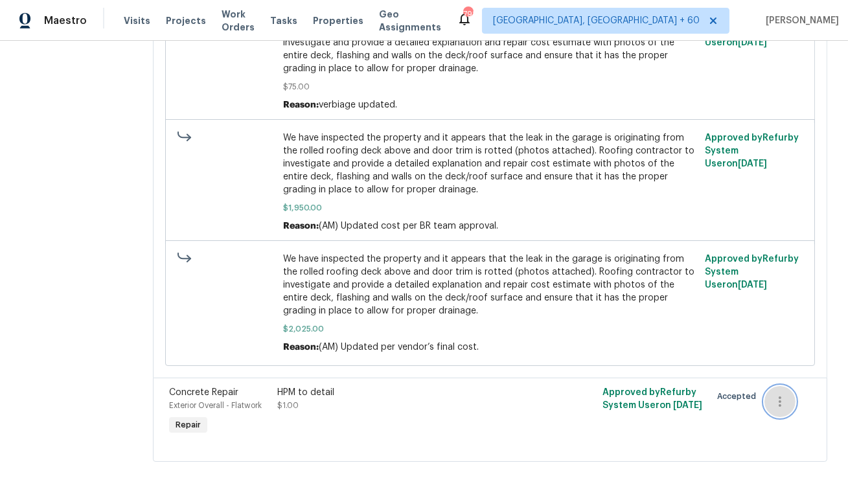
click at [778, 394] on icon "button" at bounding box center [781, 402] width 16 height 16
click at [783, 393] on li "Cancel" at bounding box center [790, 390] width 50 height 21
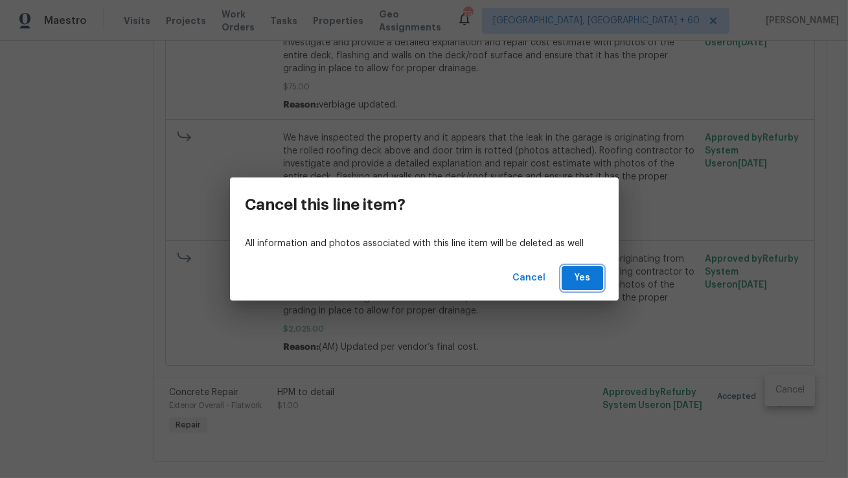
click at [583, 282] on span "Yes" at bounding box center [582, 278] width 21 height 16
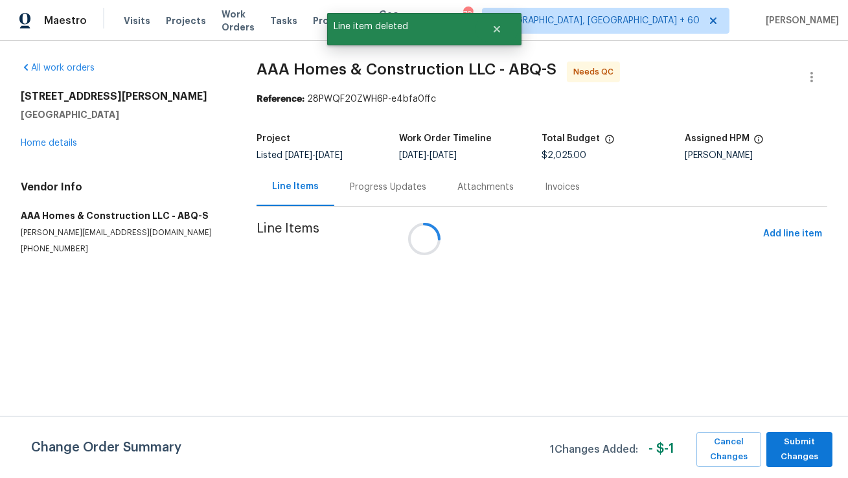
scroll to position [0, 0]
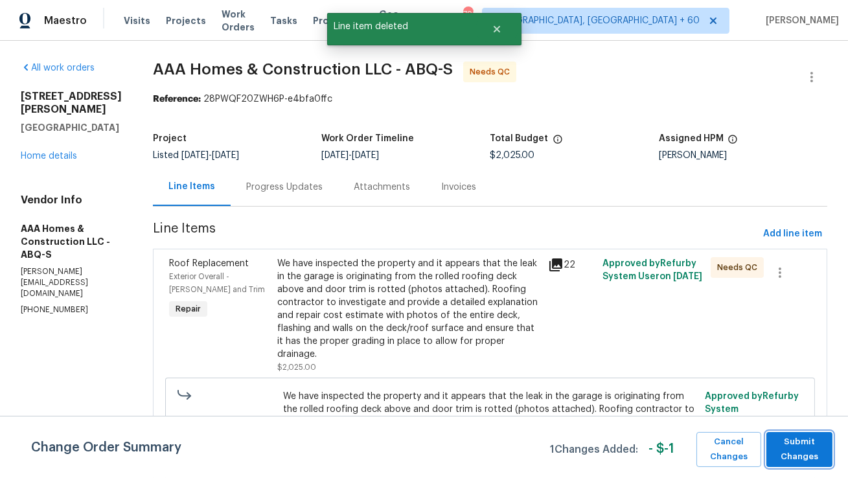
click at [816, 447] on span "Submit Changes" at bounding box center [799, 450] width 53 height 30
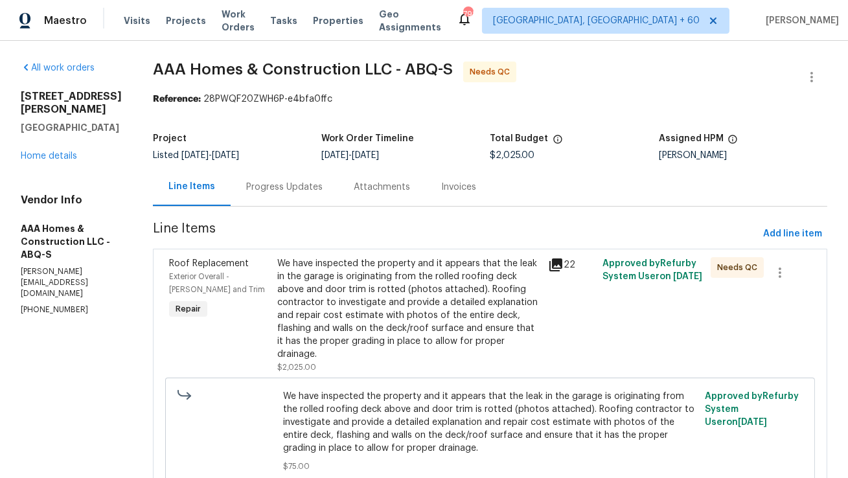
click at [285, 180] on div "Progress Updates" at bounding box center [285, 187] width 108 height 38
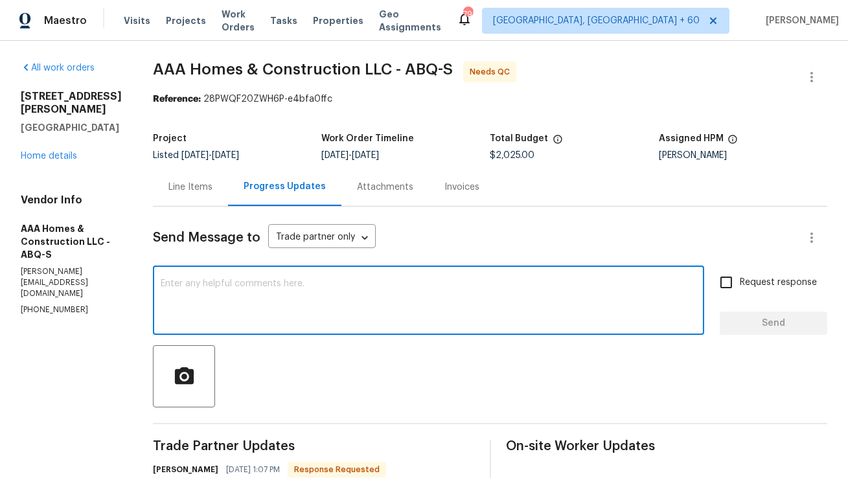
click at [355, 306] on textarea at bounding box center [429, 301] width 536 height 45
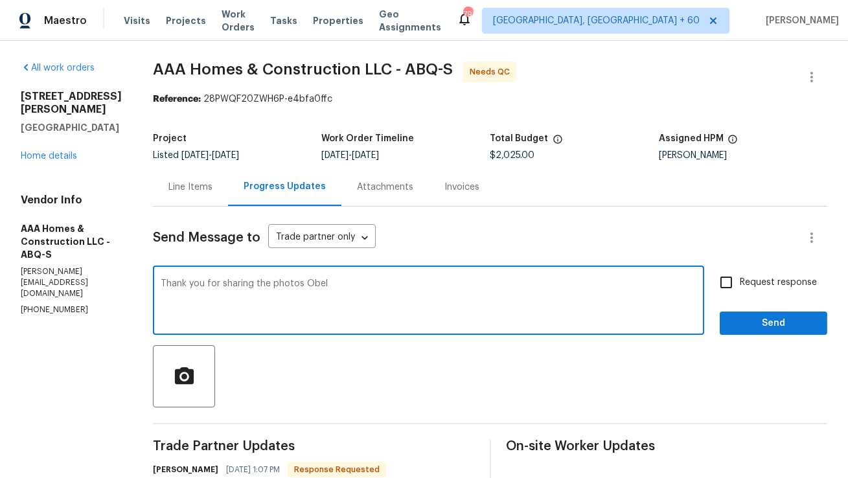
click at [299, 283] on textarea "Thank you for sharing the photos Obel" at bounding box center [429, 301] width 536 height 45
click at [374, 291] on textarea "Thank you for sharing the photos, Obel" at bounding box center [429, 301] width 536 height 45
click at [301, 285] on textarea "Thank you for sharing the photos, Obel." at bounding box center [429, 301] width 536 height 45
click at [461, 283] on textarea "Thank you for sharing the photos and completing the job, Obel." at bounding box center [429, 301] width 536 height 45
click at [162, 283] on textarea "Thank you for sharing the photos and completing the job, Obel." at bounding box center [429, 301] width 536 height 45
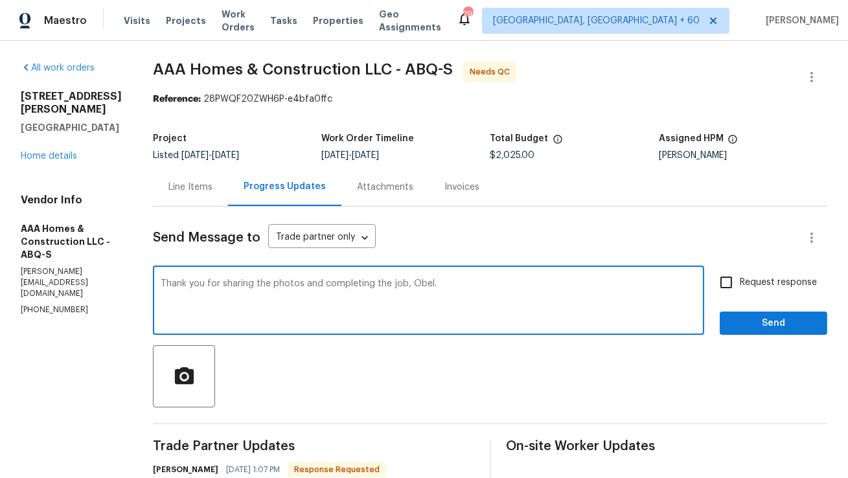
click at [417, 287] on textarea "Thank you for sharing the photos and completing the job, Obel." at bounding box center [429, 301] width 536 height 45
click at [417, 282] on textarea "Thank you for sharing the photos and completing the job." at bounding box center [429, 301] width 536 height 45
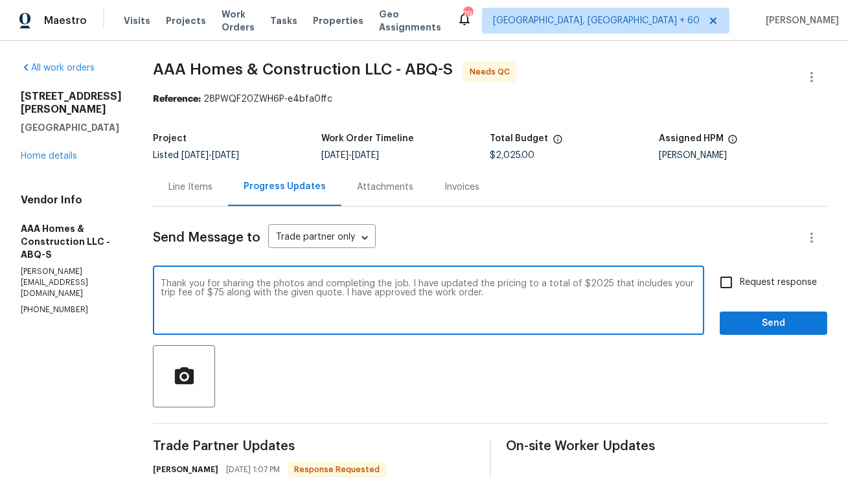
drag, startPoint x: 476, startPoint y: 298, endPoint x: 131, endPoint y: 283, distance: 345.1
paste textarea "’ve updated the pricing to a total of $2,025, which includes your $75 trip fee …"
click at [161, 313] on textarea "Thank you for sharing the photos and completing the job. I’ve updated the prici…" at bounding box center [429, 301] width 536 height 45
type textarea "Thank you for sharing the photos and completing the job. I’ve updated the prici…"
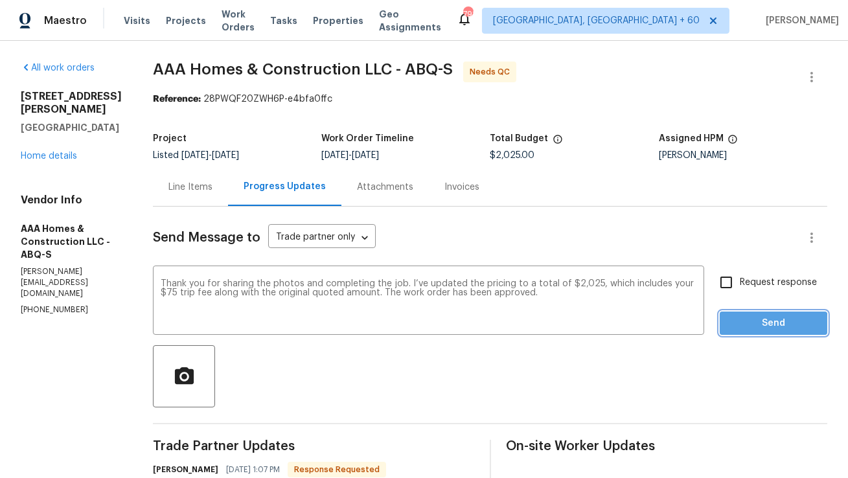
click at [751, 325] on span "Send" at bounding box center [773, 324] width 87 height 16
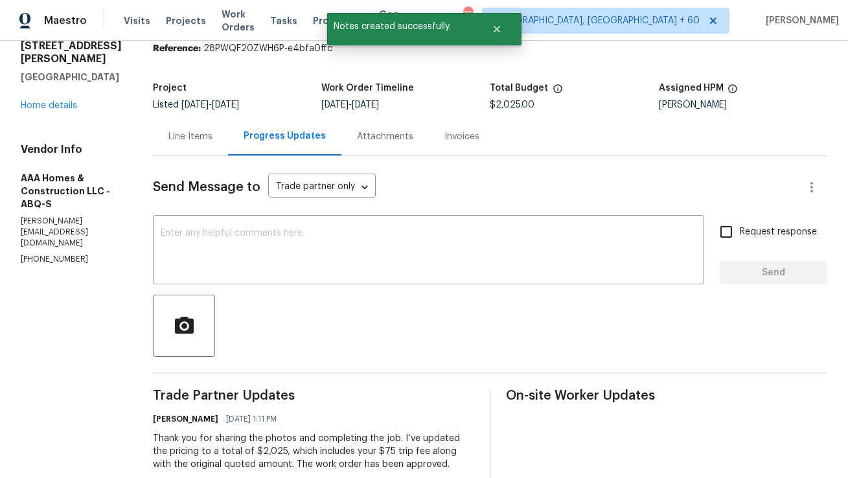
scroll to position [43, 0]
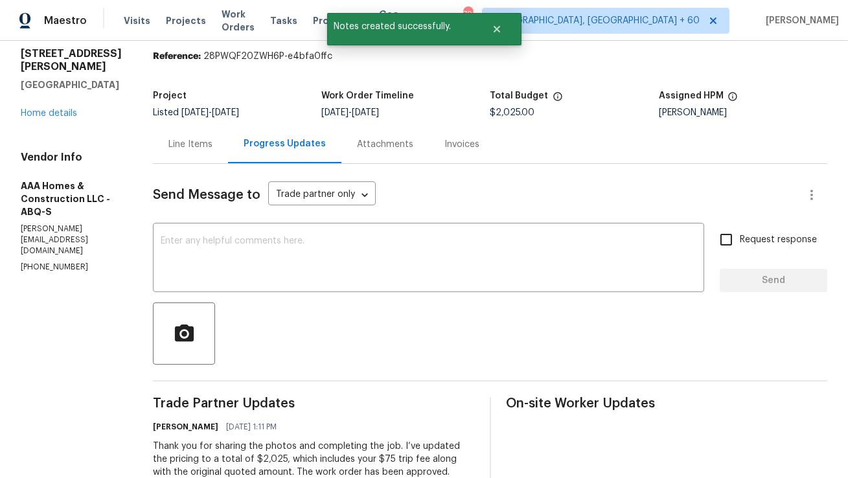
click at [195, 144] on div "Line Items" at bounding box center [191, 144] width 44 height 13
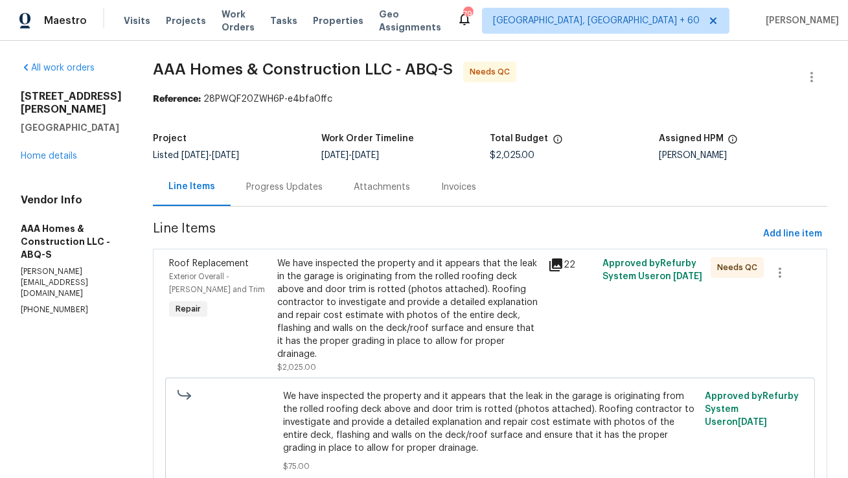
click at [333, 305] on div "We have inspected the property and it appears that the leak in the garage is or…" at bounding box center [408, 309] width 263 height 104
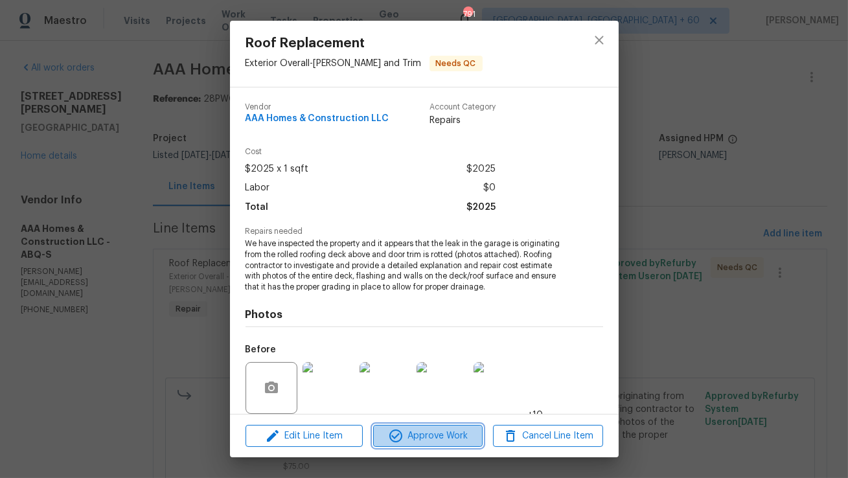
click at [406, 440] on span "Approve Work" at bounding box center [428, 436] width 102 height 16
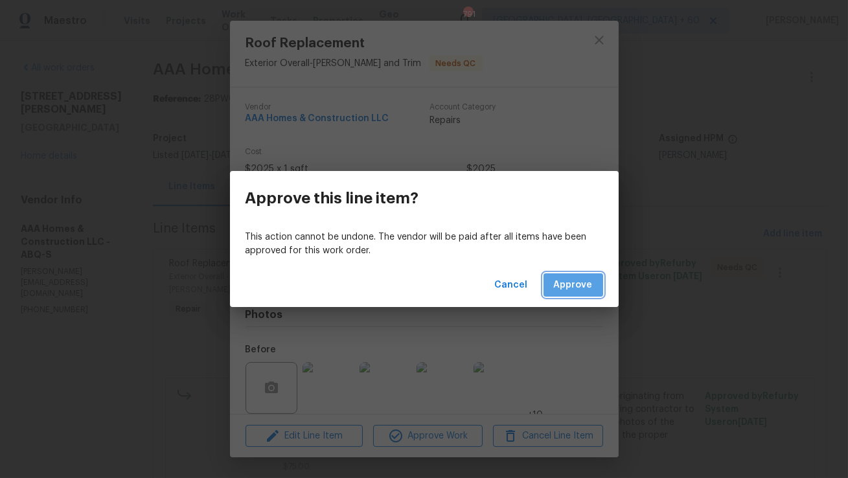
click at [596, 286] on button "Approve" at bounding box center [574, 286] width 60 height 24
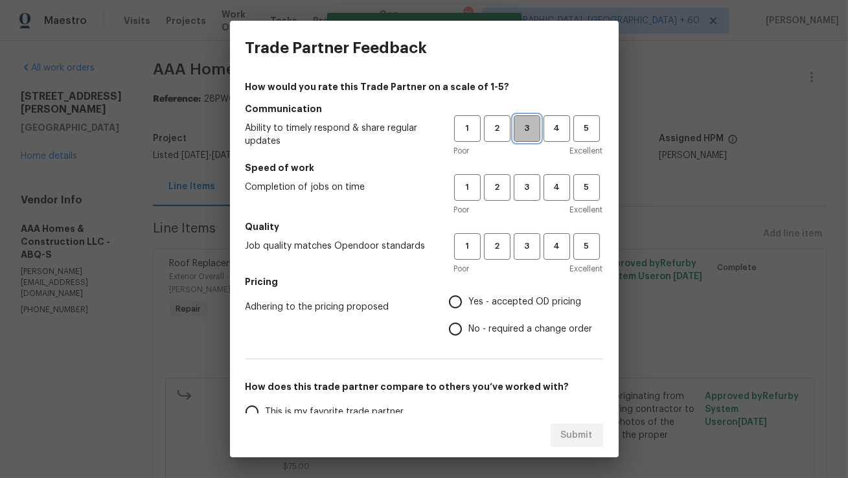
click at [530, 133] on span "3" at bounding box center [527, 128] width 24 height 15
click at [507, 196] on button "2" at bounding box center [497, 187] width 27 height 27
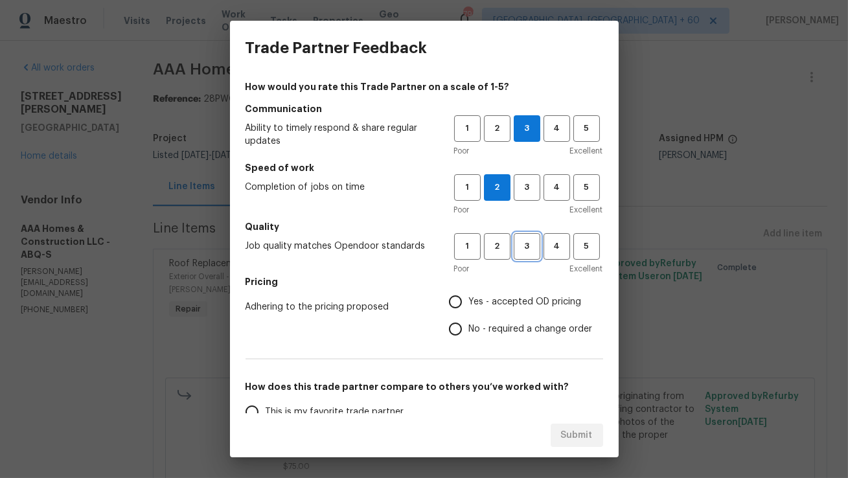
click at [514, 250] on button "3" at bounding box center [527, 246] width 27 height 27
click at [459, 326] on input "No - required a change order" at bounding box center [455, 329] width 27 height 27
radio input "true"
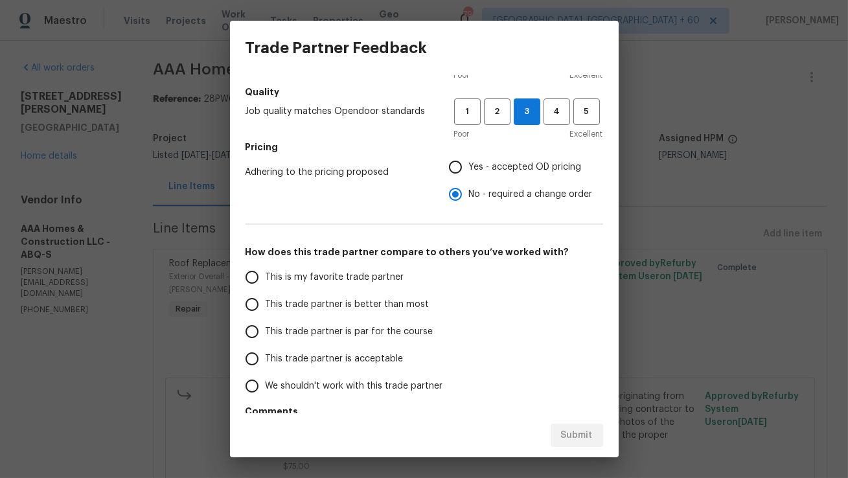
scroll to position [168, 0]
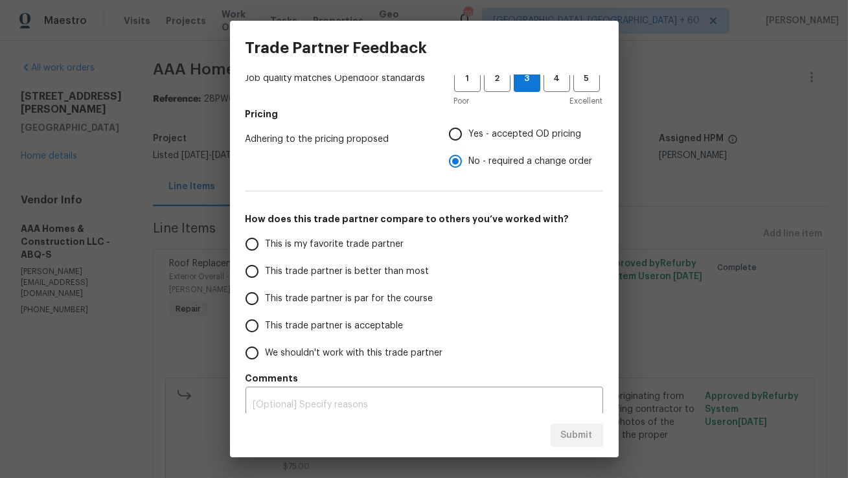
click at [257, 275] on input "This trade partner is better than most" at bounding box center [252, 271] width 27 height 27
click at [573, 436] on span "Submit" at bounding box center [577, 436] width 32 height 16
radio input "true"
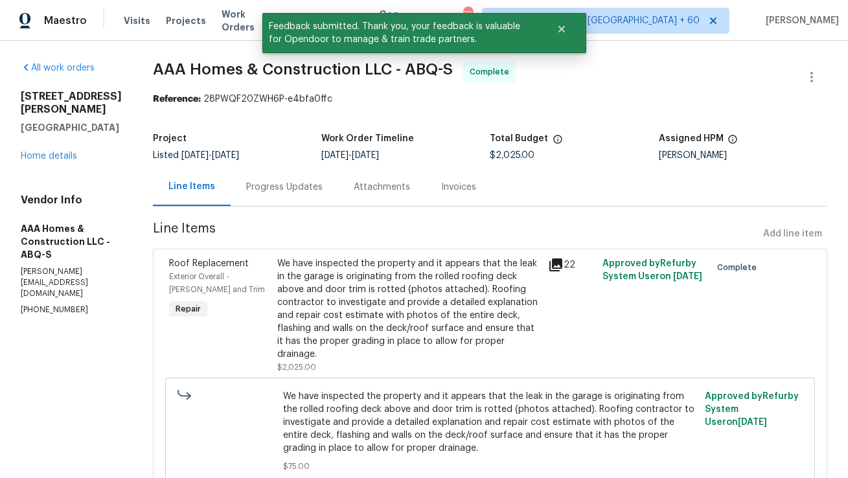
click at [301, 193] on div "Progress Updates" at bounding box center [284, 187] width 76 height 13
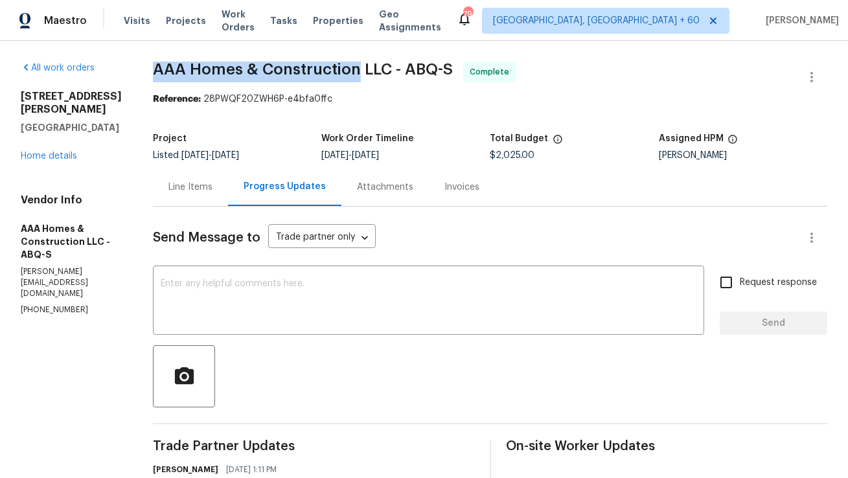
copy span "AAA Homes & Construction"
drag, startPoint x: 154, startPoint y: 70, endPoint x: 358, endPoint y: 68, distance: 204.2
click at [358, 68] on span "AAA Homes & Construction LLC - ABQ-S" at bounding box center [303, 70] width 300 height 16
